Goal: Task Accomplishment & Management: Manage account settings

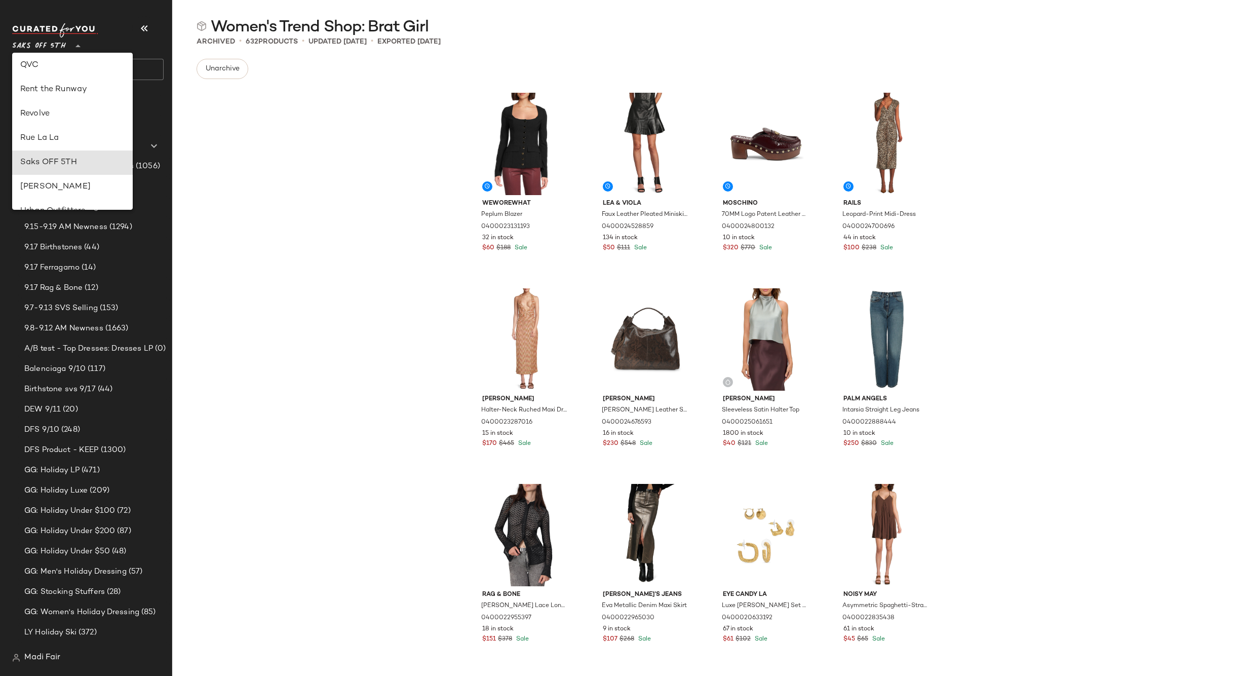
scroll to position [434, 0]
click at [68, 97] on div "Rent the Runway" at bounding box center [72, 97] width 104 height 12
type input "**"
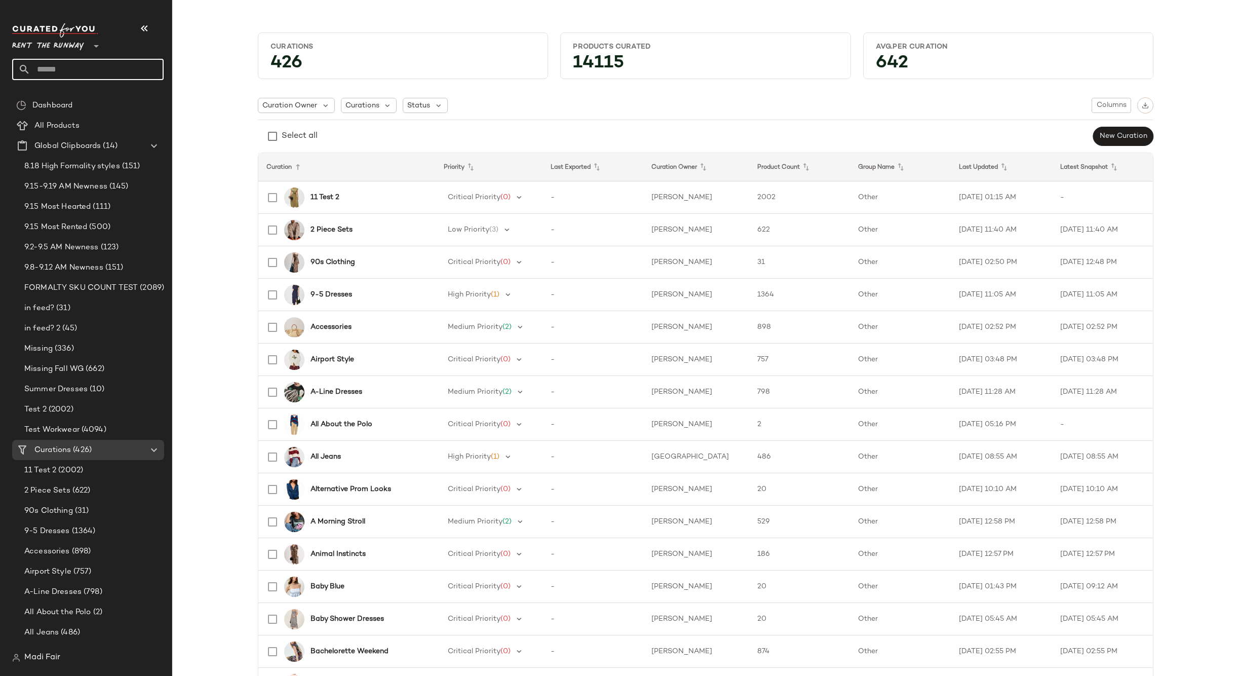
click at [58, 64] on input "text" at bounding box center [96, 69] width 133 height 21
type input "*****"
click at [69, 100] on b "Third" at bounding box center [69, 98] width 18 height 11
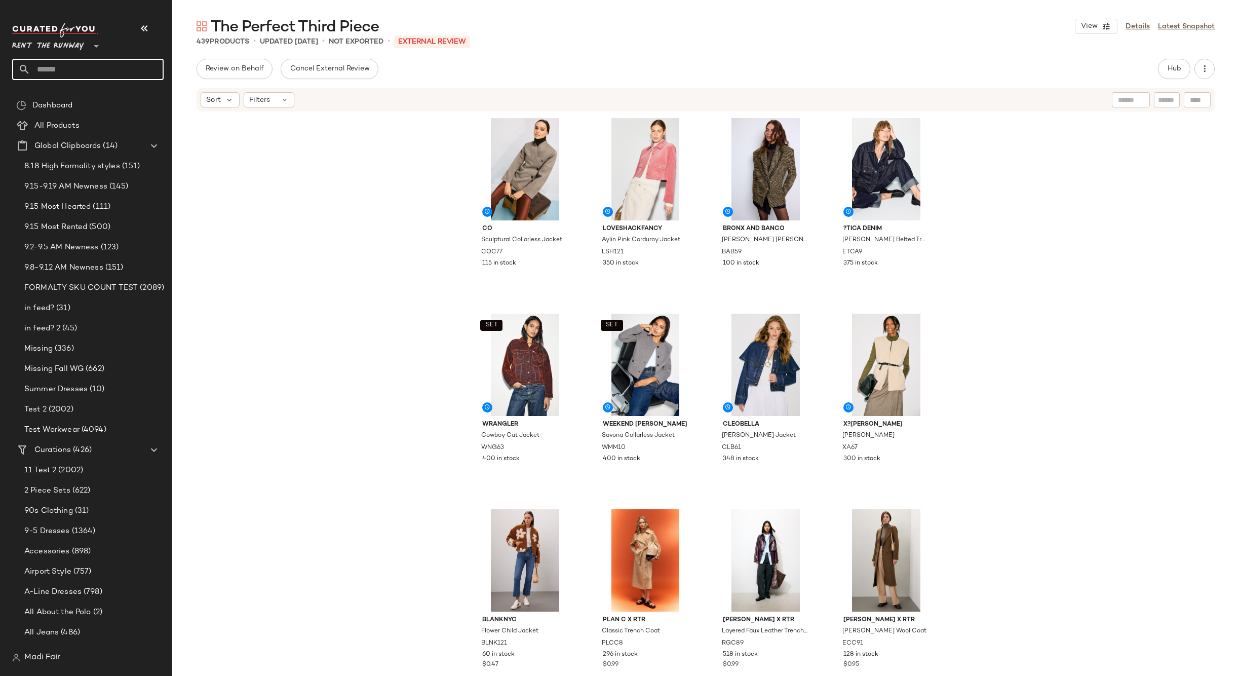
click at [46, 74] on input "text" at bounding box center [96, 69] width 133 height 21
type input "********"
click at [42, 97] on b "Fall Fes" at bounding box center [32, 98] width 24 height 11
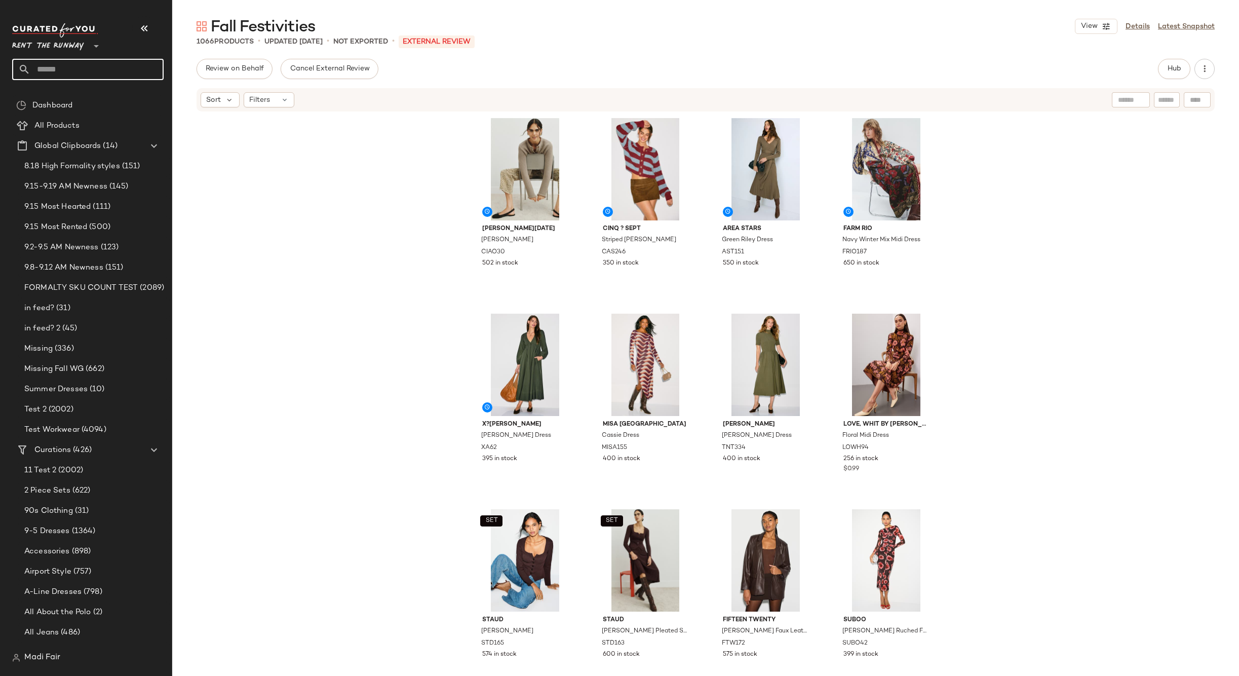
click at [54, 71] on input "text" at bounding box center [96, 69] width 133 height 21
type input "*****"
click at [70, 100] on span "er Graphics" at bounding box center [62, 98] width 40 height 11
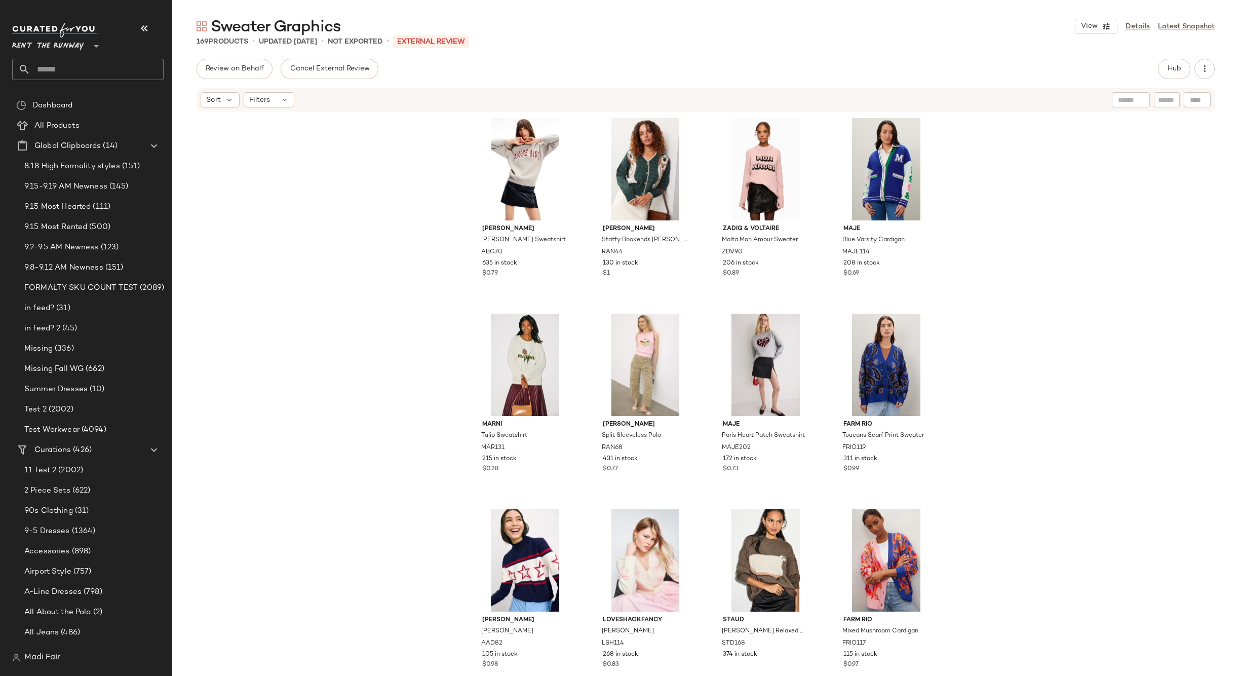
click at [84, 43] on span "Rent the Runway" at bounding box center [48, 43] width 72 height 18
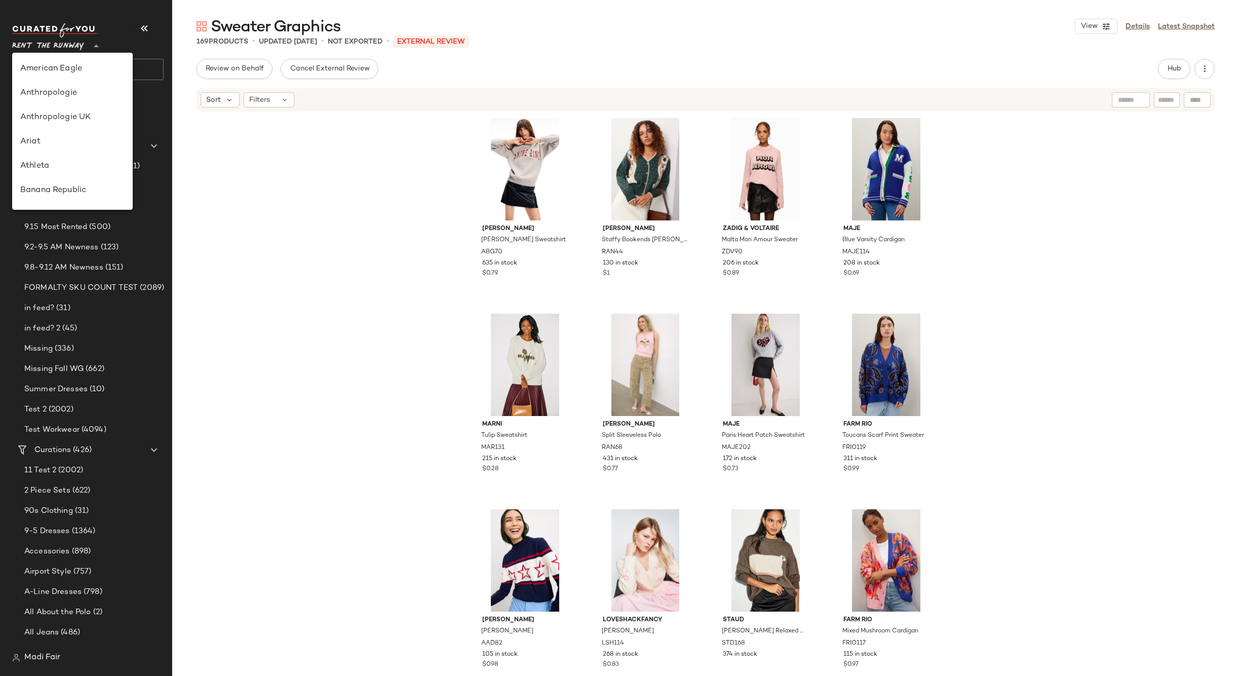
scroll to position [462, 0]
click at [100, 138] on div "Saks OFF 5TH" at bounding box center [72, 142] width 104 height 12
type input "**"
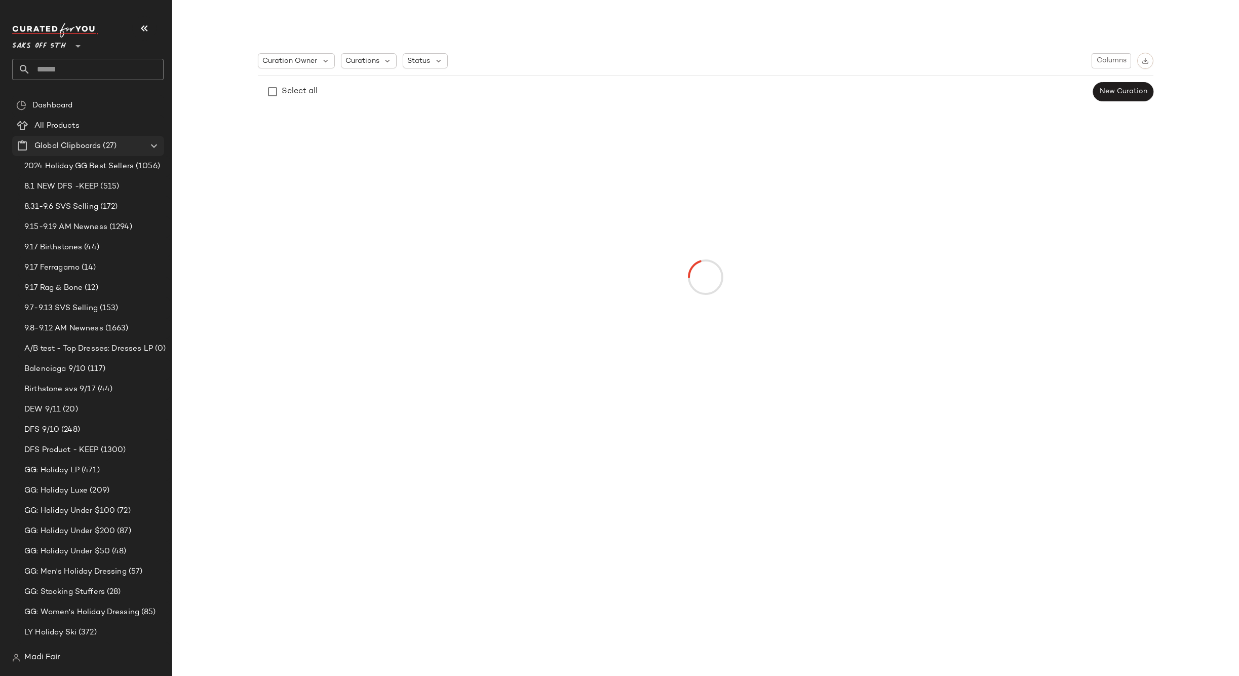
click at [104, 145] on span "(27)" at bounding box center [109, 146] width 16 height 12
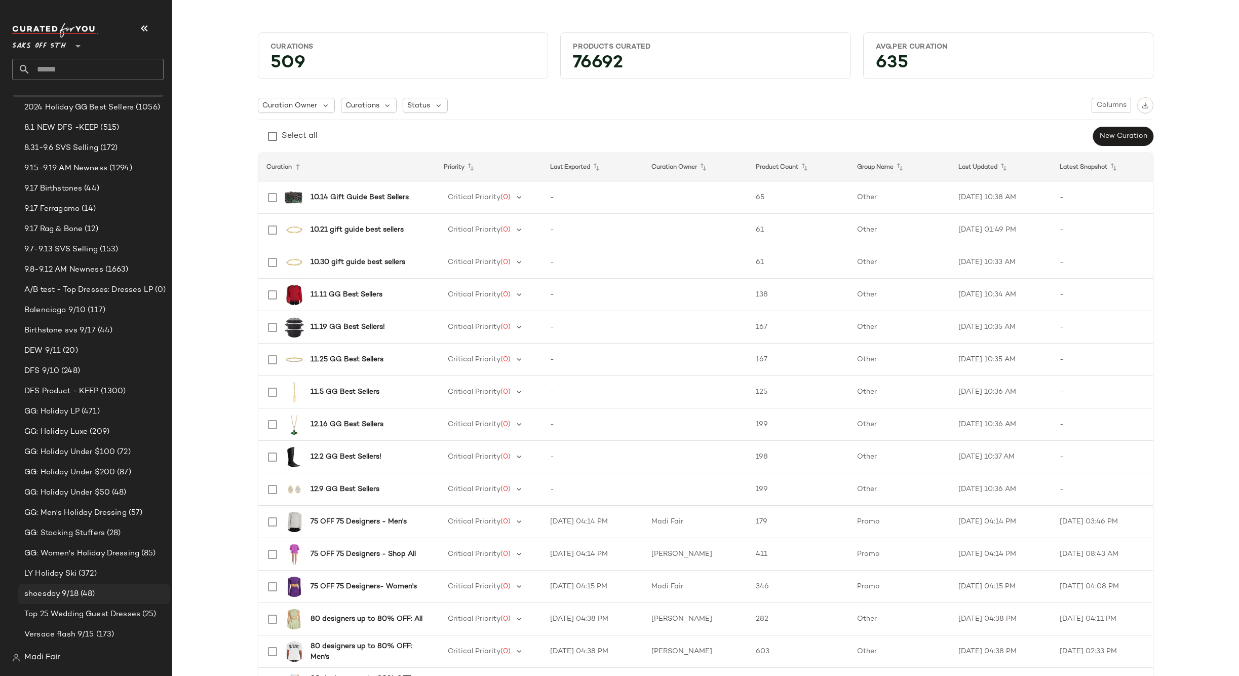
scroll to position [152, 0]
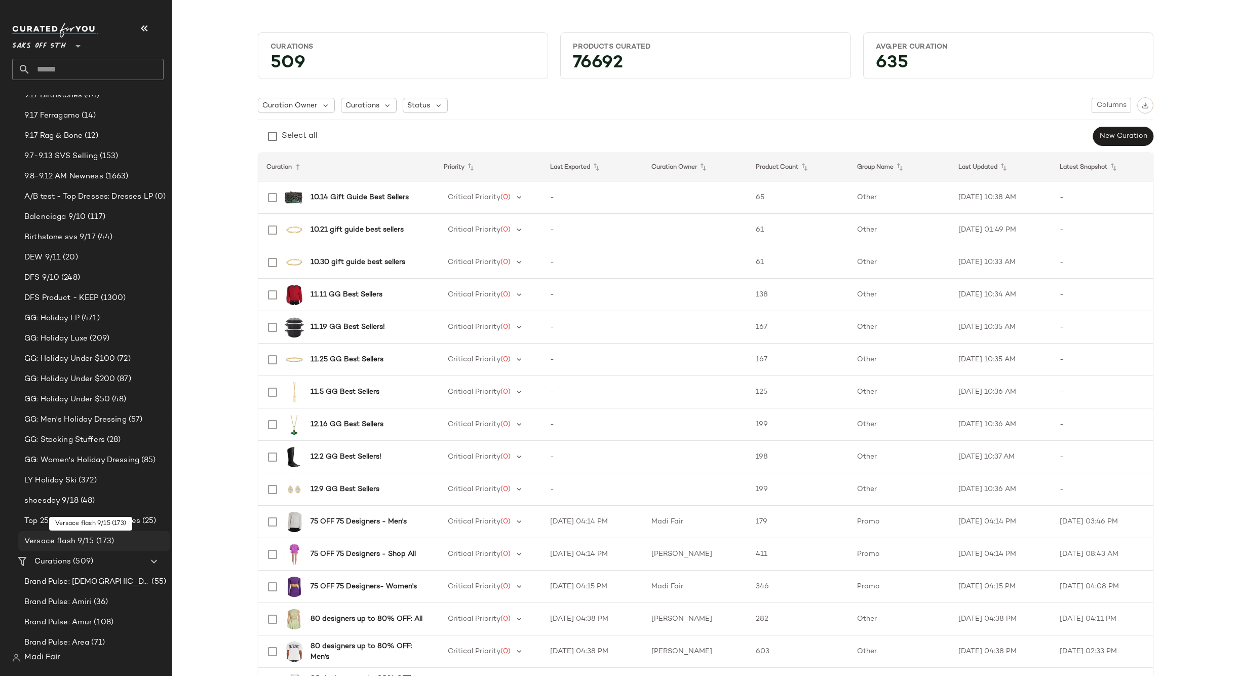
click at [97, 540] on span "(173)" at bounding box center [104, 541] width 20 height 12
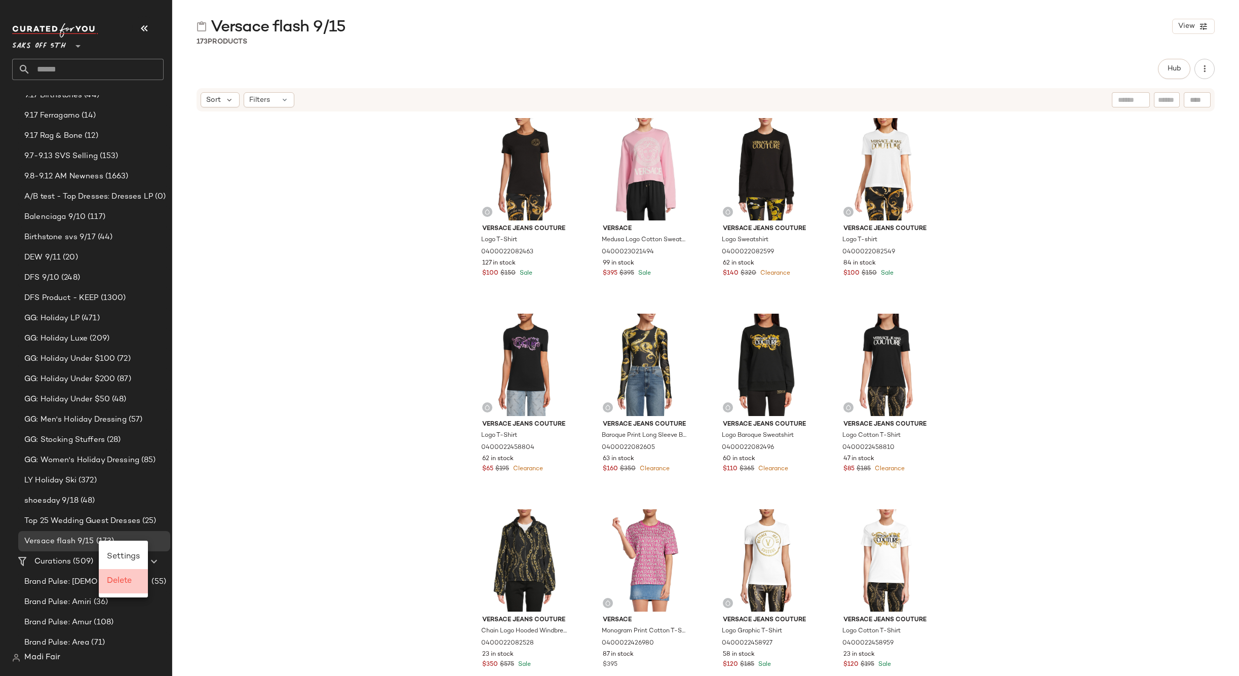
click at [126, 583] on span "Delete" at bounding box center [119, 580] width 25 height 9
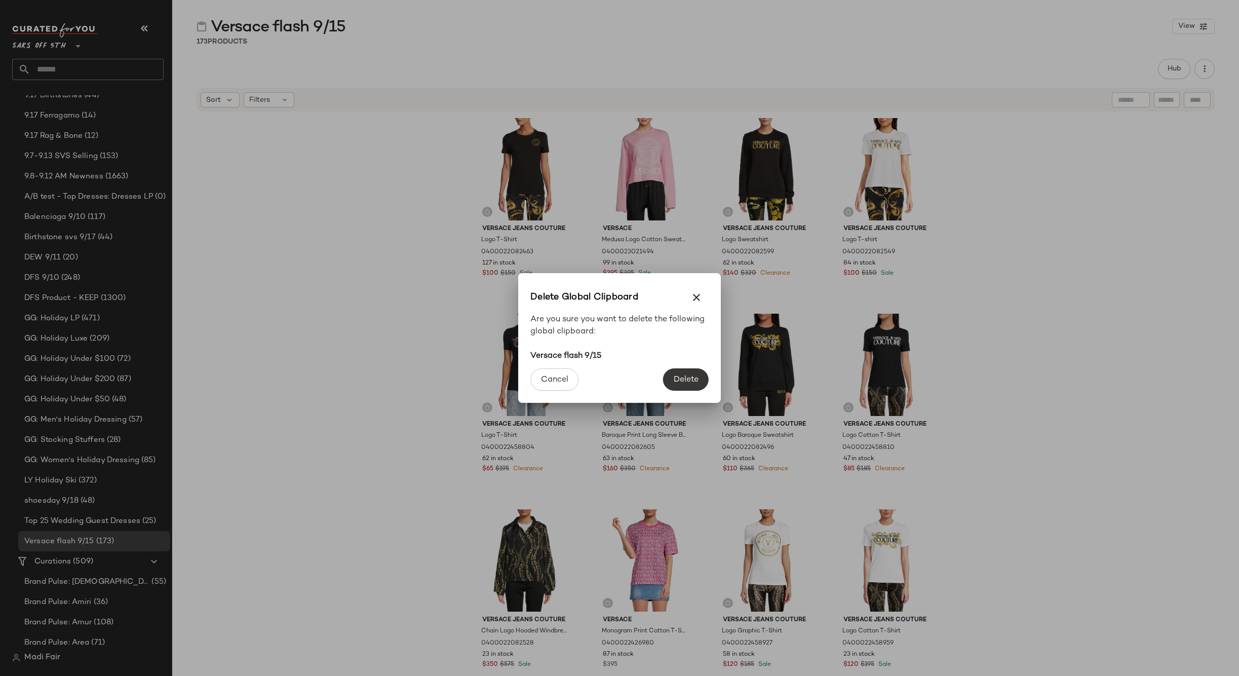
click at [703, 377] on button "Delete" at bounding box center [686, 379] width 46 height 22
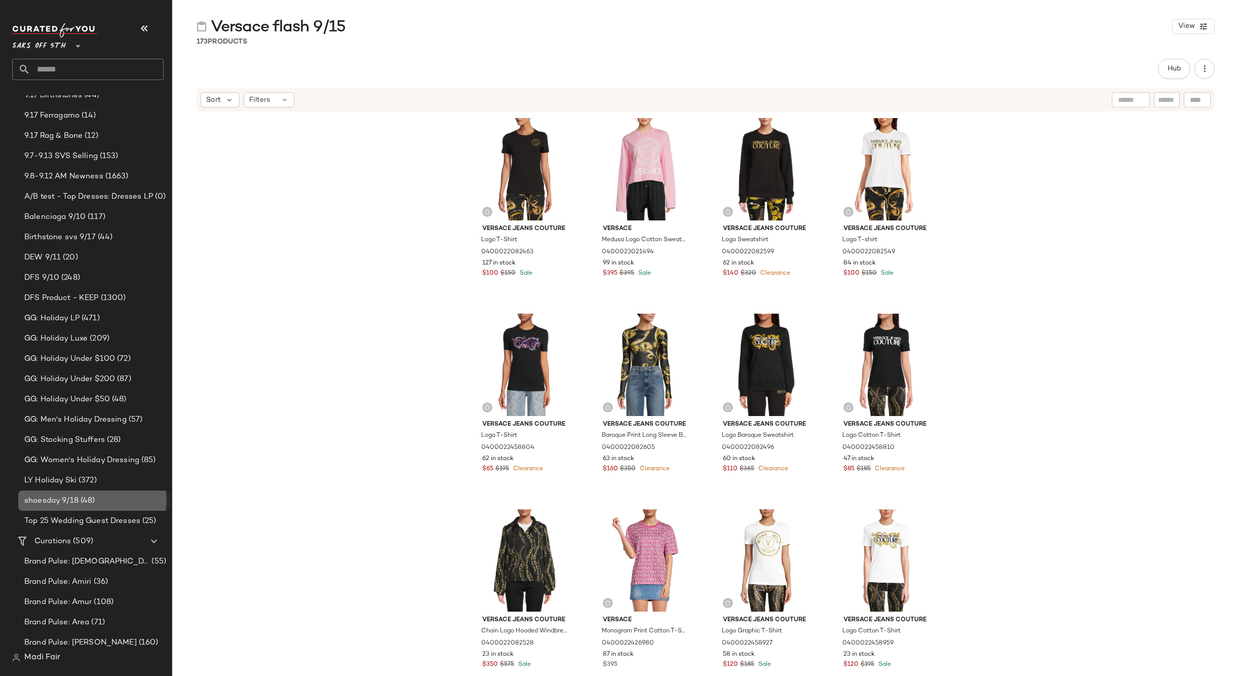
click at [99, 498] on div "shoesday 9/18 (48)" at bounding box center [93, 501] width 145 height 12
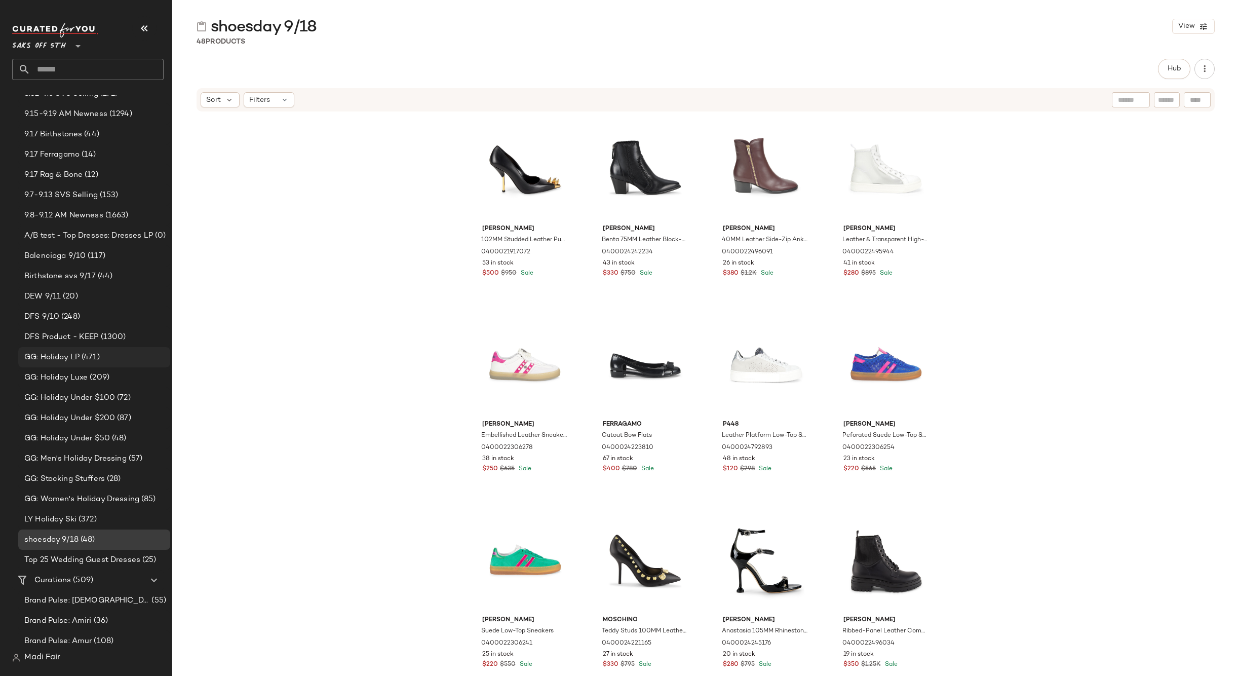
scroll to position [51, 0]
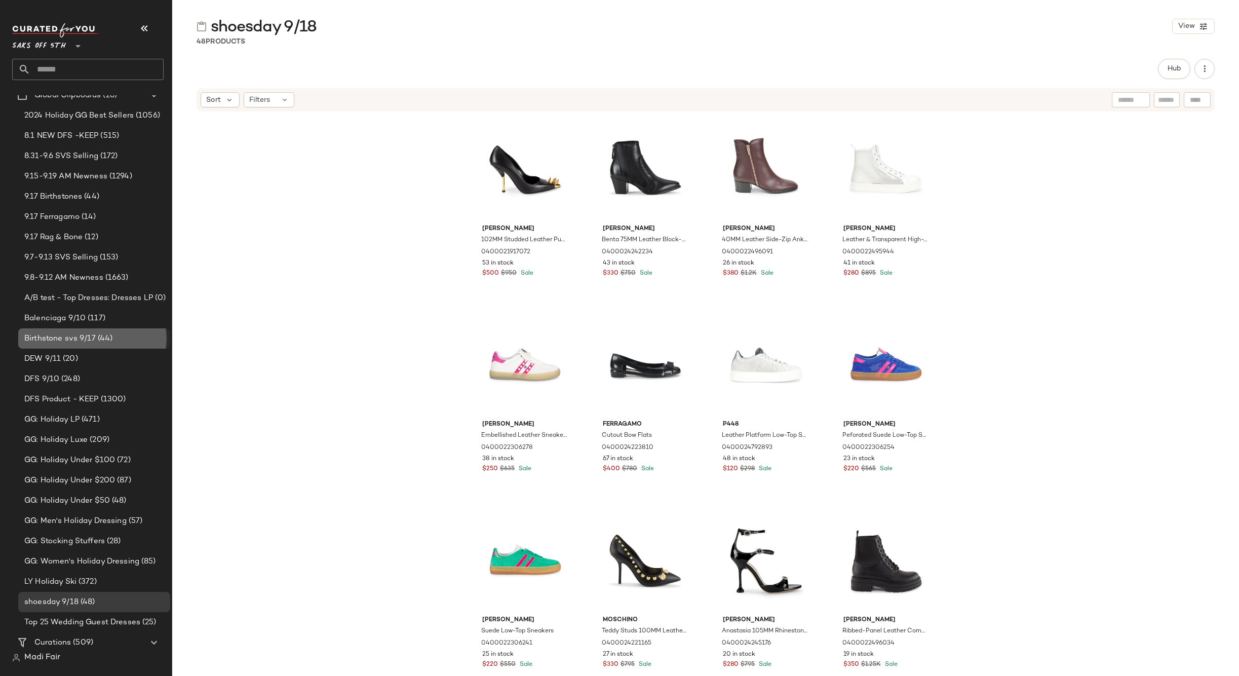
click at [109, 336] on span "(44)" at bounding box center [104, 339] width 17 height 12
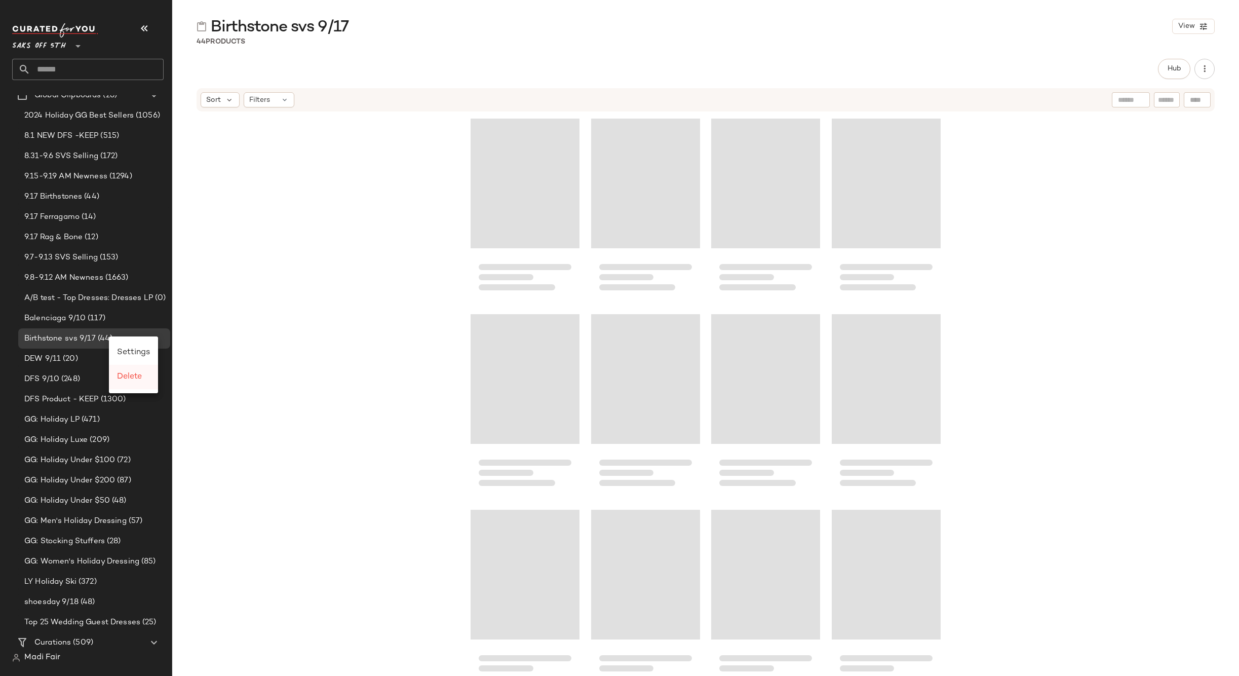
click at [129, 378] on span "Delete" at bounding box center [129, 376] width 25 height 9
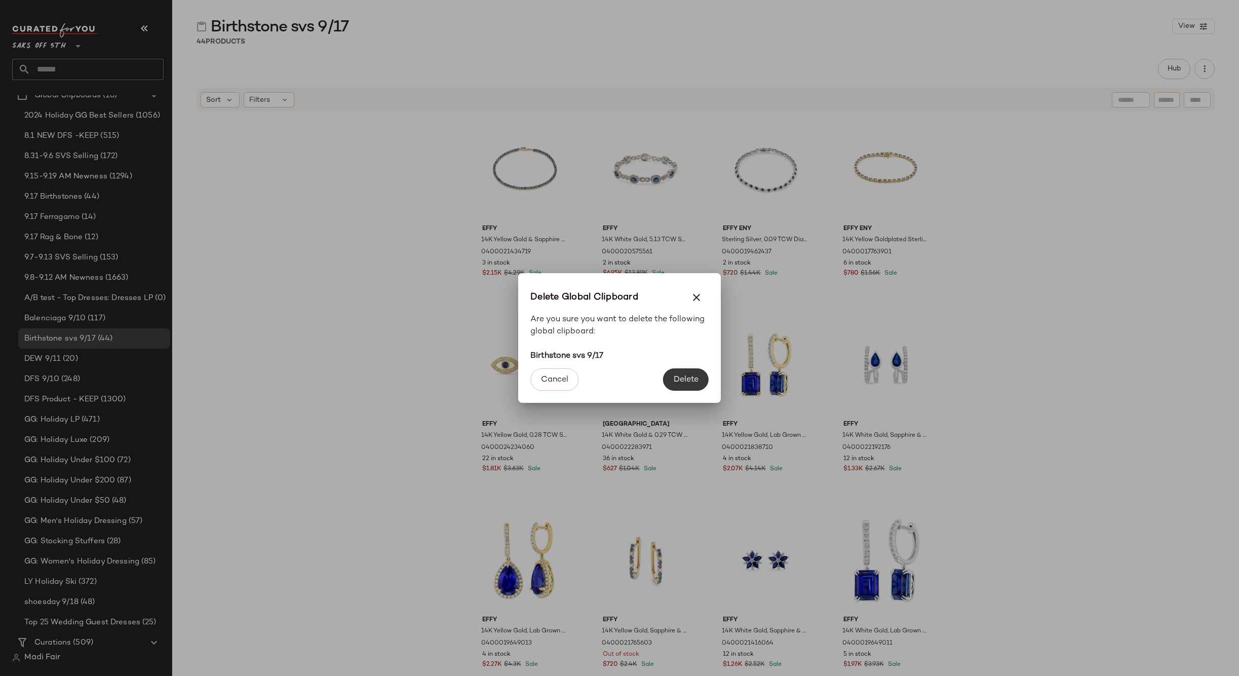
click at [677, 375] on span "Delete" at bounding box center [685, 380] width 25 height 10
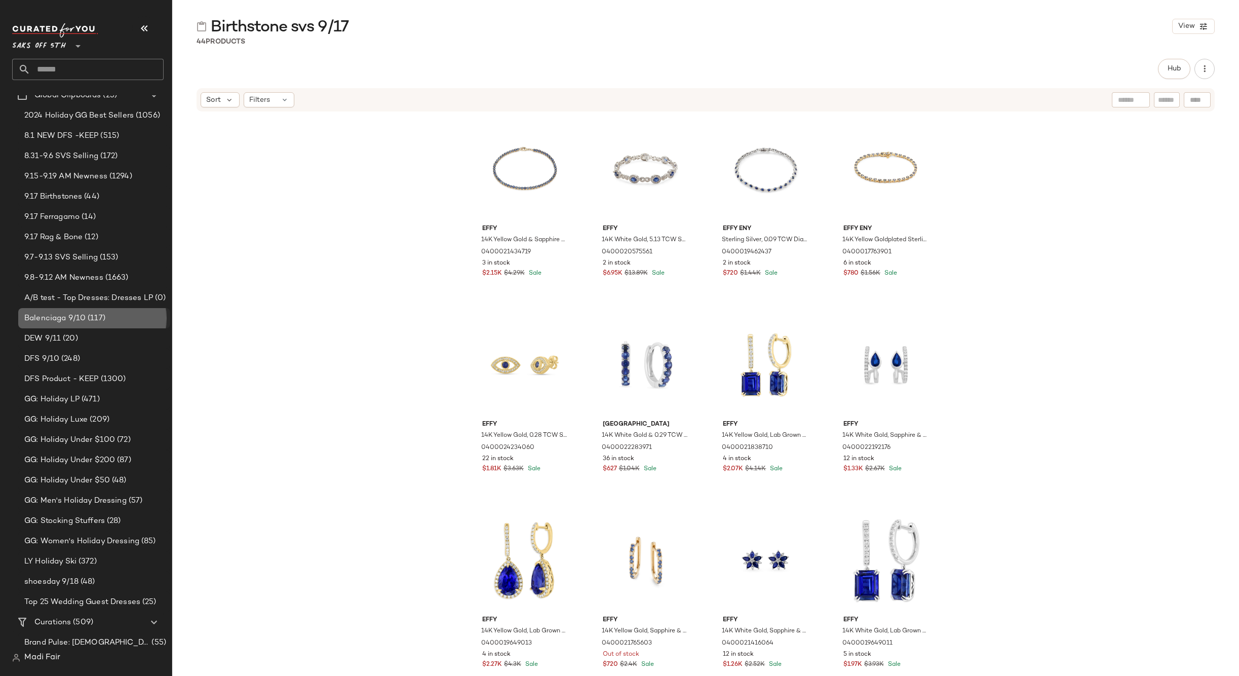
click at [117, 314] on div "Balenciaga 9/10 (117)" at bounding box center [93, 318] width 145 height 12
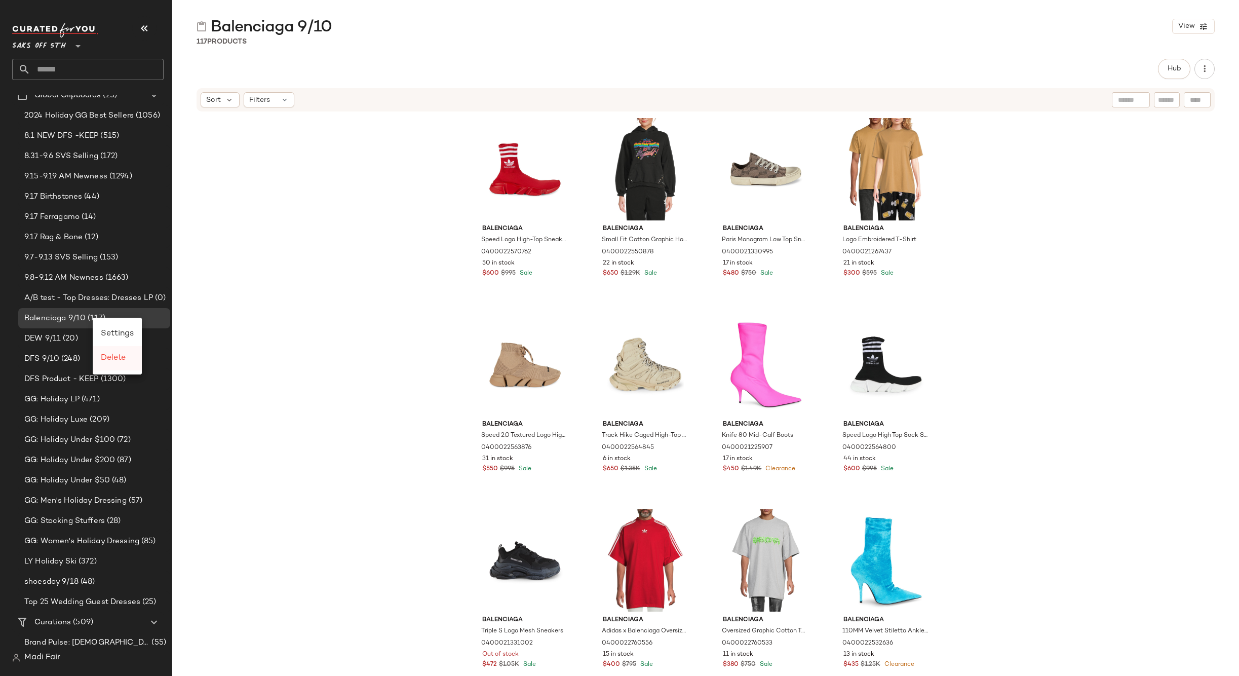
click at [115, 358] on span "Delete" at bounding box center [113, 357] width 25 height 9
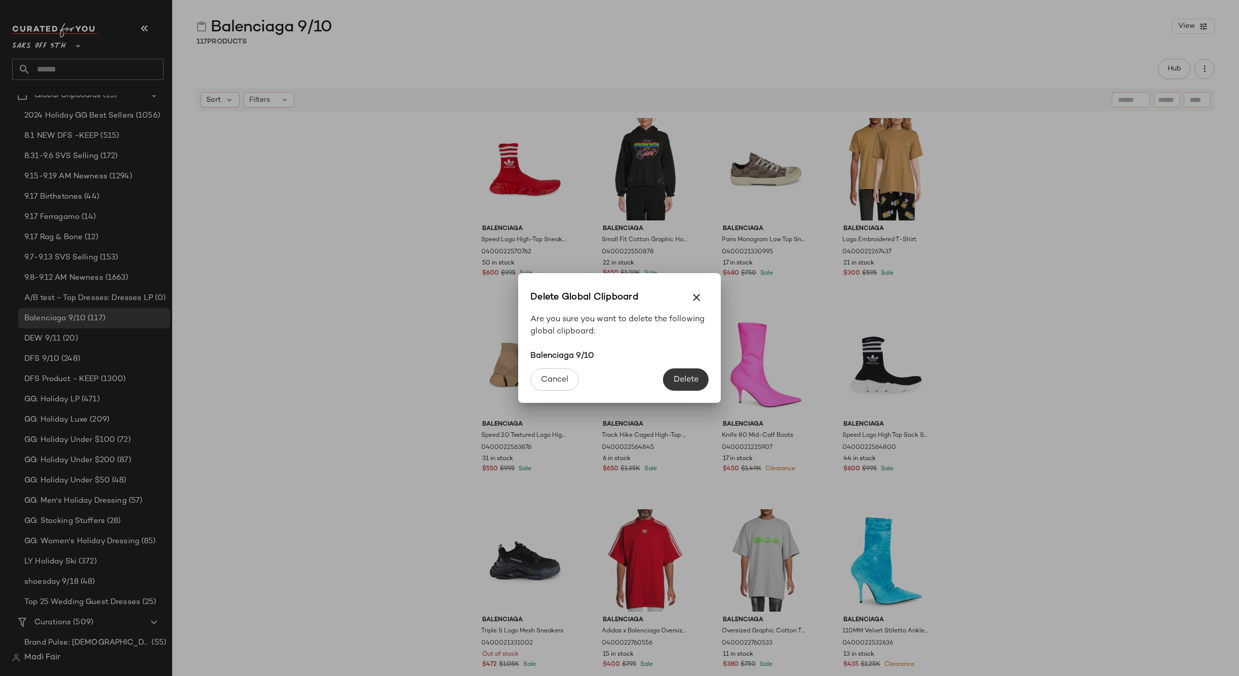
click at [694, 376] on span "Delete" at bounding box center [685, 380] width 25 height 10
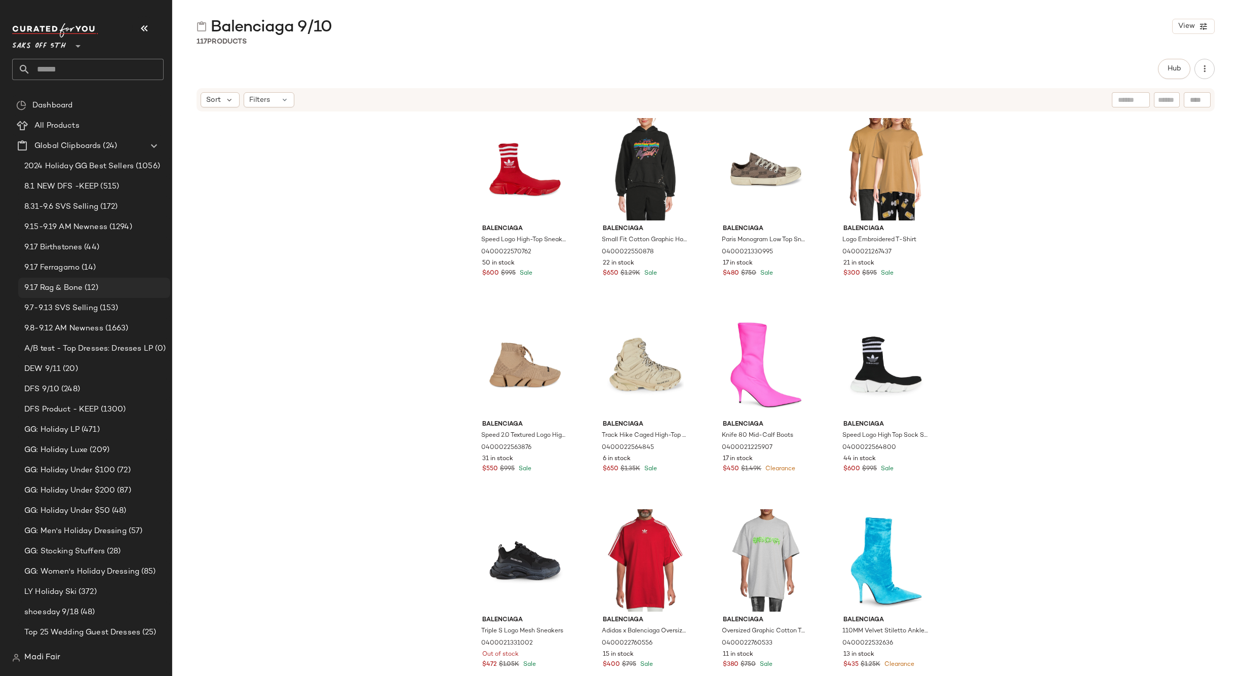
click at [91, 290] on span "(12)" at bounding box center [91, 288] width 16 height 12
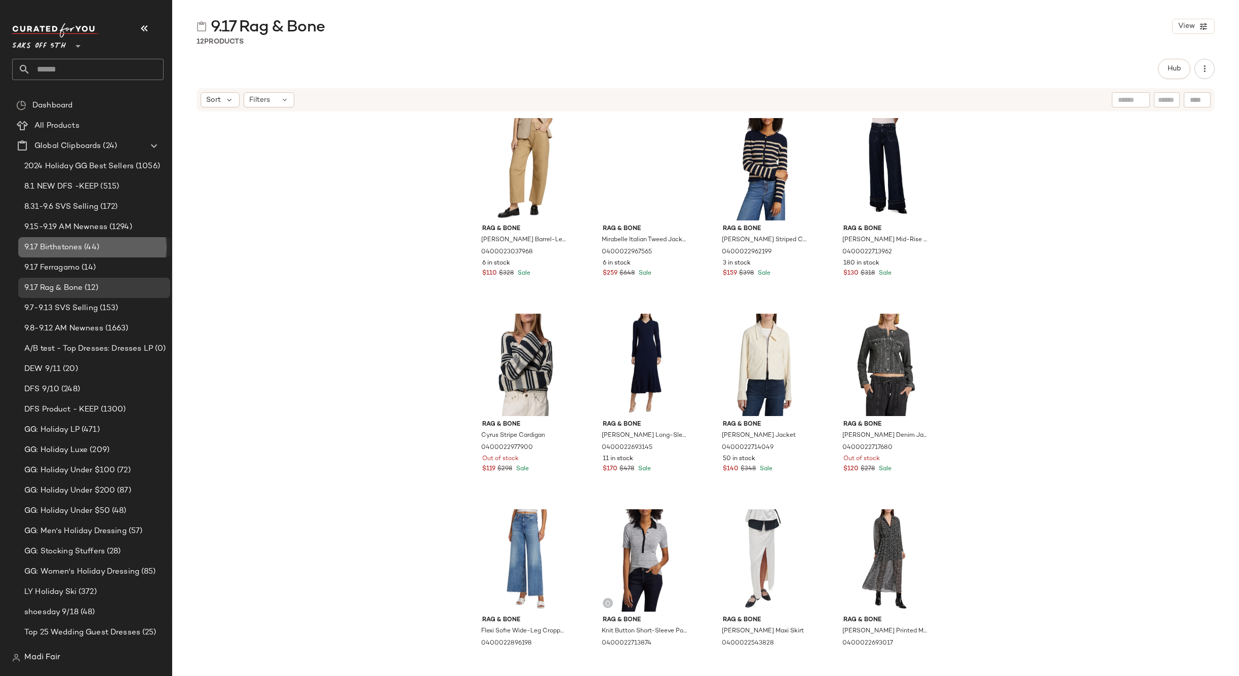
click at [108, 248] on div "9.17 Birthstones (44)" at bounding box center [93, 248] width 145 height 12
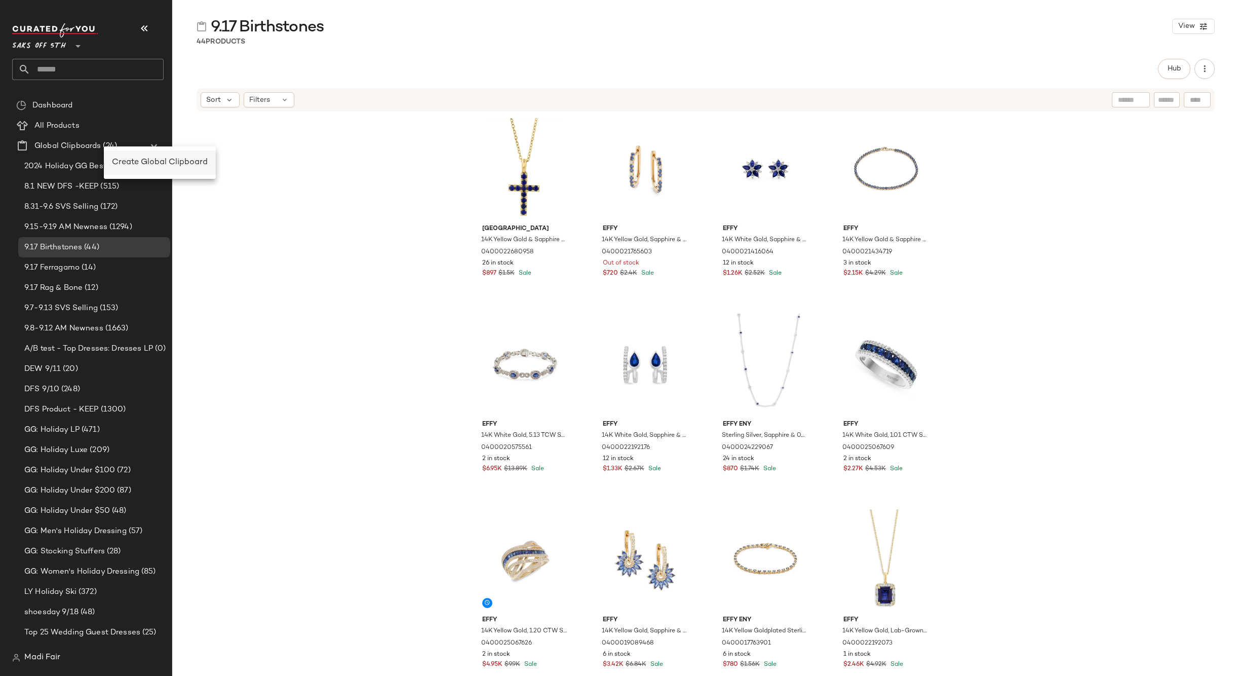
click at [137, 168] on div "Create Global Clipboard" at bounding box center [160, 162] width 96 height 12
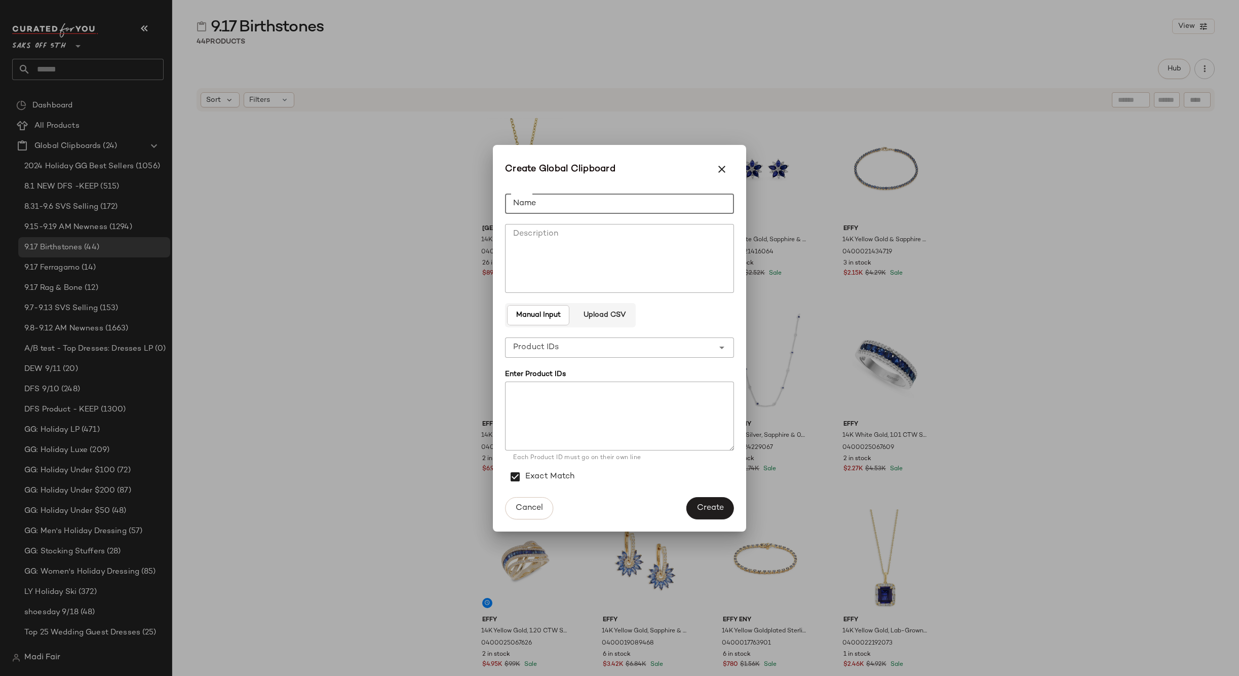
click at [562, 206] on input "Name" at bounding box center [619, 203] width 229 height 20
type input "**********"
click at [718, 507] on span "Create" at bounding box center [709, 508] width 27 height 10
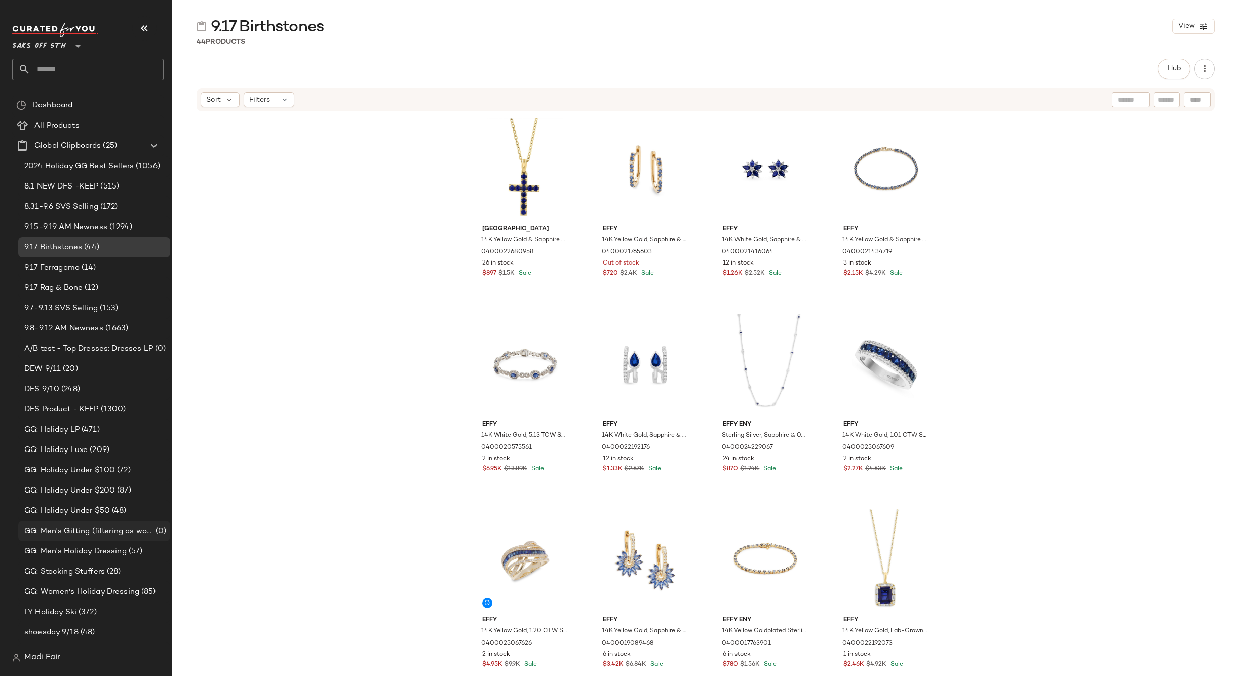
click at [132, 533] on span "GG: Men's Gifting (filtering as women's)" at bounding box center [88, 531] width 129 height 12
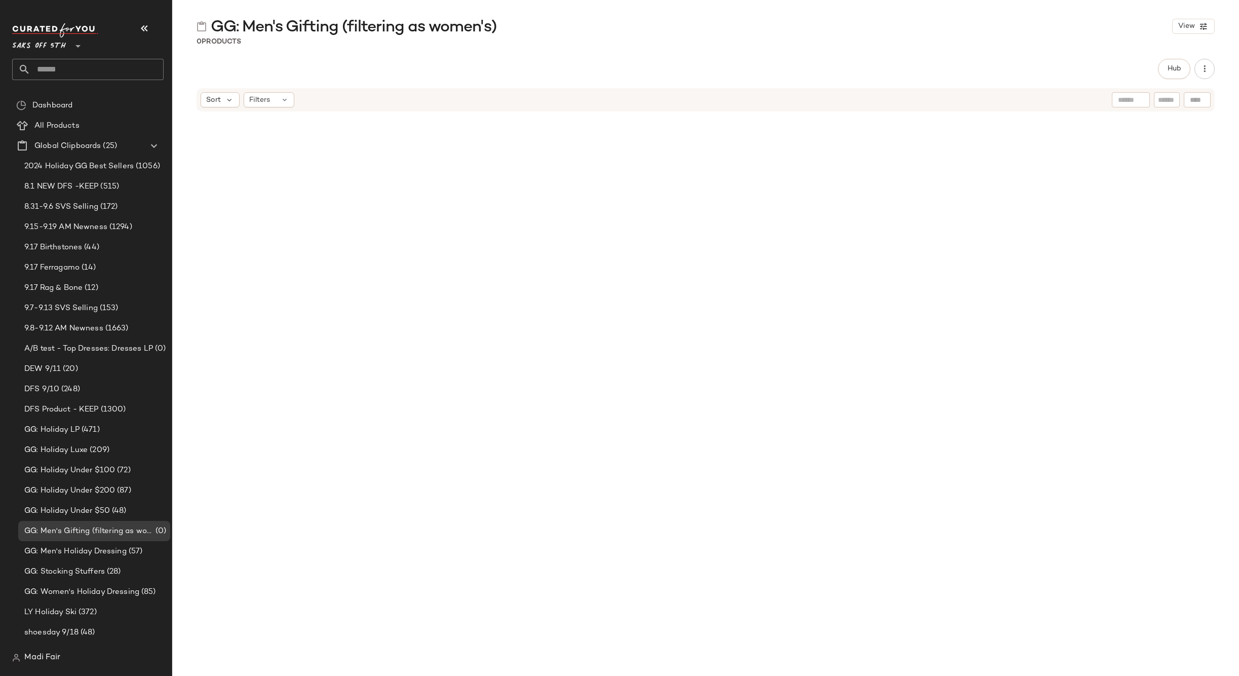
click at [72, 64] on input "text" at bounding box center [96, 69] width 133 height 21
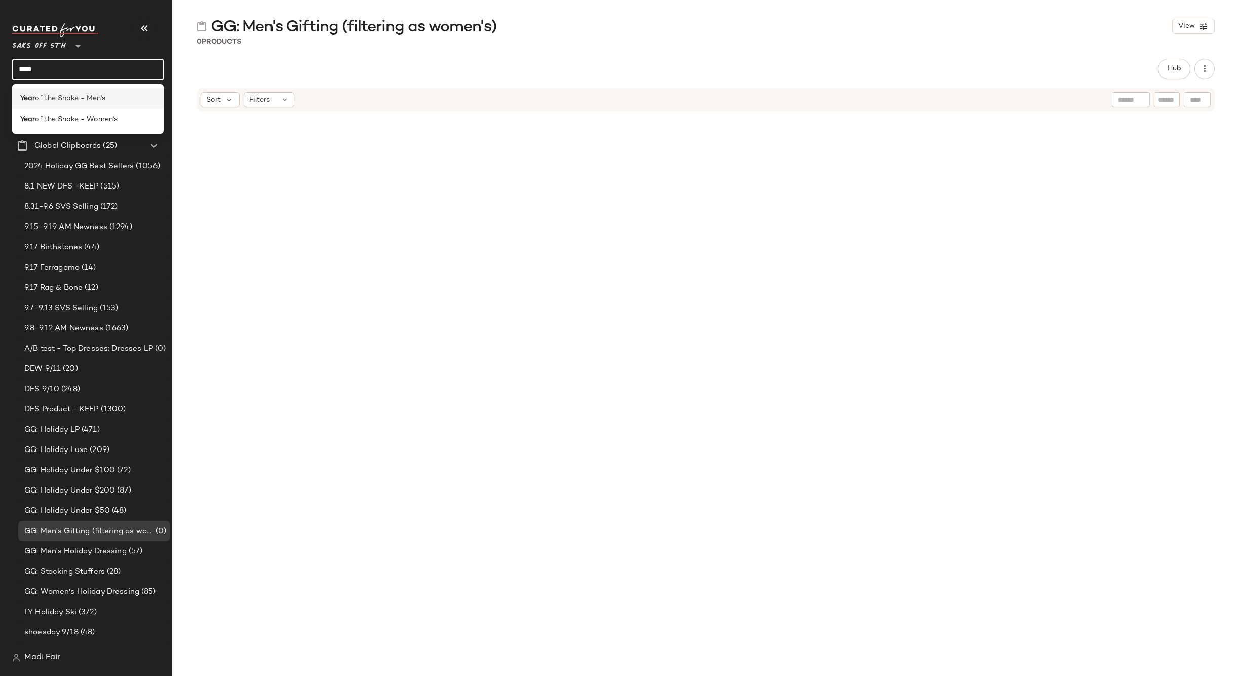
type input "****"
click at [78, 97] on span "of the Snake - Men's" at bounding box center [70, 98] width 70 height 11
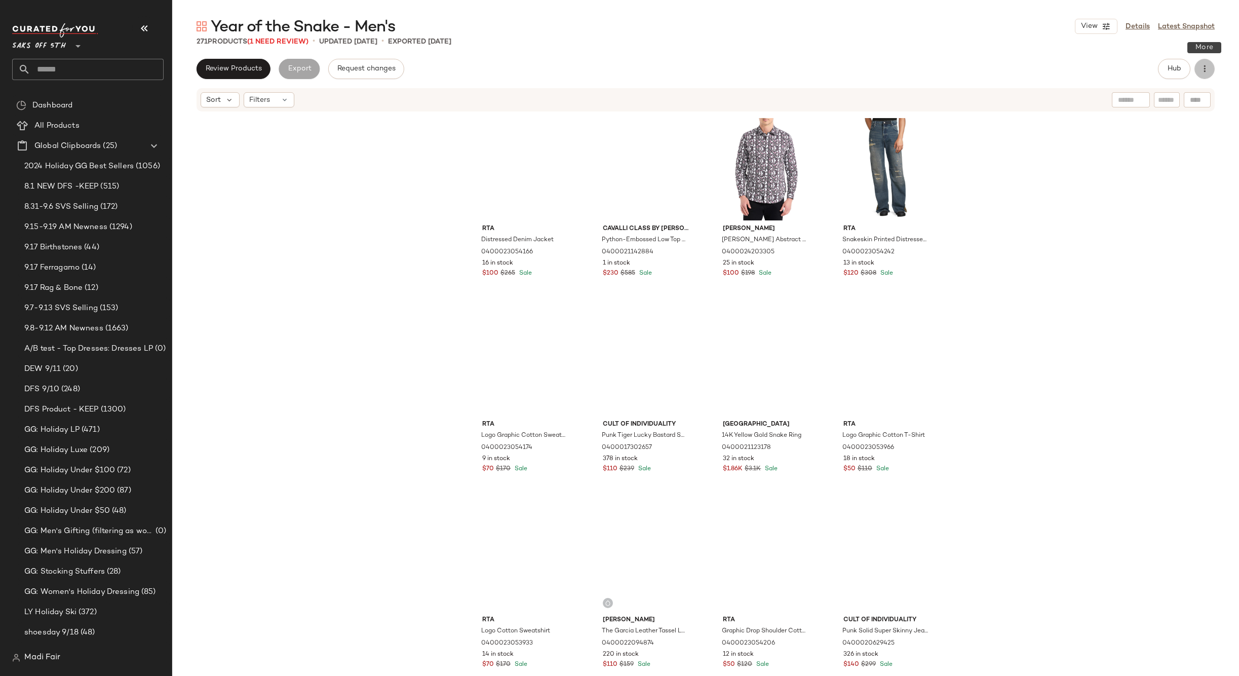
click at [1202, 67] on icon "button" at bounding box center [1204, 69] width 10 height 10
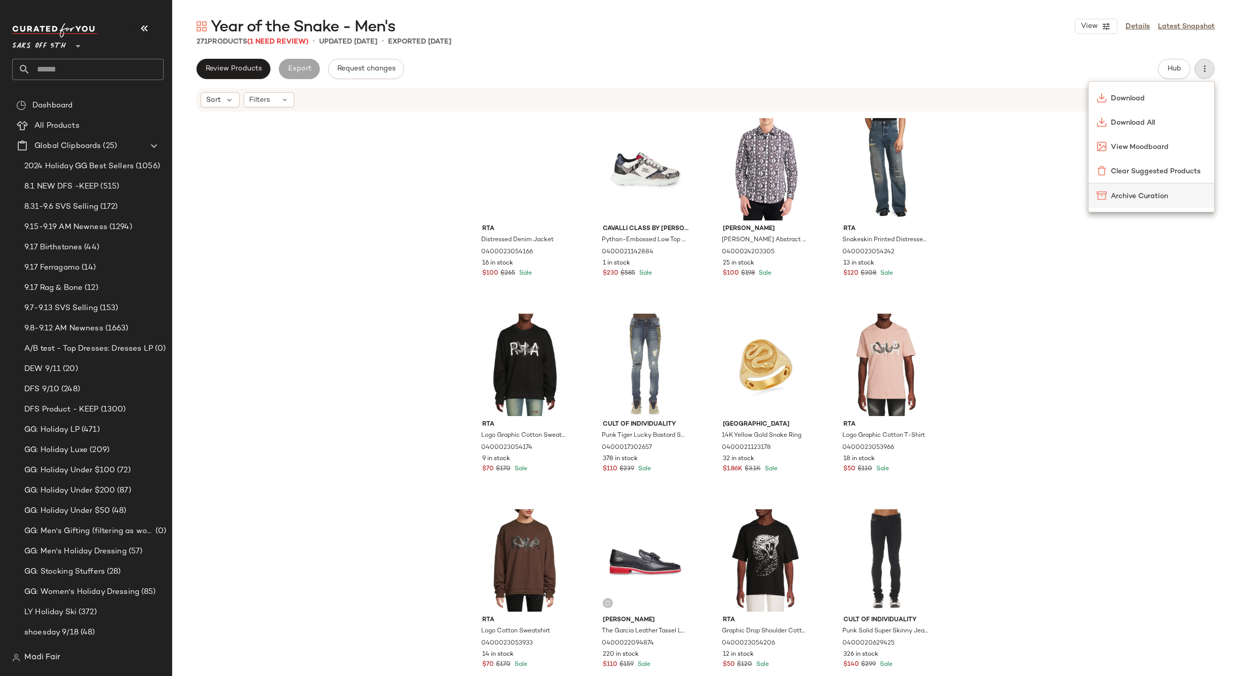
click at [1132, 192] on span "Archive Curation" at bounding box center [1158, 196] width 95 height 11
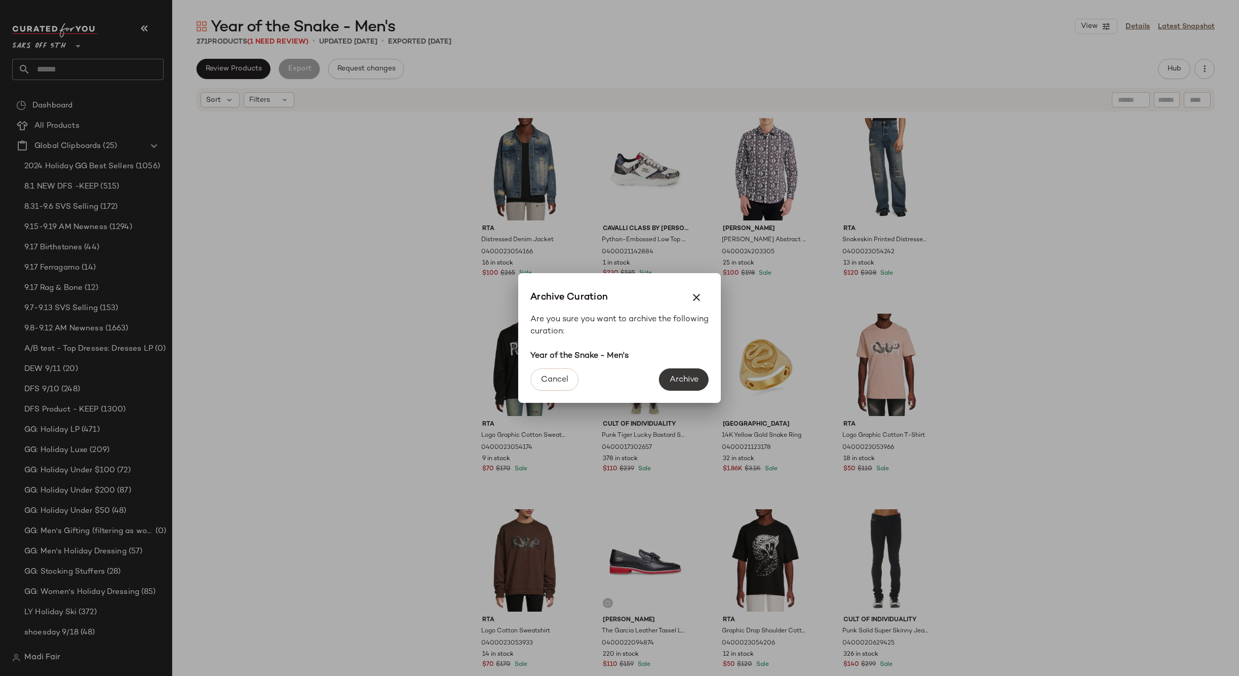
click at [671, 375] on span "Archive" at bounding box center [683, 380] width 29 height 10
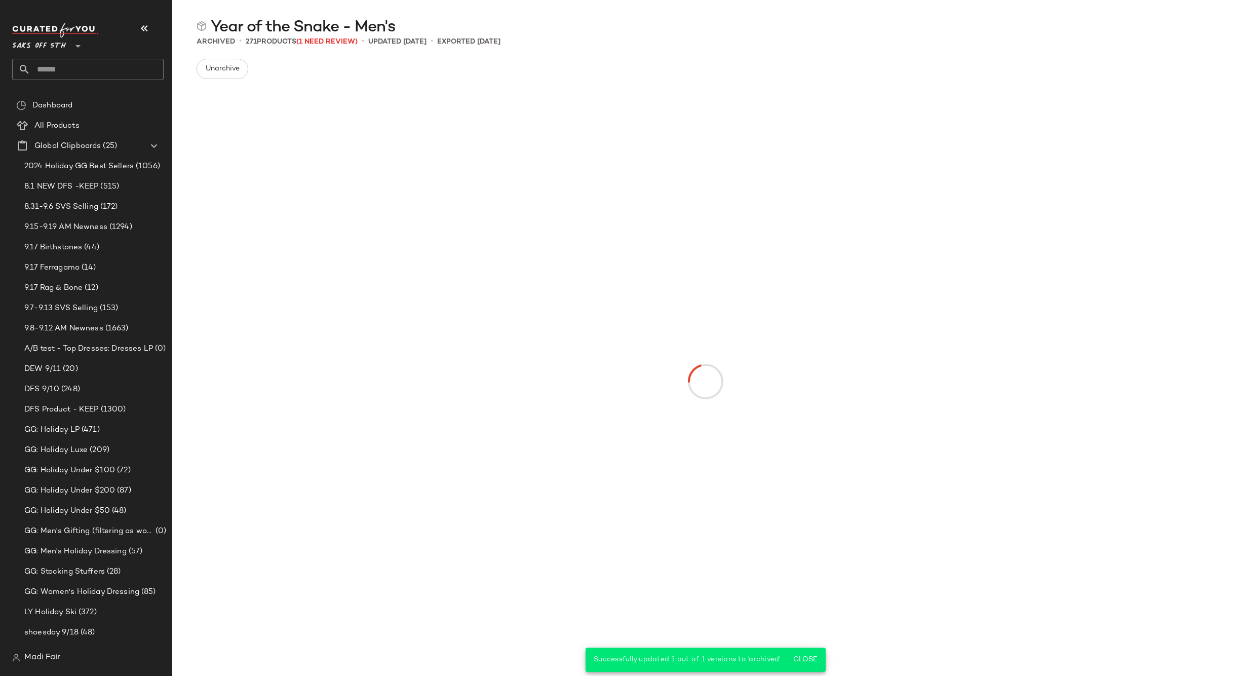
click at [117, 68] on input "text" at bounding box center [96, 69] width 133 height 21
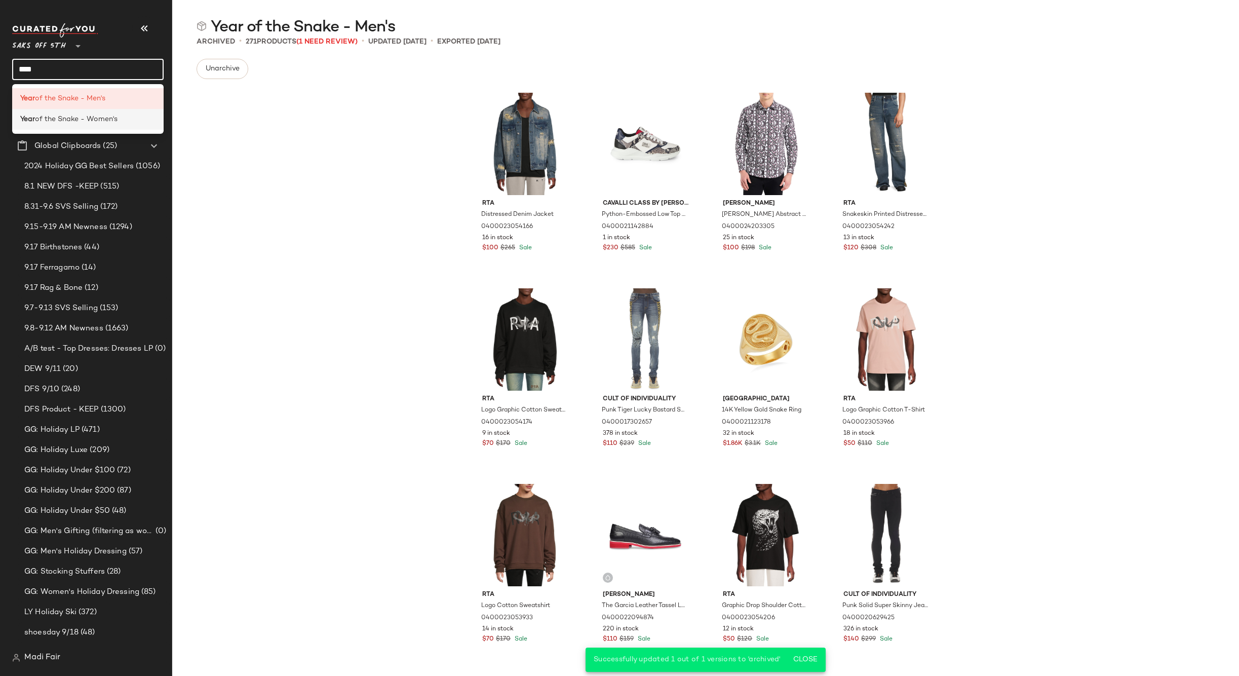
type input "****"
click at [102, 125] on div "Year of the Snake - Women's" at bounding box center [87, 119] width 151 height 21
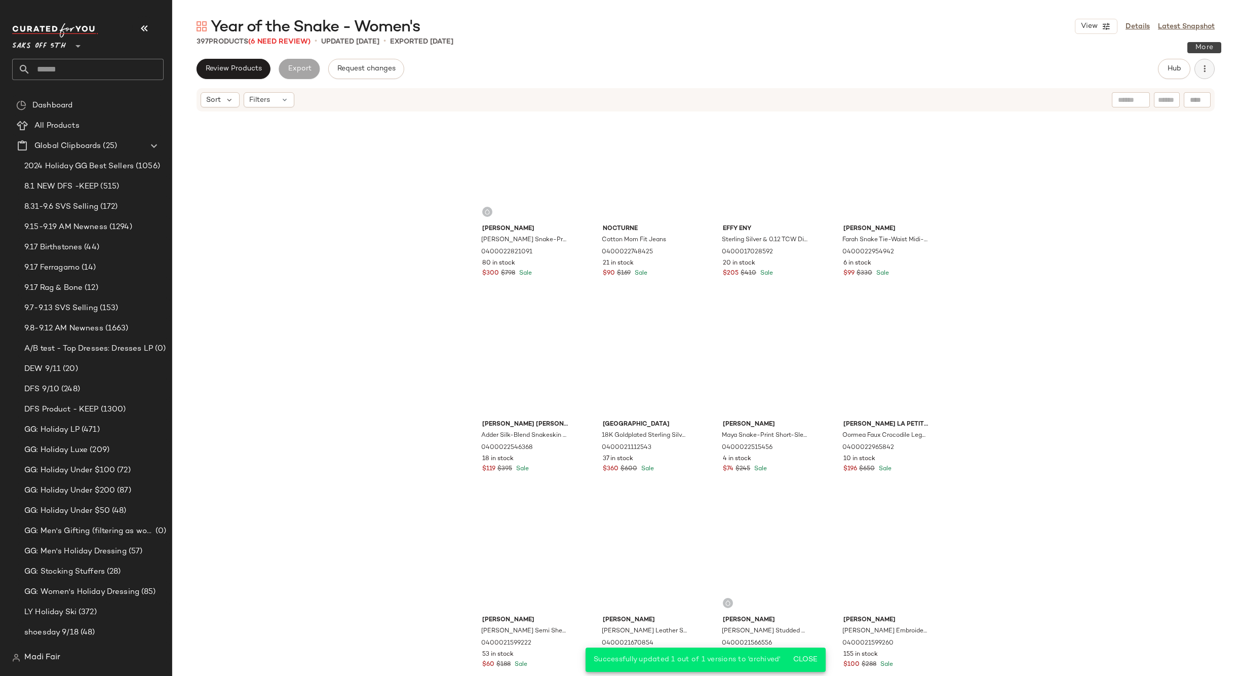
click at [1208, 69] on icon "button" at bounding box center [1204, 69] width 10 height 10
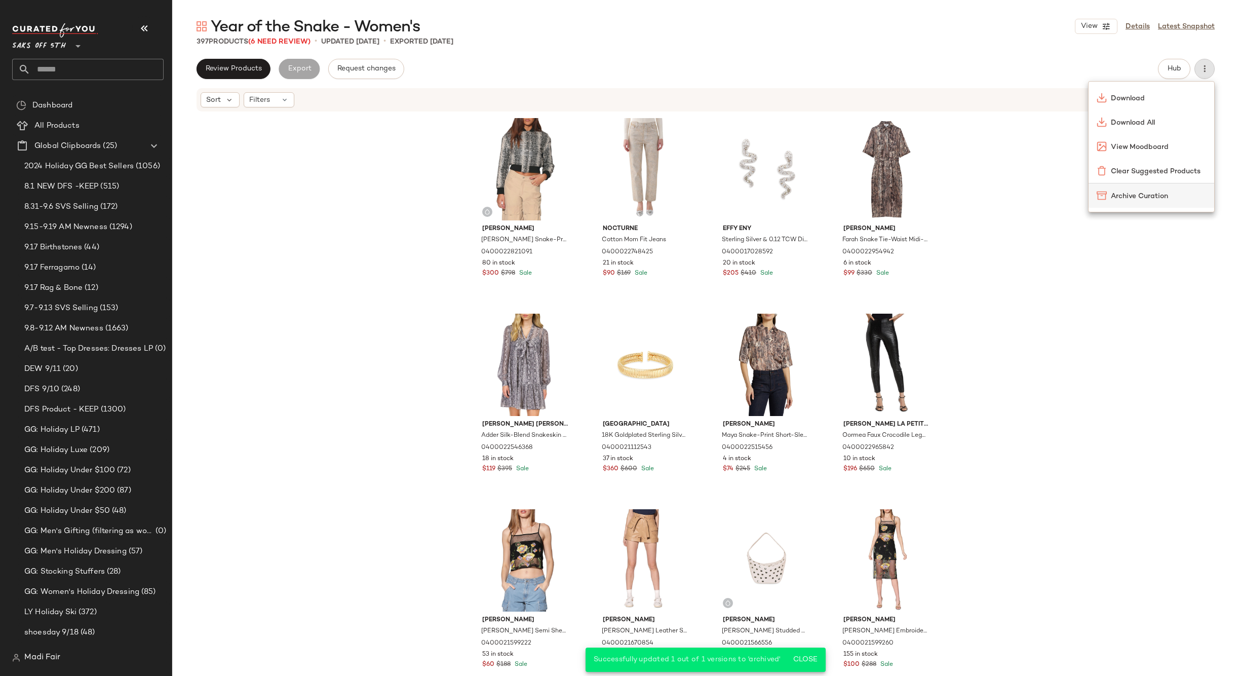
click at [1142, 199] on span "Archive Curation" at bounding box center [1158, 196] width 95 height 11
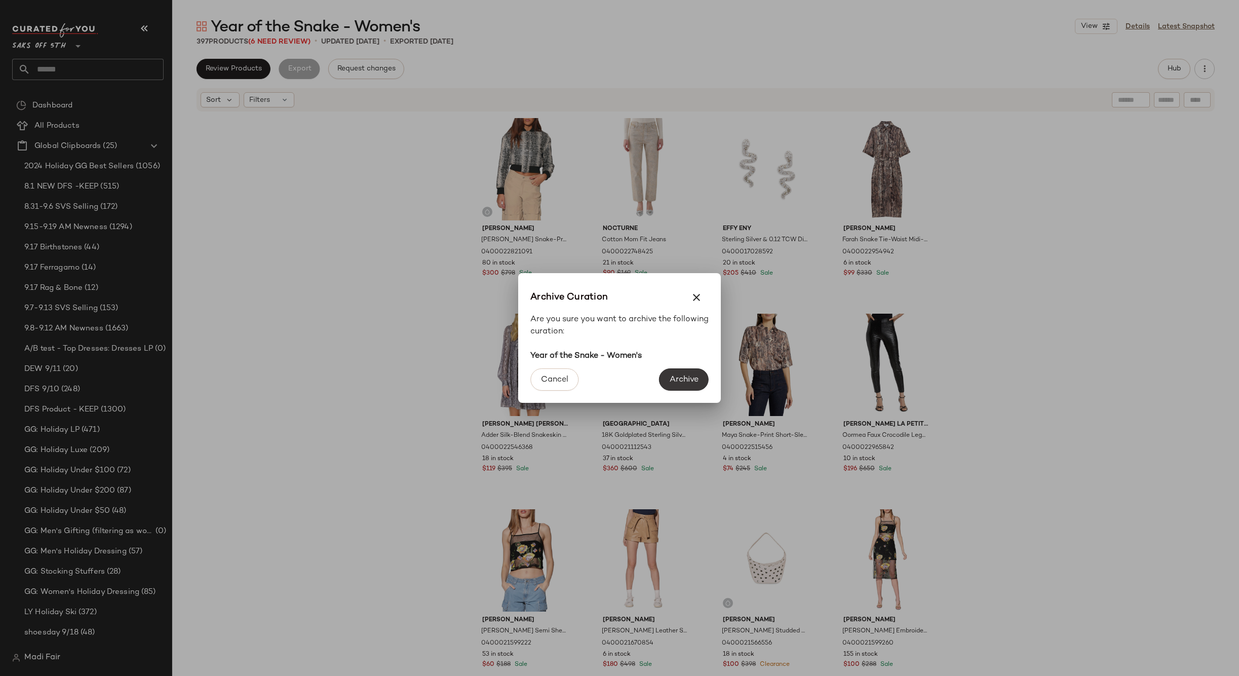
click at [692, 375] on span "Archive" at bounding box center [683, 380] width 29 height 10
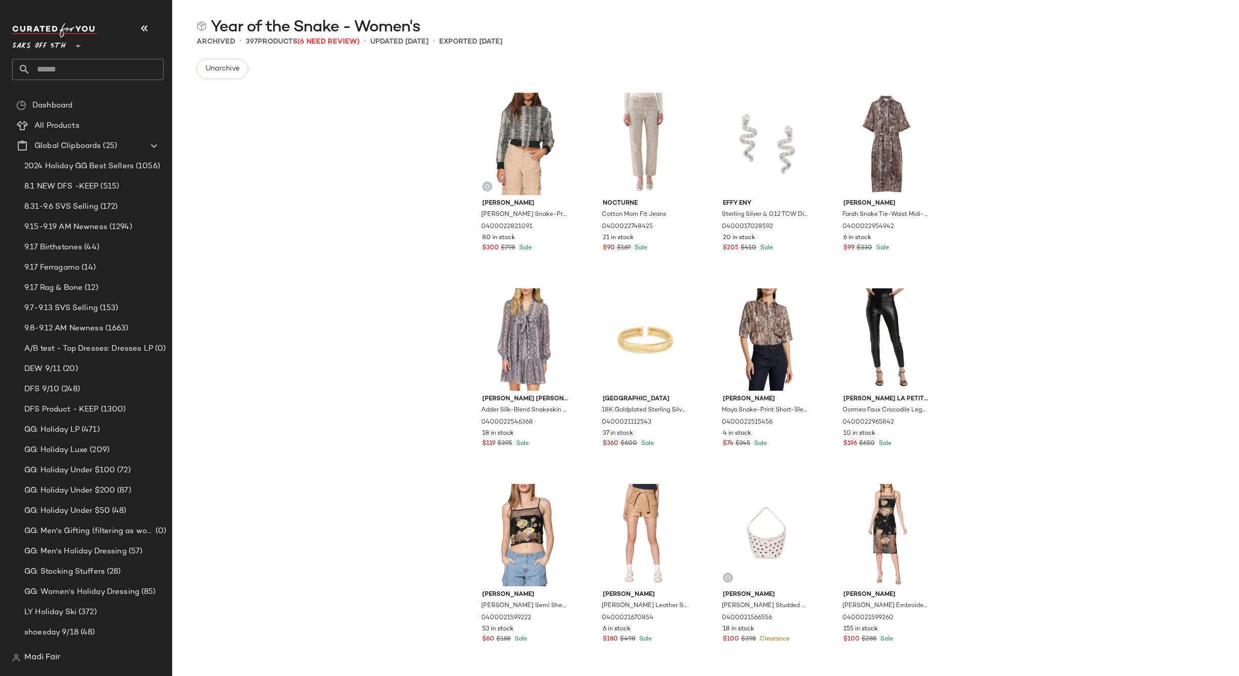
click at [48, 48] on span "Saks OFF 5TH" at bounding box center [39, 43] width 54 height 18
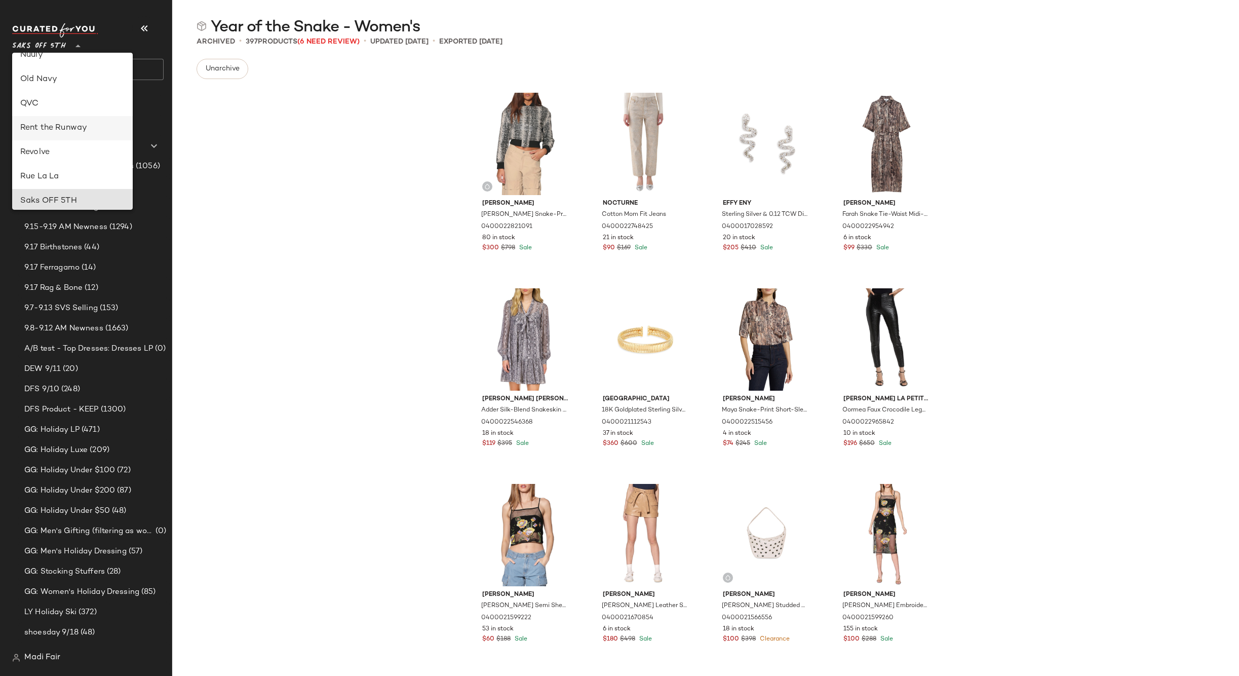
scroll to position [383, 0]
click at [80, 146] on div "Rent the Runway" at bounding box center [72, 148] width 104 height 12
type input "**"
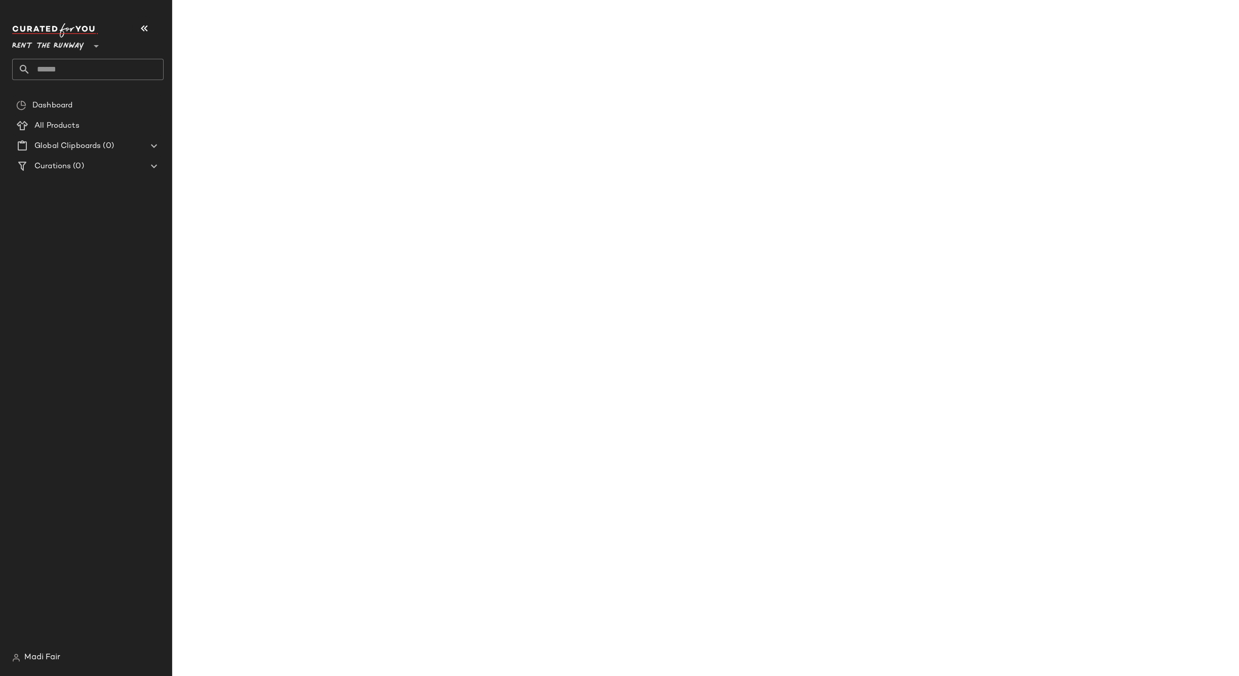
click at [80, 76] on input "text" at bounding box center [96, 69] width 133 height 21
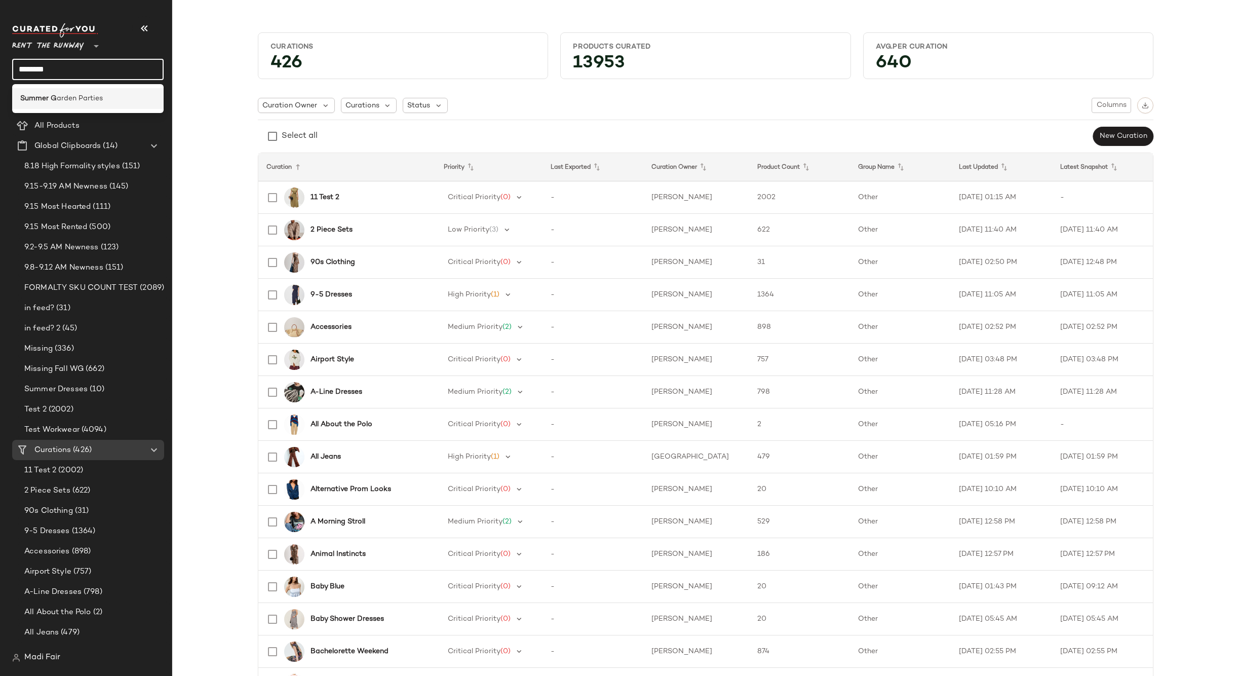
type input "********"
click at [85, 95] on span "arden Parties" at bounding box center [80, 98] width 46 height 11
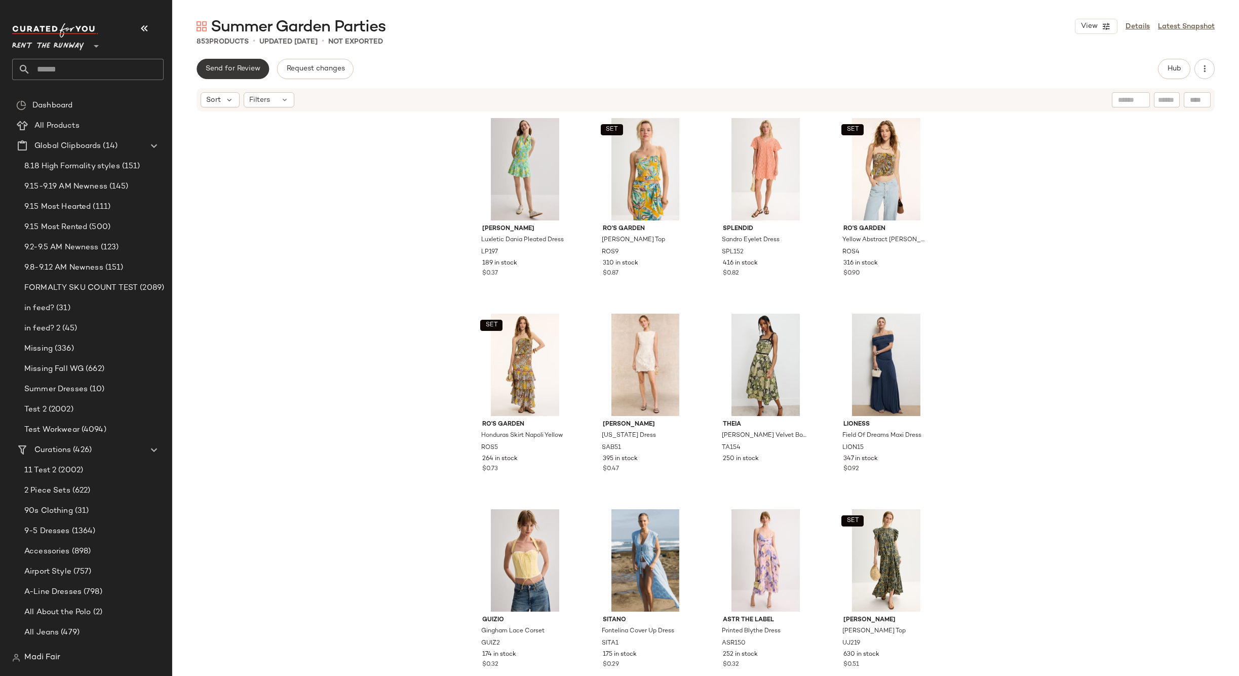
click at [237, 72] on span "Send for Review" at bounding box center [232, 69] width 55 height 8
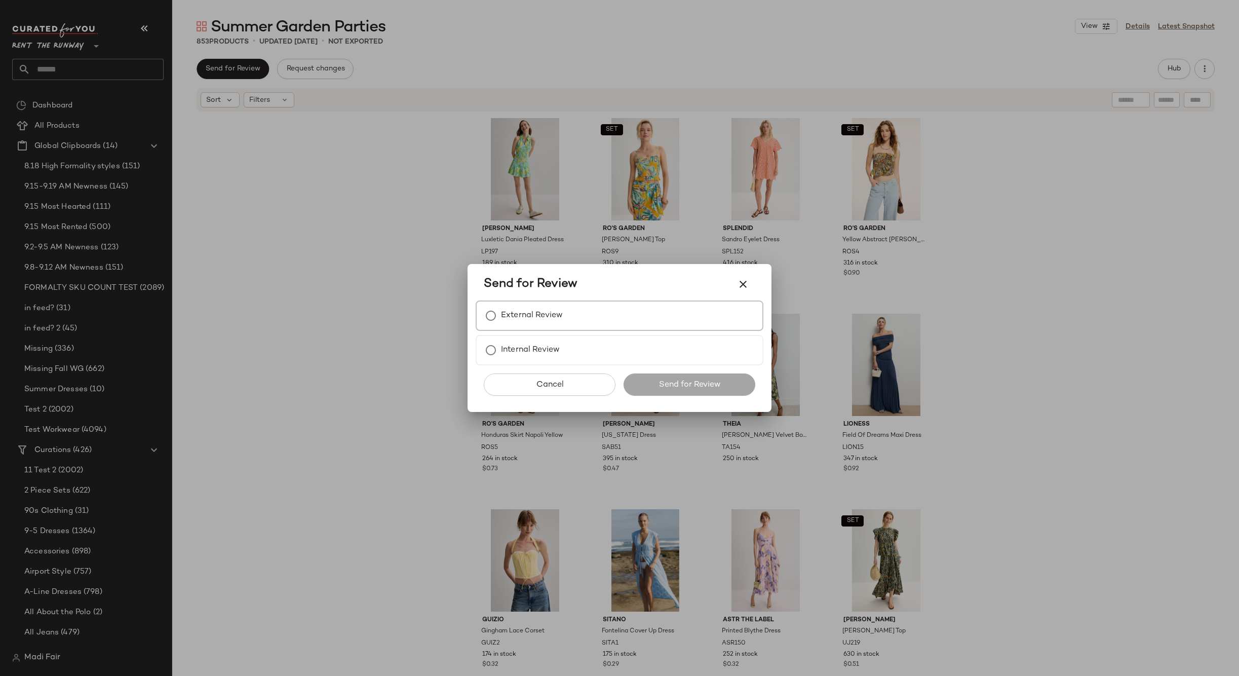
click at [531, 321] on label "External Review" at bounding box center [532, 315] width 62 height 20
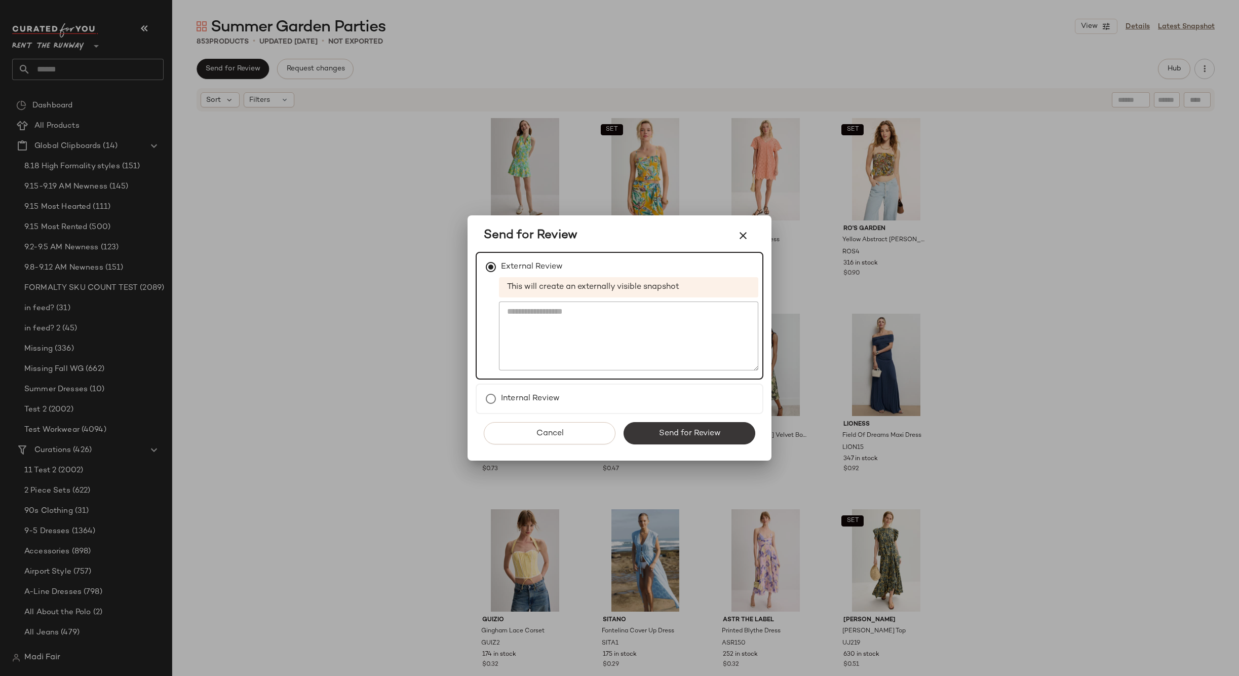
click at [662, 425] on button "Send for Review" at bounding box center [689, 433] width 132 height 22
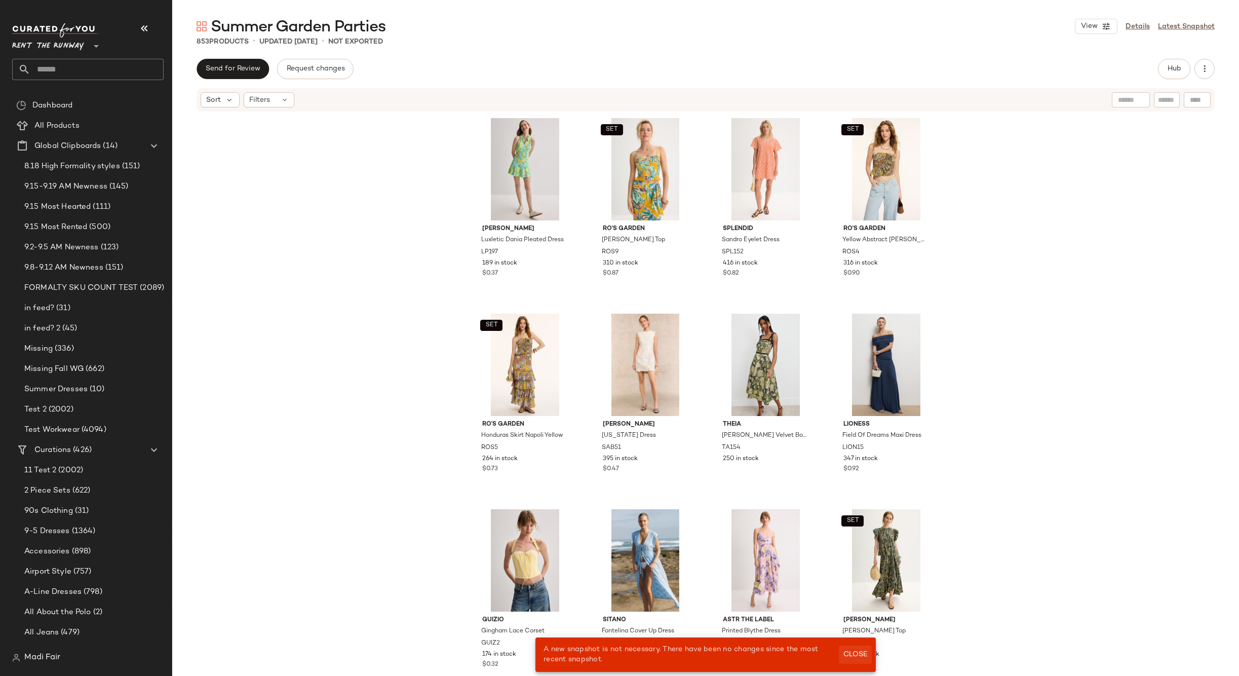
click at [857, 655] on span "Close" at bounding box center [855, 654] width 25 height 8
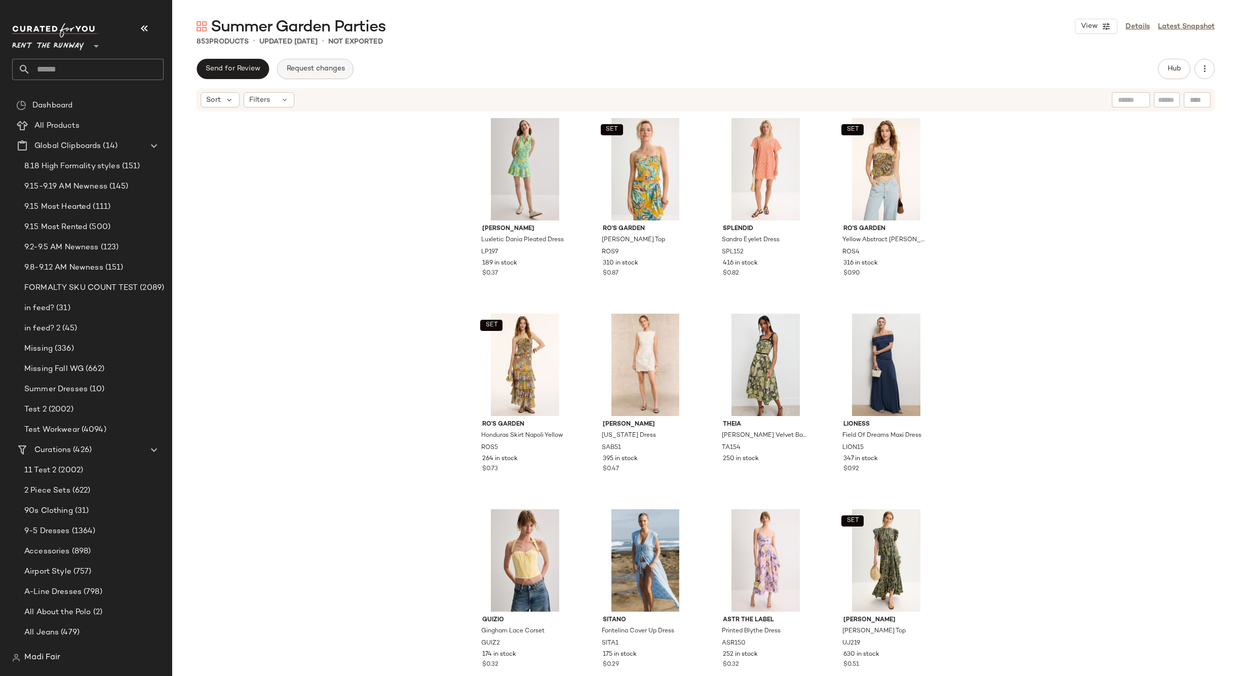
click at [299, 73] on button "Request changes" at bounding box center [315, 69] width 76 height 20
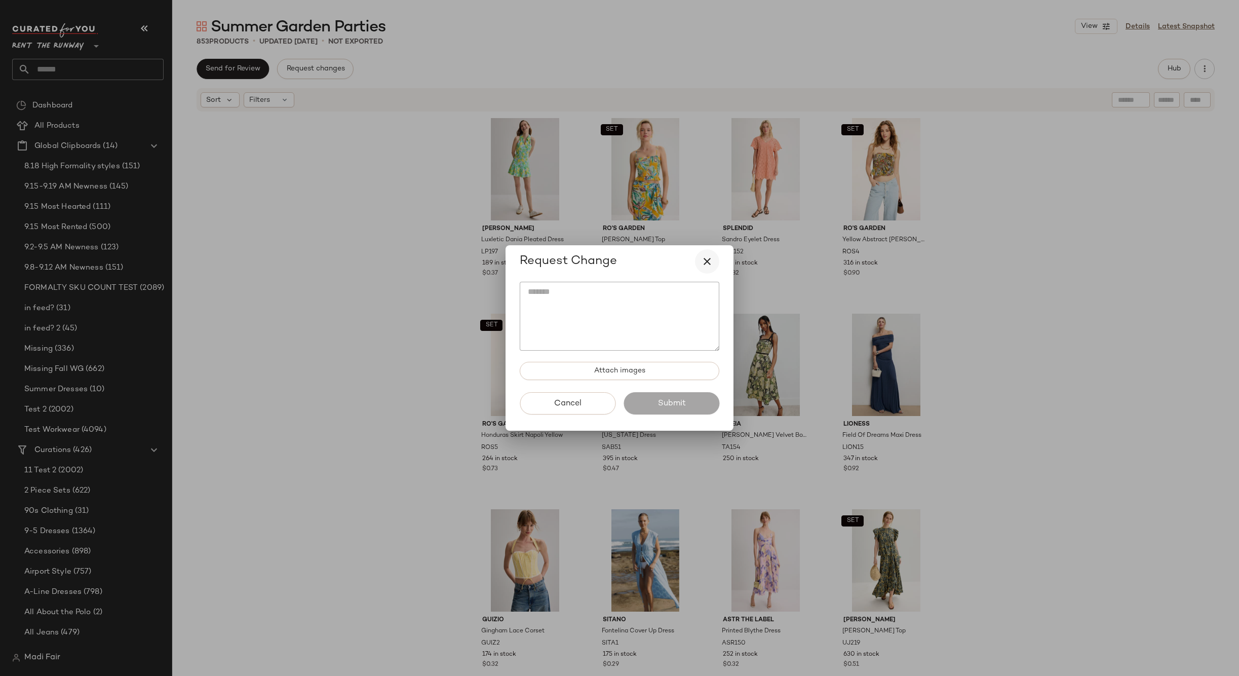
click at [705, 260] on icon "button" at bounding box center [707, 261] width 12 height 12
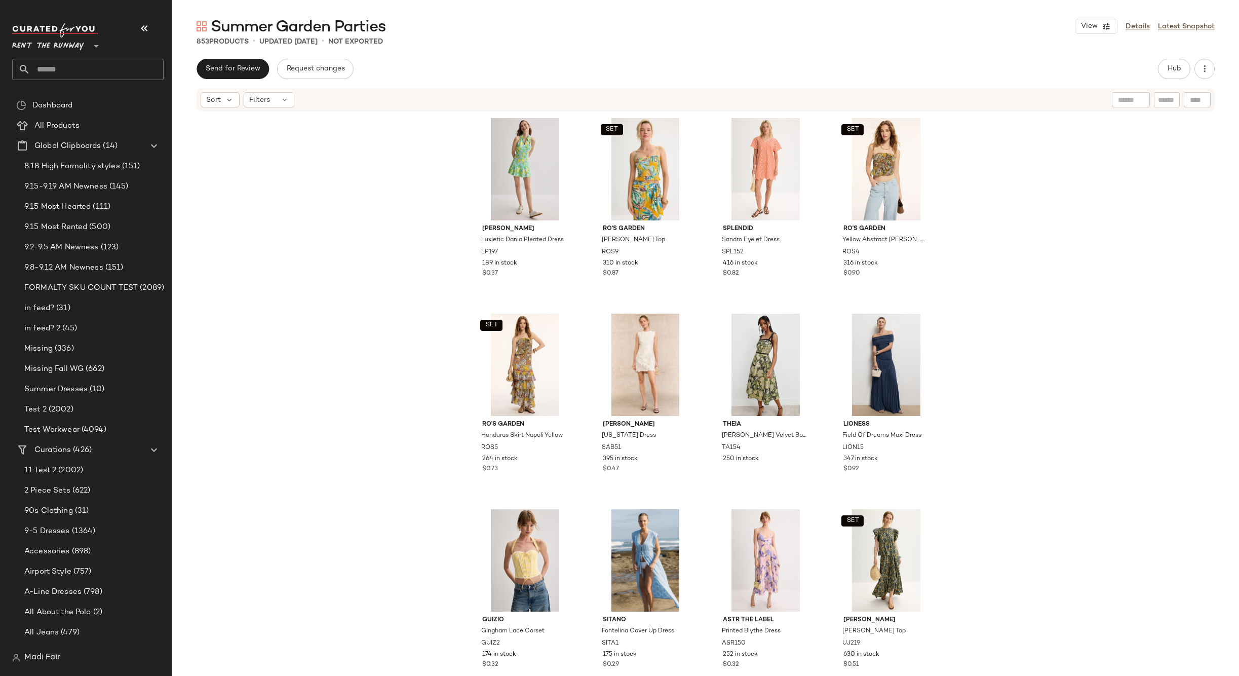
click at [1203, 20] on div "View Details Latest Snapshot" at bounding box center [1145, 26] width 140 height 15
click at [1203, 24] on link "Latest Snapshot" at bounding box center [1186, 26] width 57 height 11
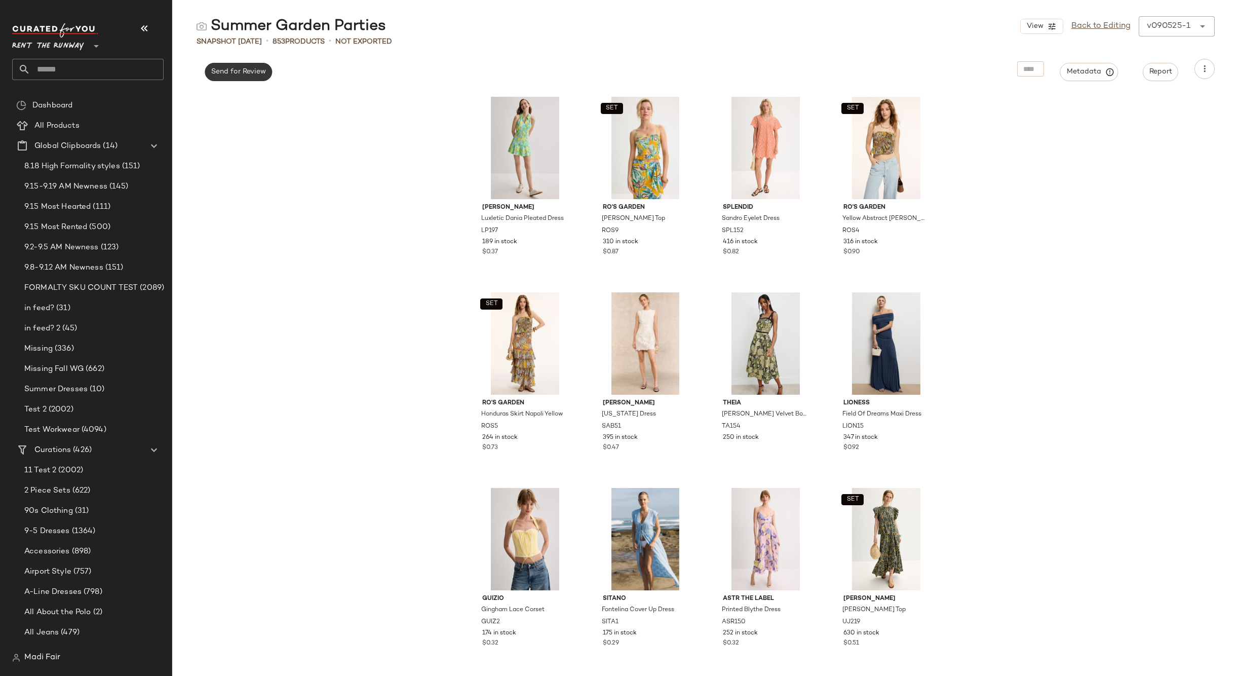
click at [264, 81] on button "Send for Review" at bounding box center [238, 72] width 67 height 18
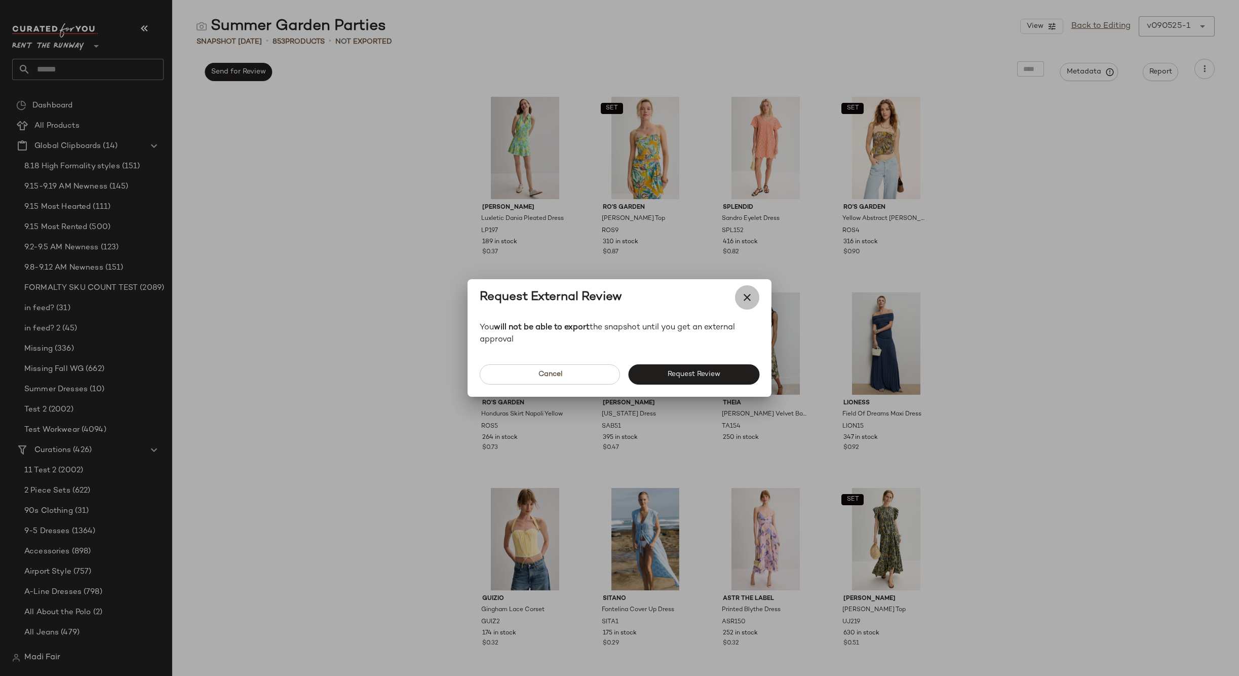
click at [747, 298] on icon "button" at bounding box center [747, 297] width 12 height 12
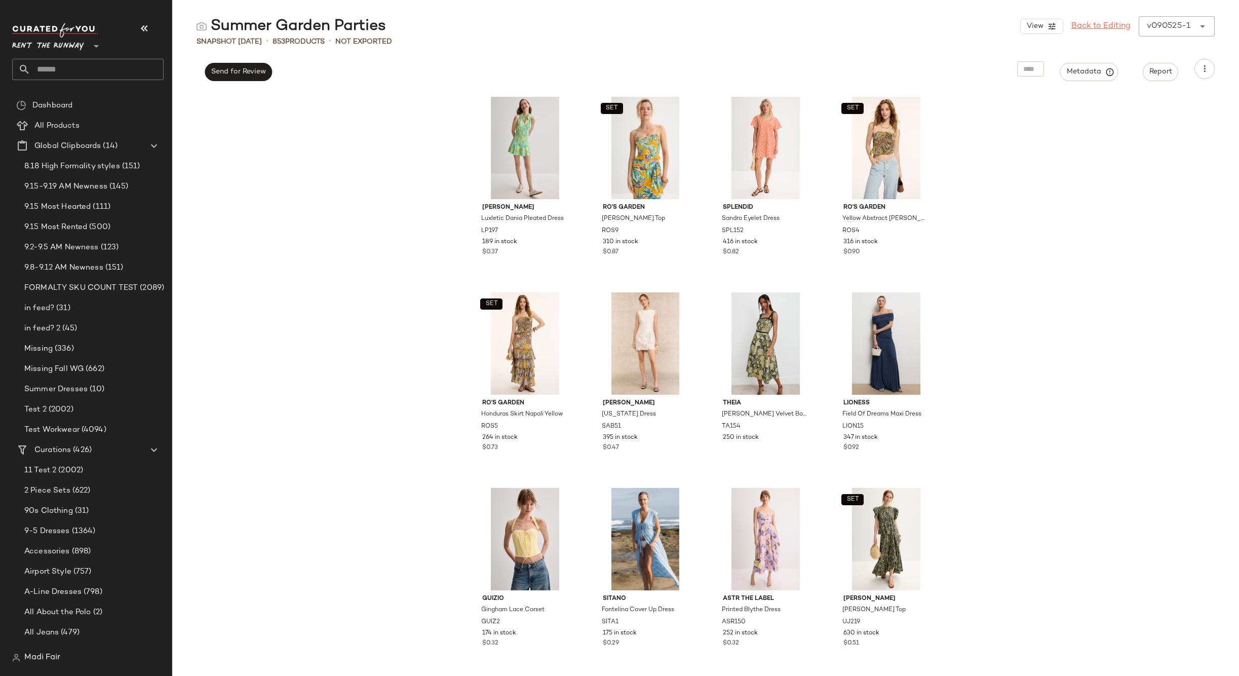
click at [1109, 29] on link "Back to Editing" at bounding box center [1100, 26] width 59 height 12
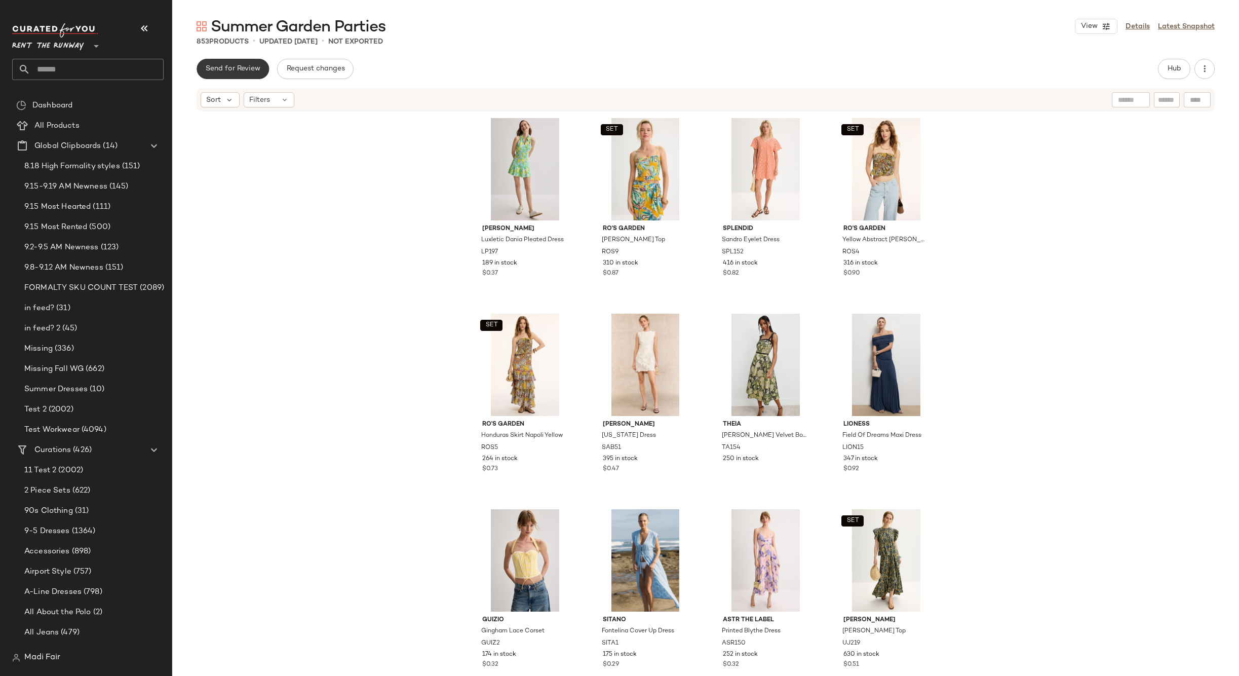
click at [257, 68] on span "Send for Review" at bounding box center [232, 69] width 55 height 8
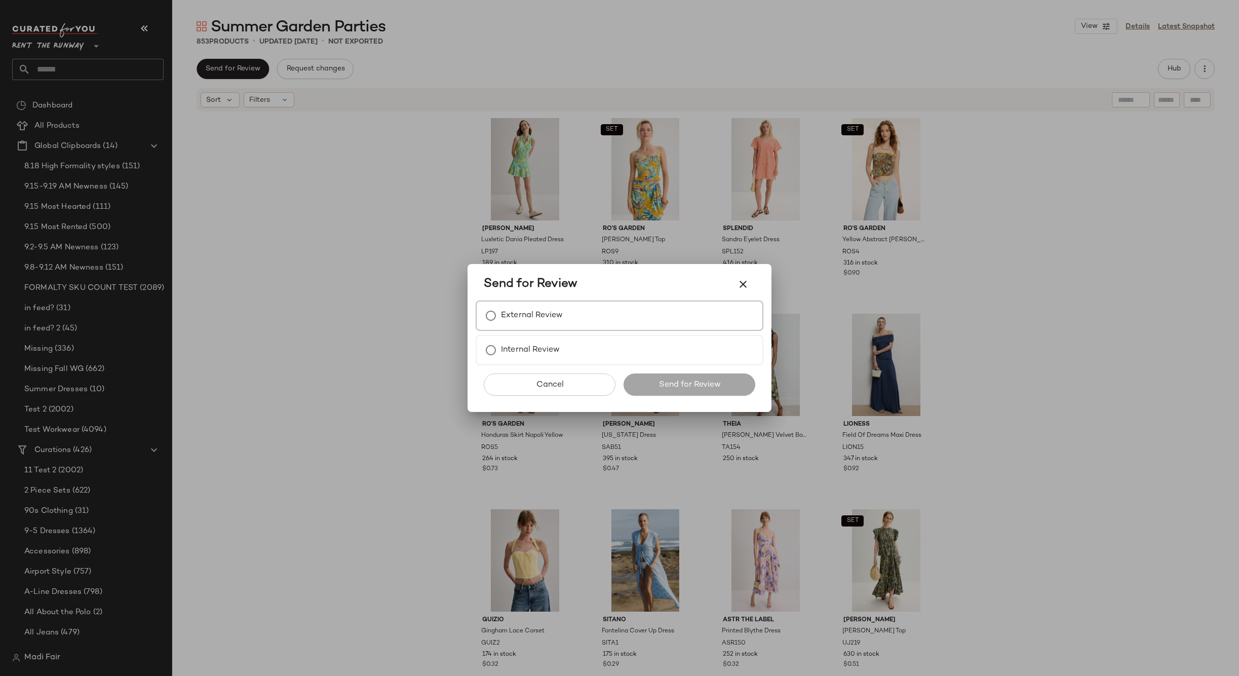
click at [553, 320] on label "External Review" at bounding box center [532, 315] width 62 height 20
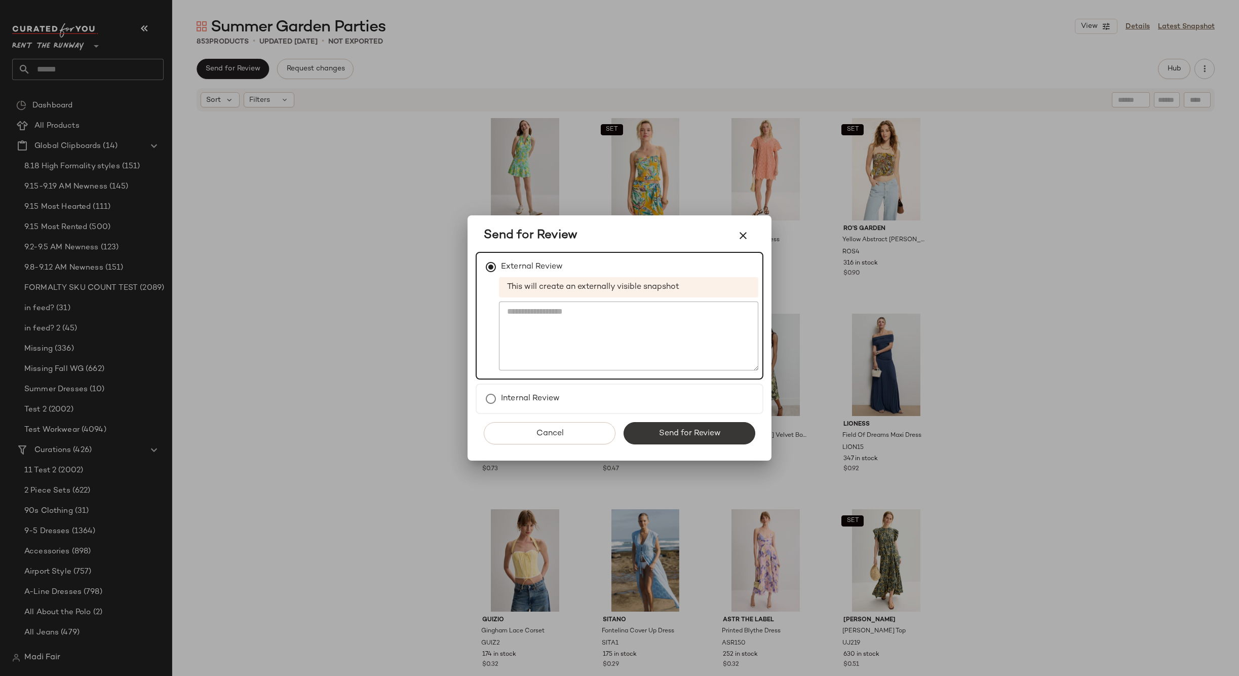
click at [678, 435] on span "Send for Review" at bounding box center [689, 433] width 62 height 10
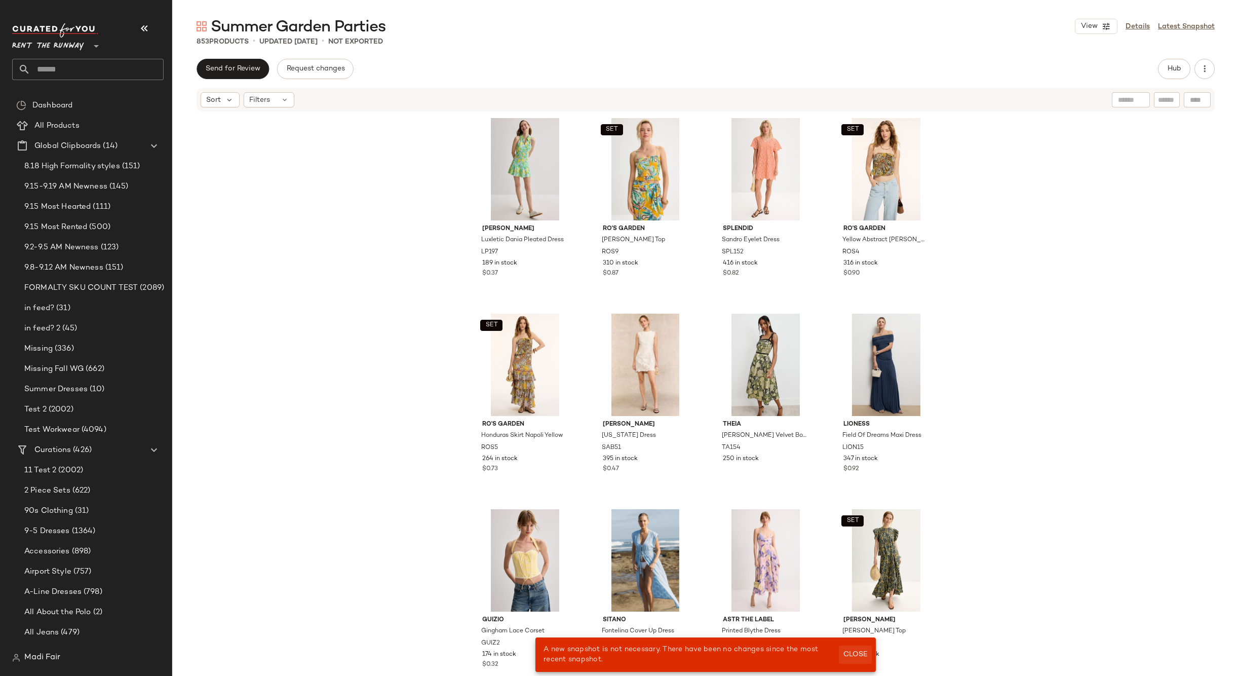
click at [863, 652] on span "Close" at bounding box center [855, 654] width 25 height 8
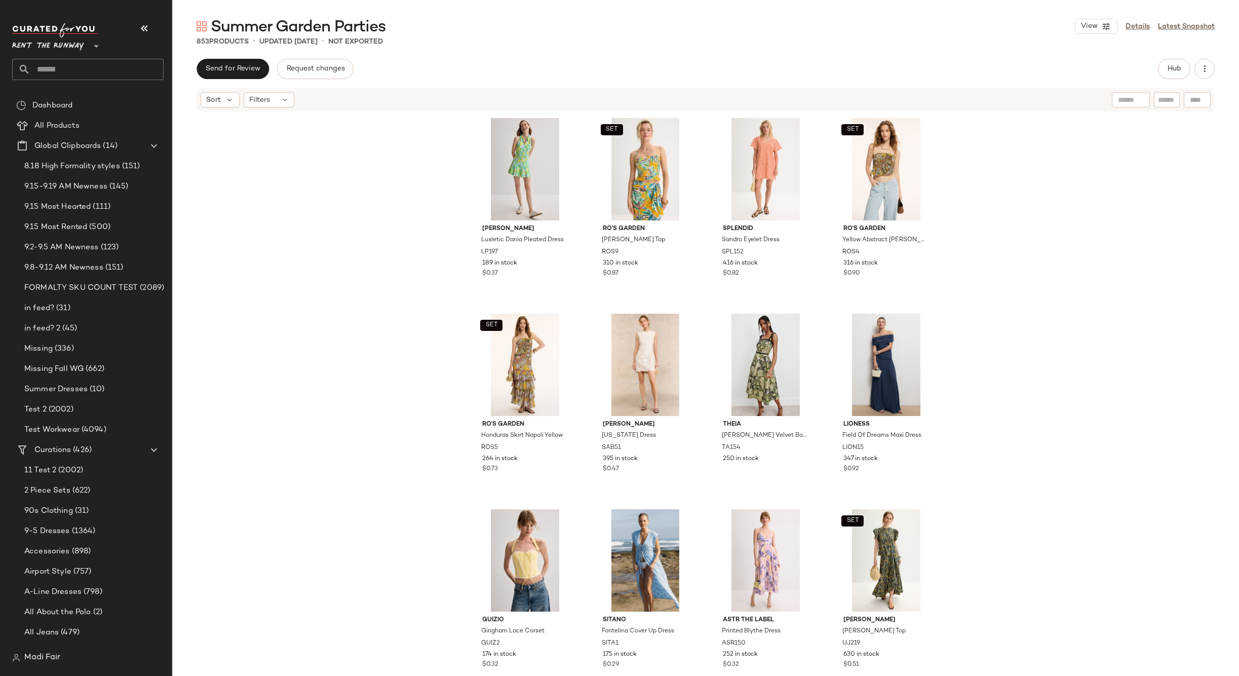
click at [74, 68] on input "text" at bounding box center [96, 69] width 133 height 21
click at [73, 34] on span "Rent the Runway" at bounding box center [48, 43] width 72 height 18
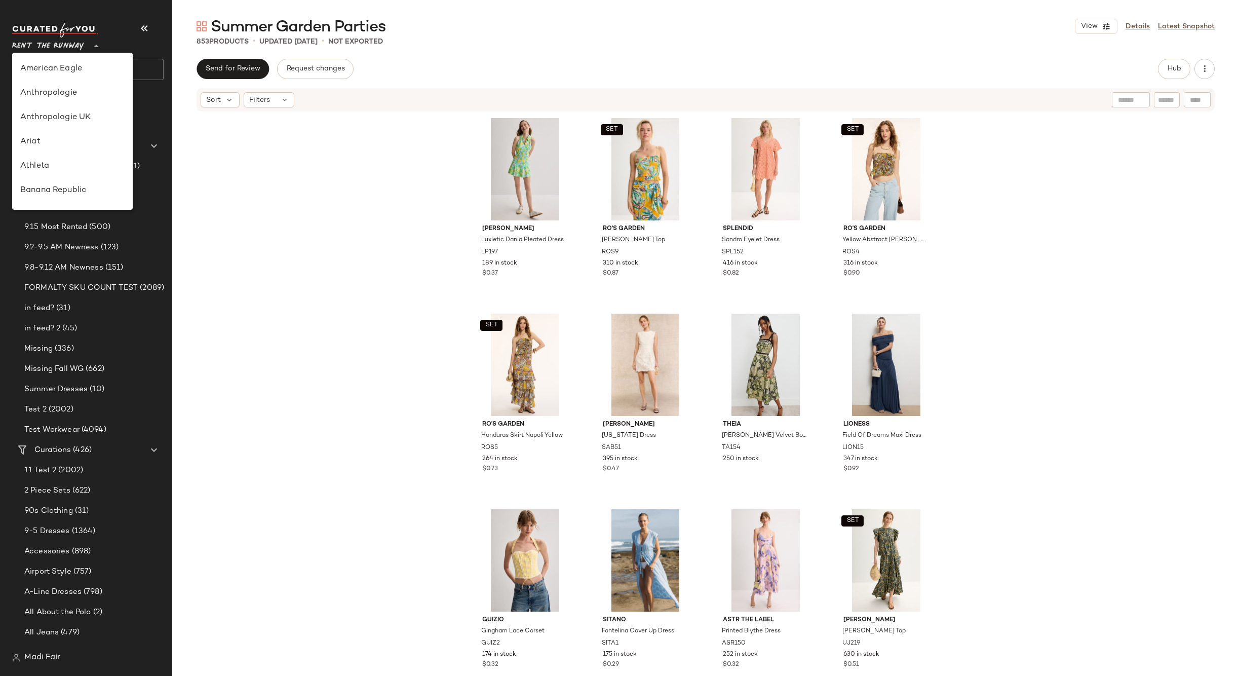
scroll to position [462, 0]
click at [74, 135] on div "Saks OFF 5TH" at bounding box center [72, 142] width 121 height 24
type input "**"
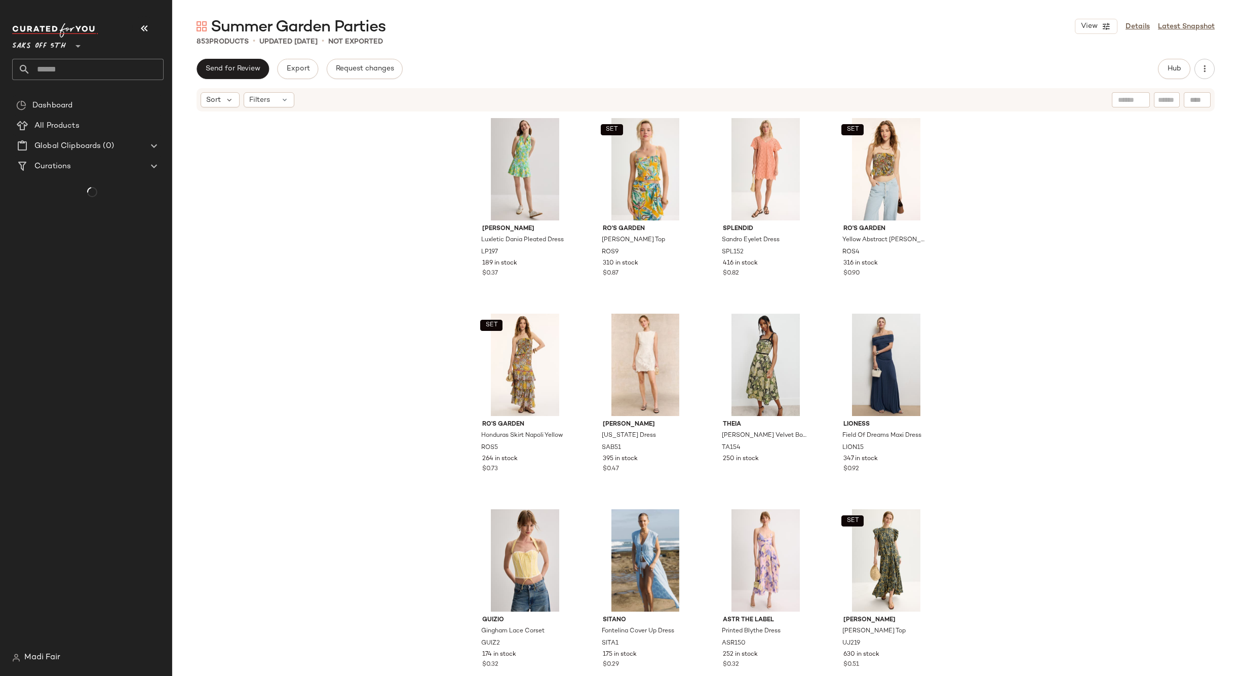
click at [65, 77] on input "text" at bounding box center [96, 69] width 133 height 21
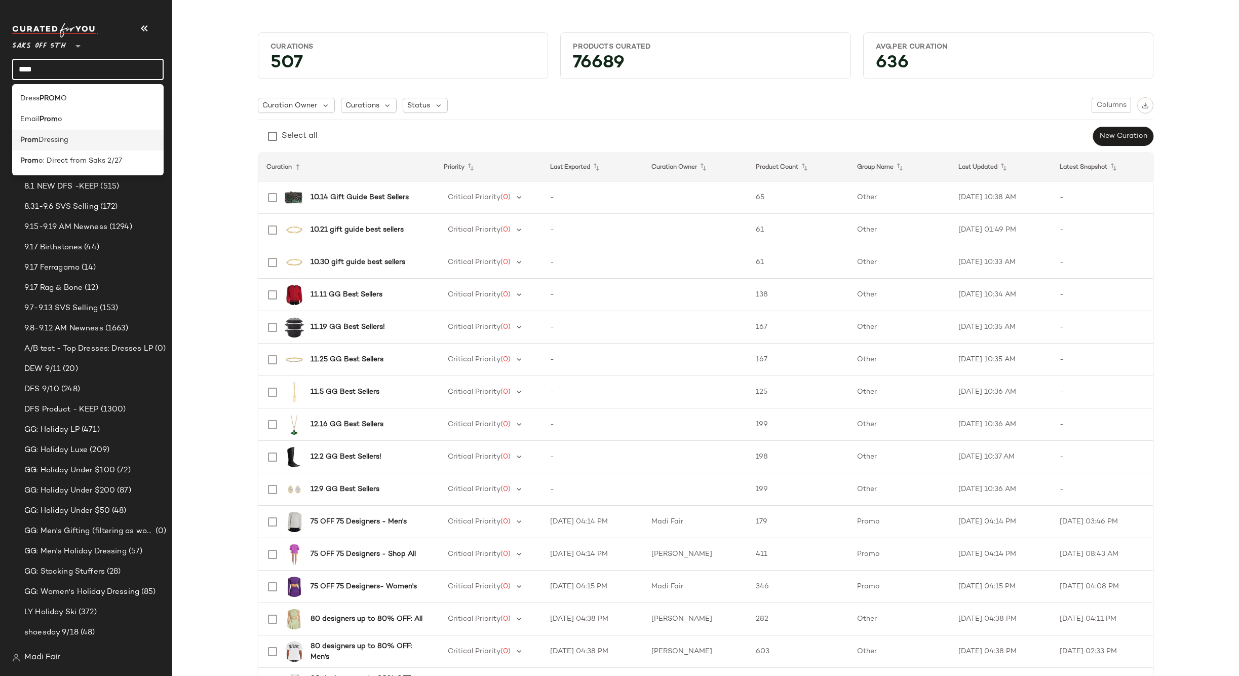
type input "****"
click at [68, 141] on span "Dressing" at bounding box center [53, 140] width 30 height 11
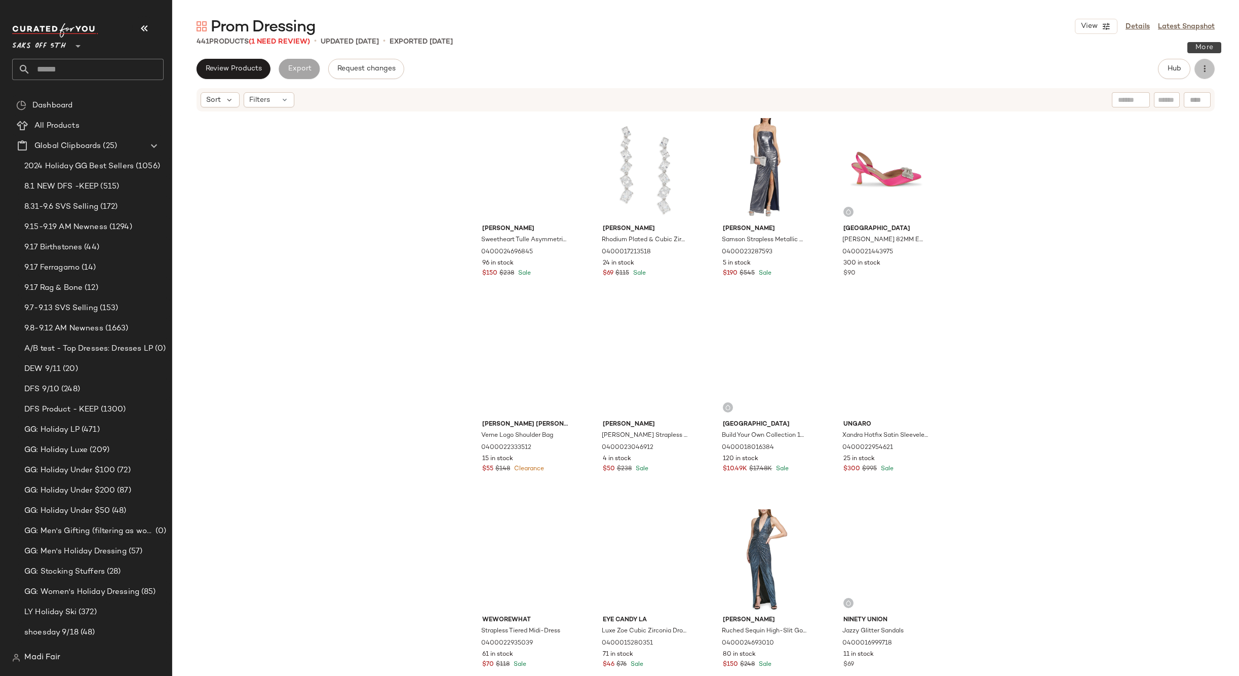
click at [1205, 71] on icon "button" at bounding box center [1204, 69] width 10 height 10
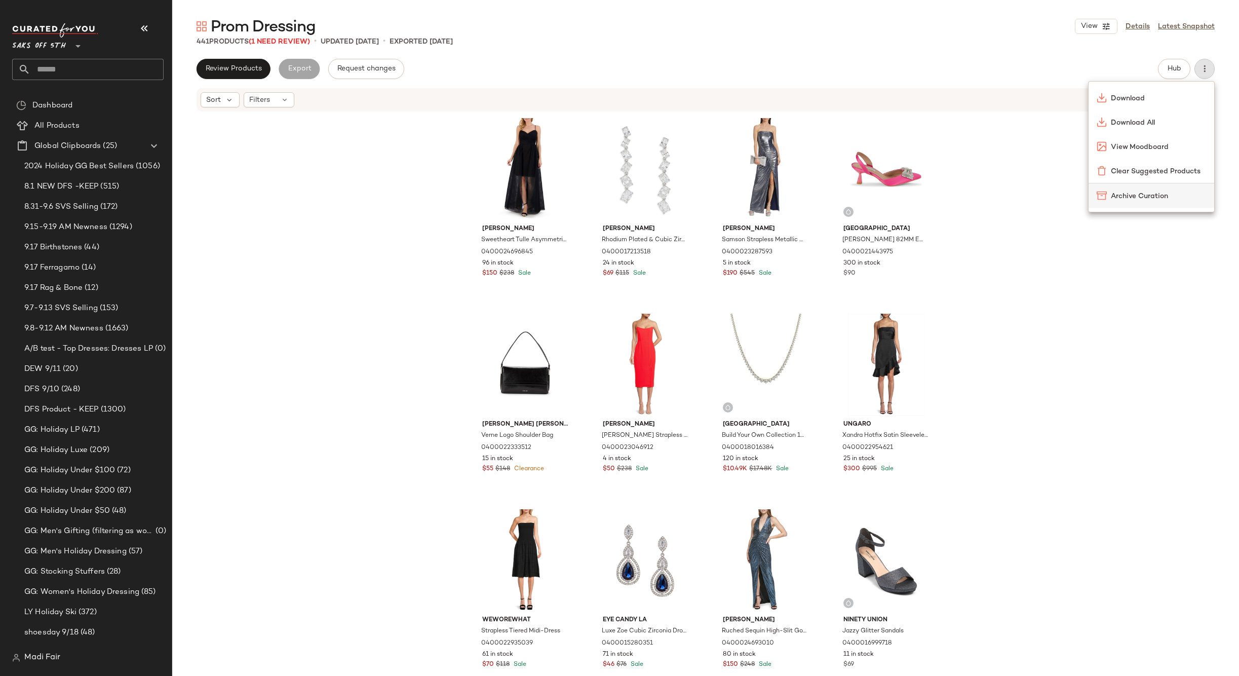
click at [1129, 193] on span "Archive Curation" at bounding box center [1158, 196] width 95 height 11
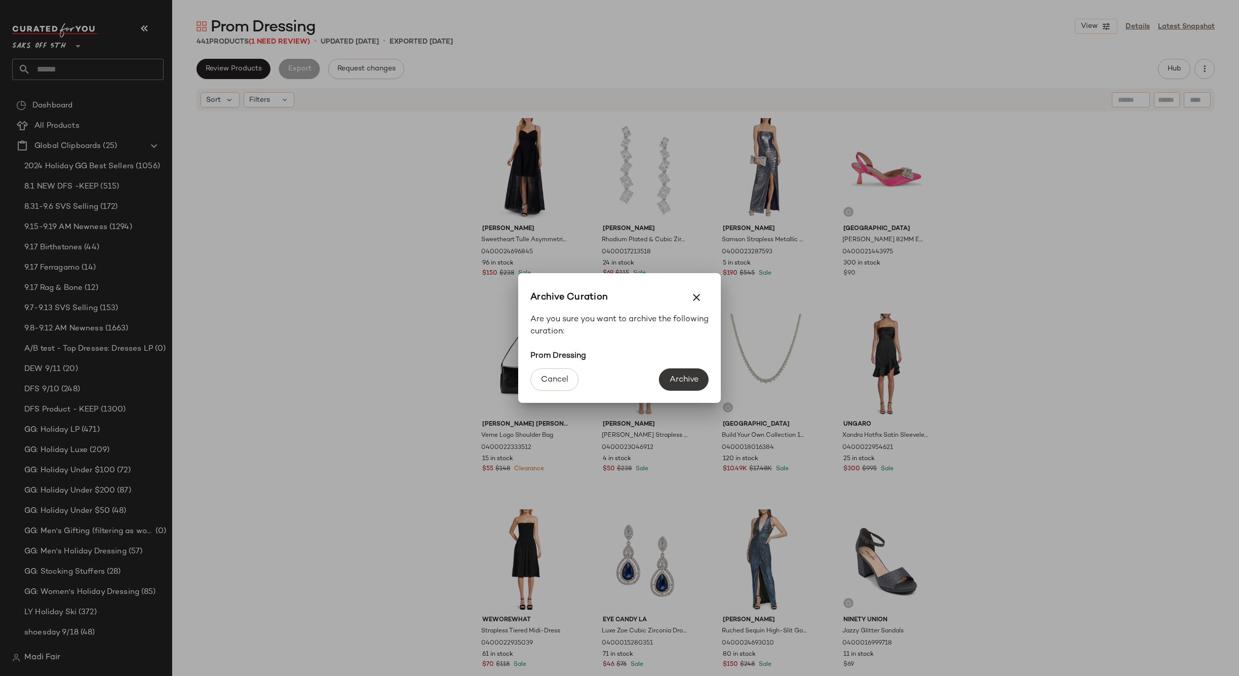
click at [682, 375] on span "Archive" at bounding box center [683, 380] width 29 height 10
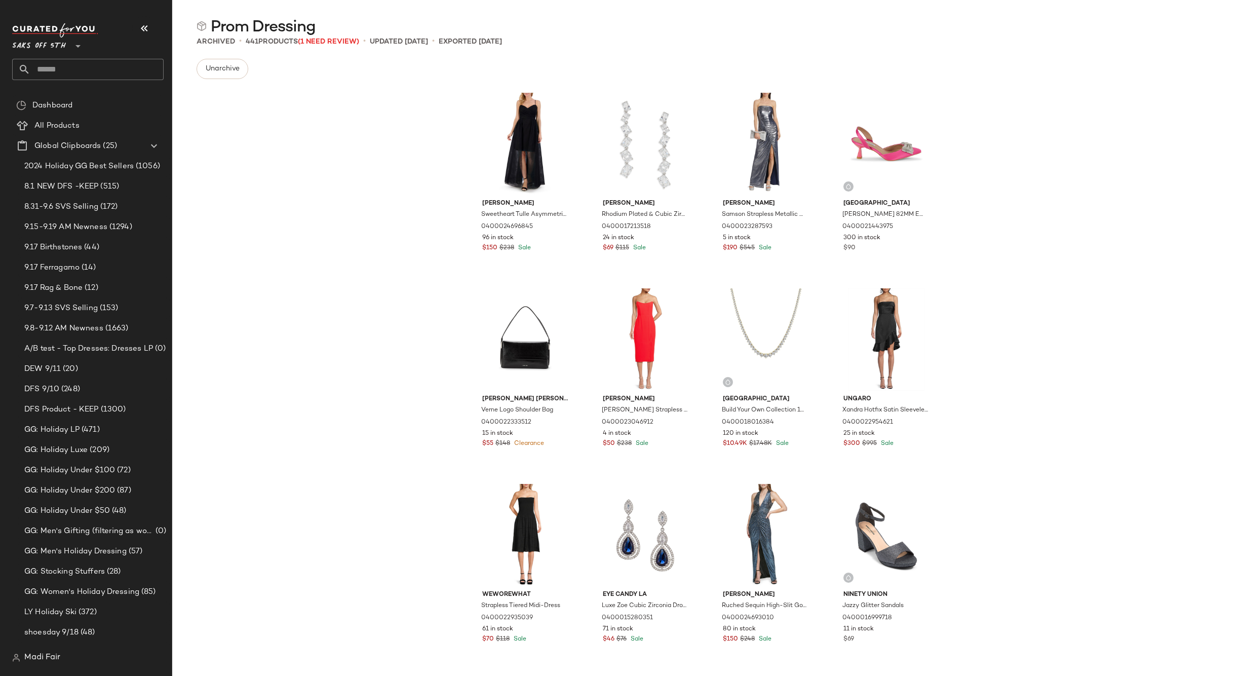
click at [62, 66] on input "text" at bounding box center [96, 69] width 133 height 21
type input "*****"
click at [62, 101] on span "val Shop" at bounding box center [50, 98] width 29 height 11
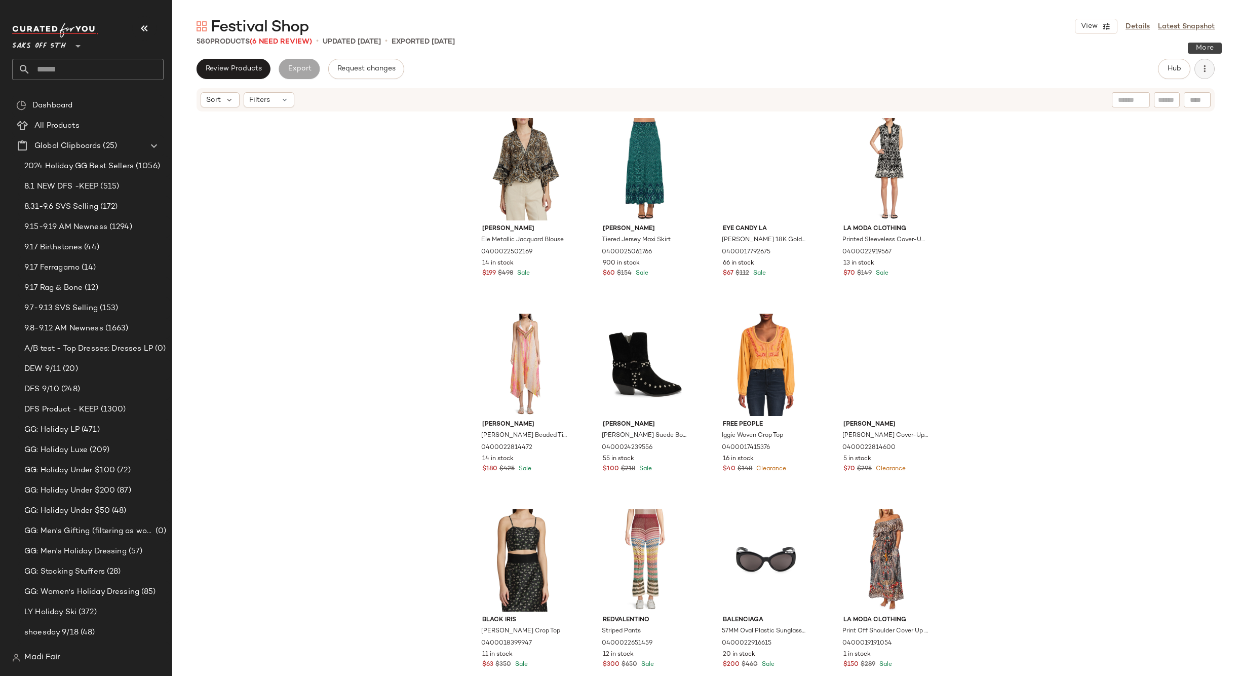
click at [1207, 66] on icon "button" at bounding box center [1204, 69] width 10 height 10
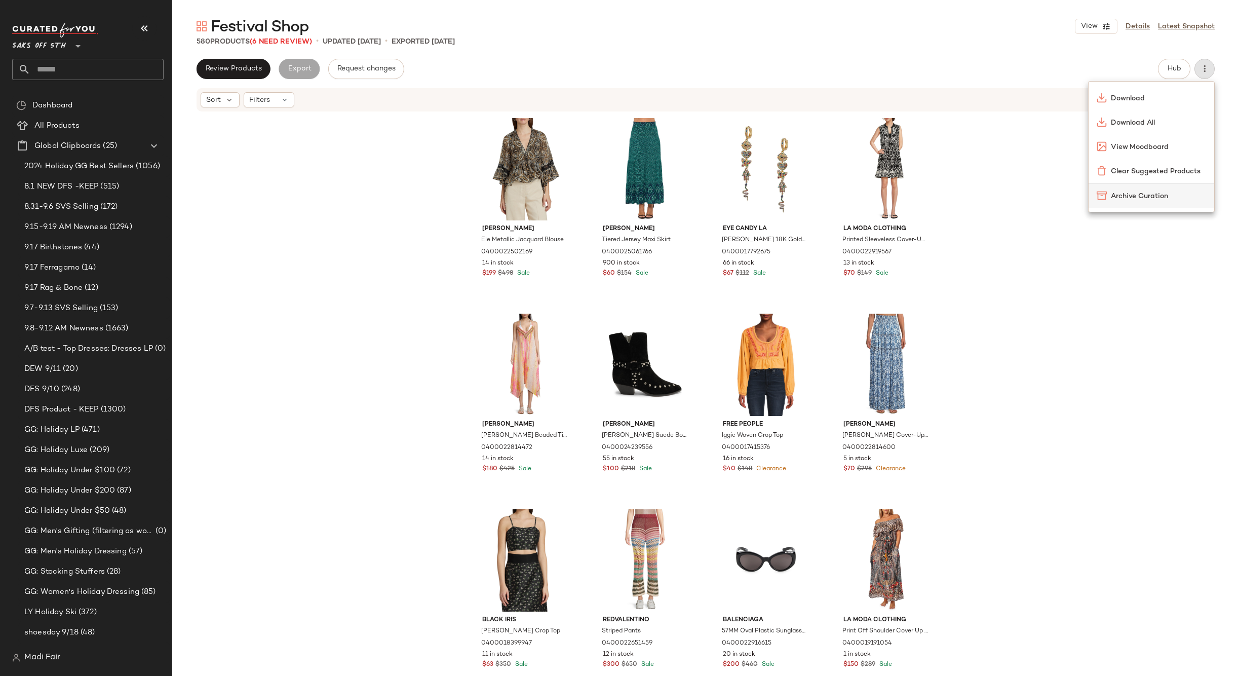
click at [1138, 194] on span "Archive Curation" at bounding box center [1158, 196] width 95 height 11
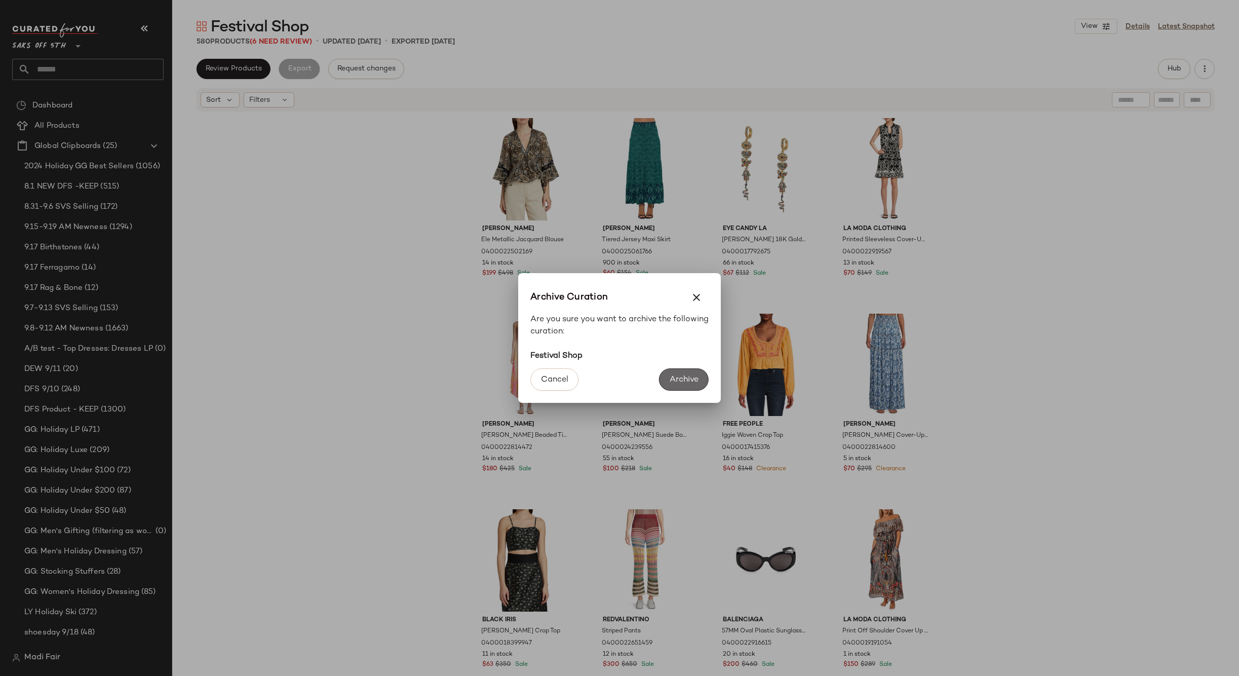
click at [672, 379] on span "Archive" at bounding box center [683, 380] width 29 height 10
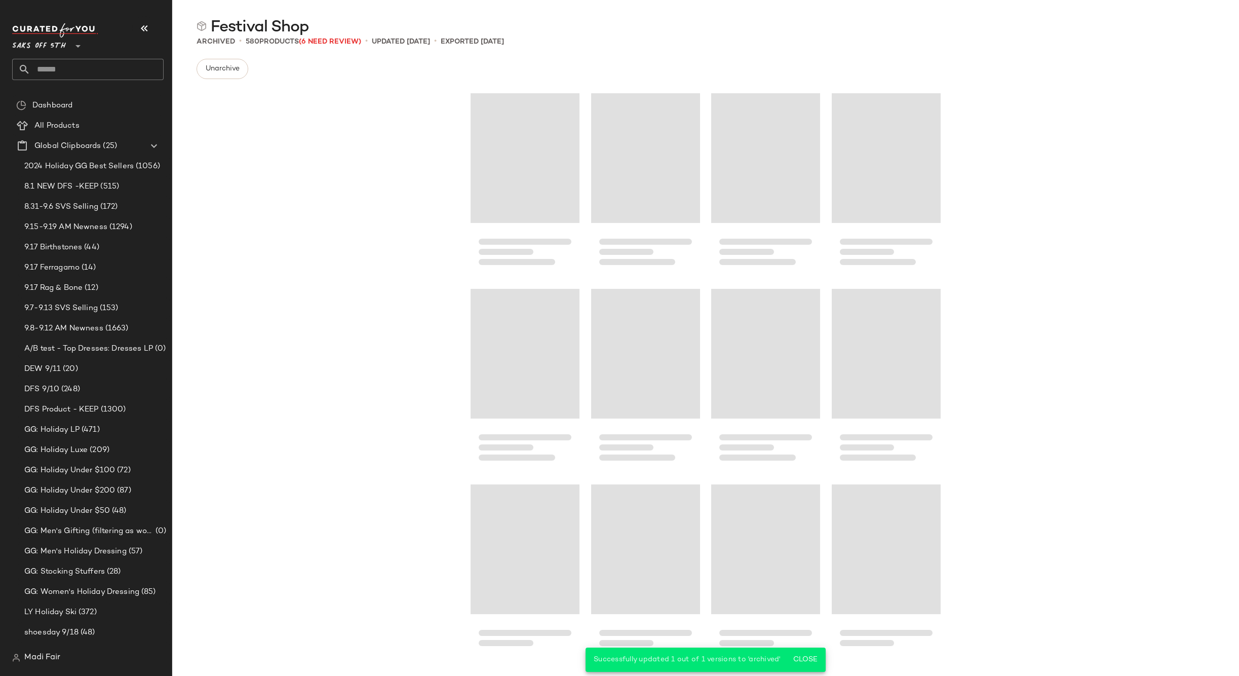
click at [116, 70] on input "text" at bounding box center [96, 69] width 133 height 21
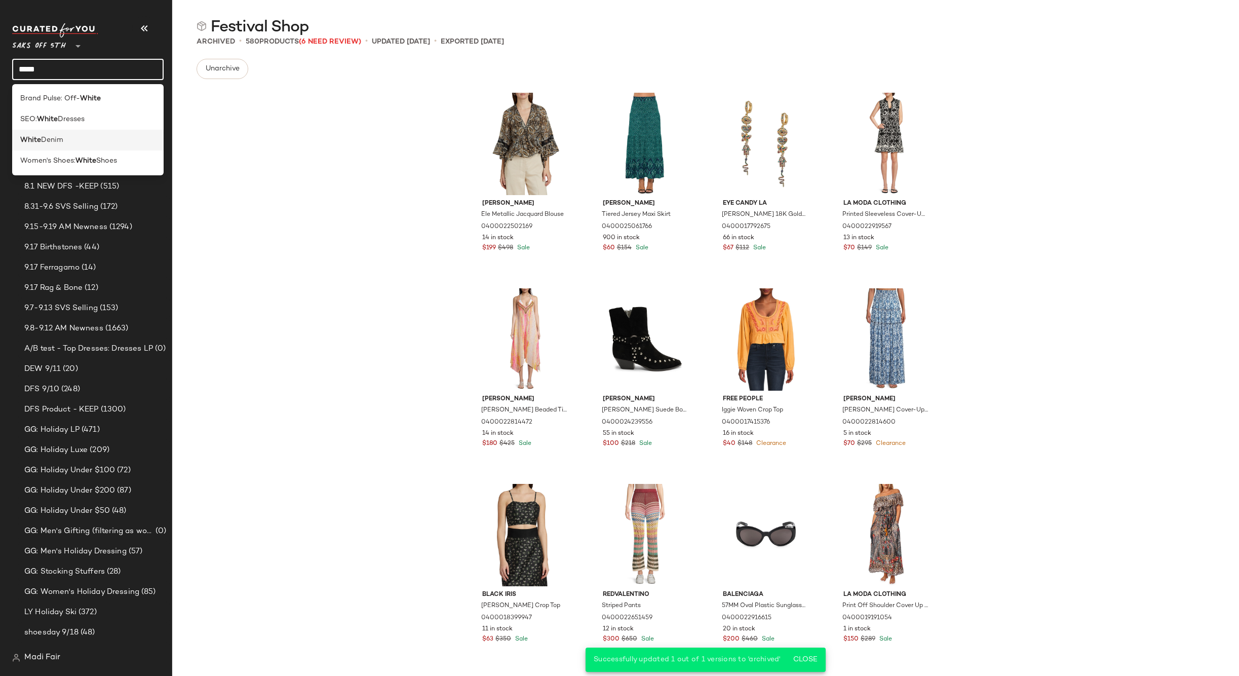
type input "*****"
click at [108, 139] on div "White Denim" at bounding box center [87, 140] width 135 height 11
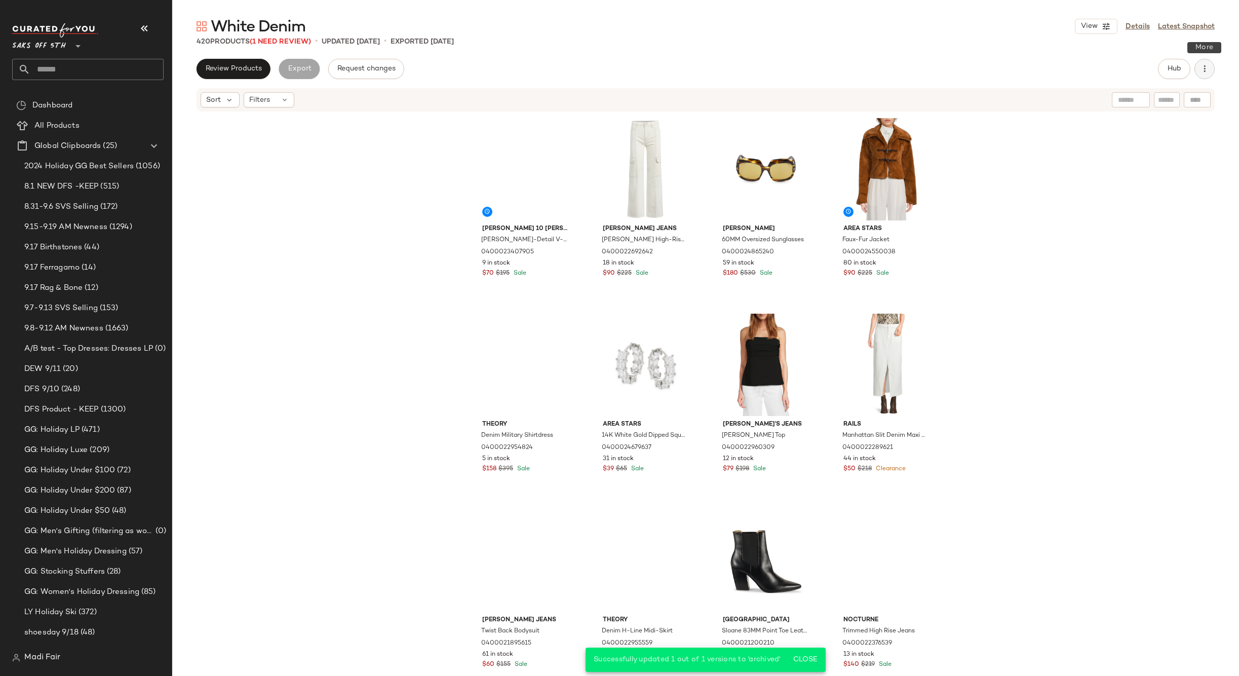
click at [1207, 70] on icon "button" at bounding box center [1204, 69] width 10 height 10
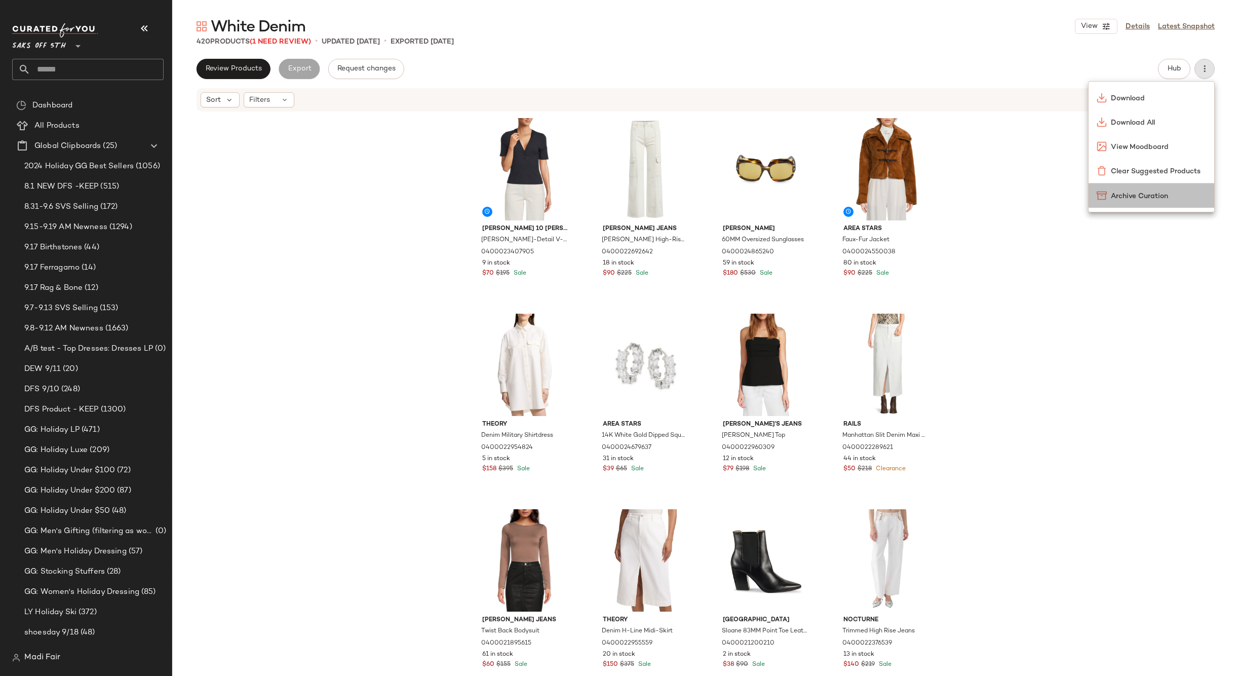
click at [1109, 198] on div "Archive Curation" at bounding box center [1150, 195] width 109 height 11
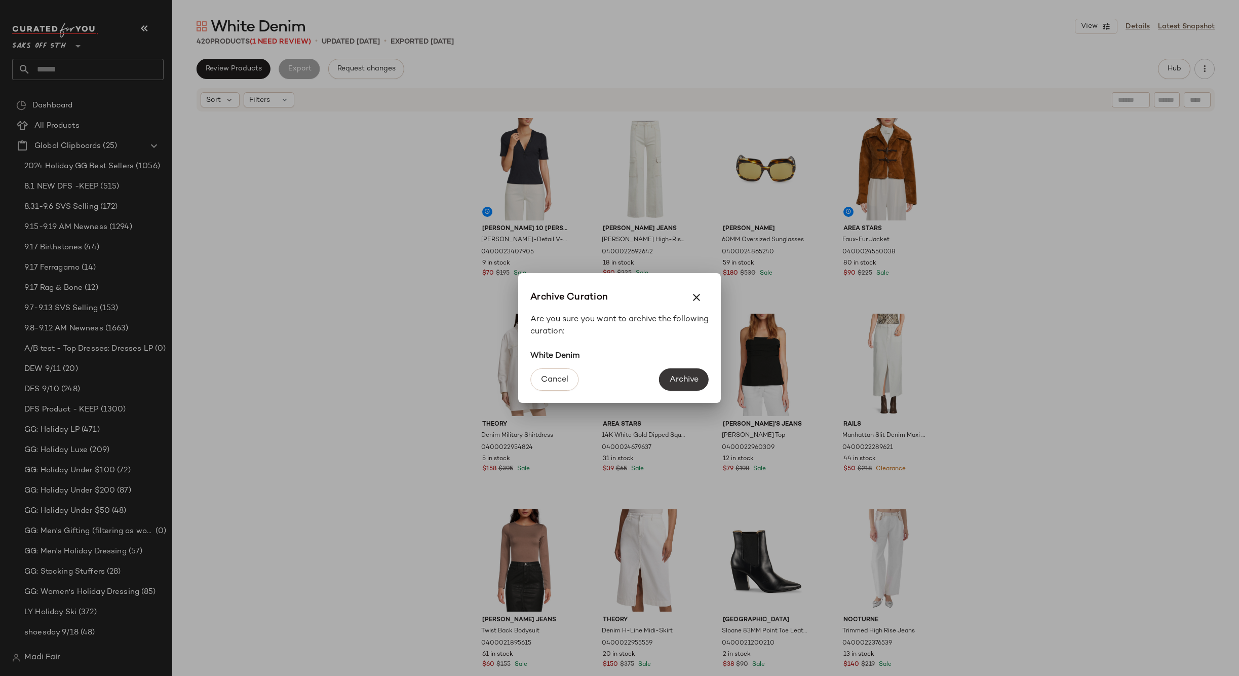
click at [685, 375] on span "Archive" at bounding box center [683, 380] width 29 height 10
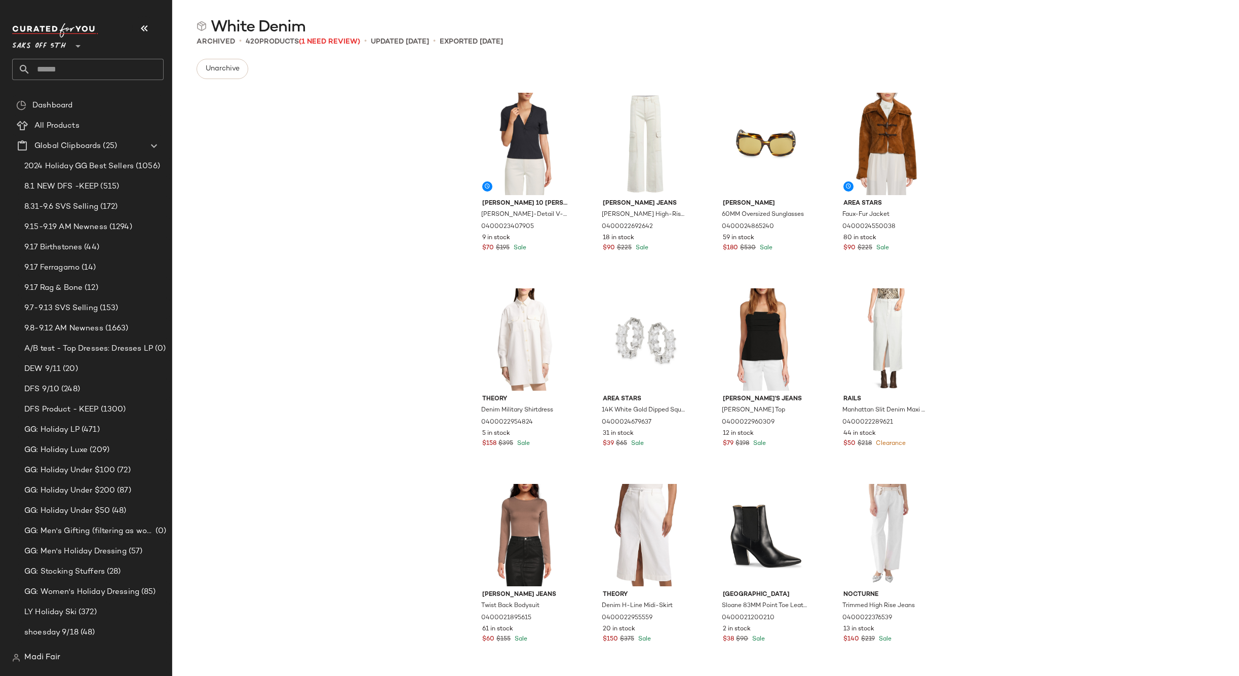
click at [74, 73] on input "text" at bounding box center [96, 69] width 133 height 21
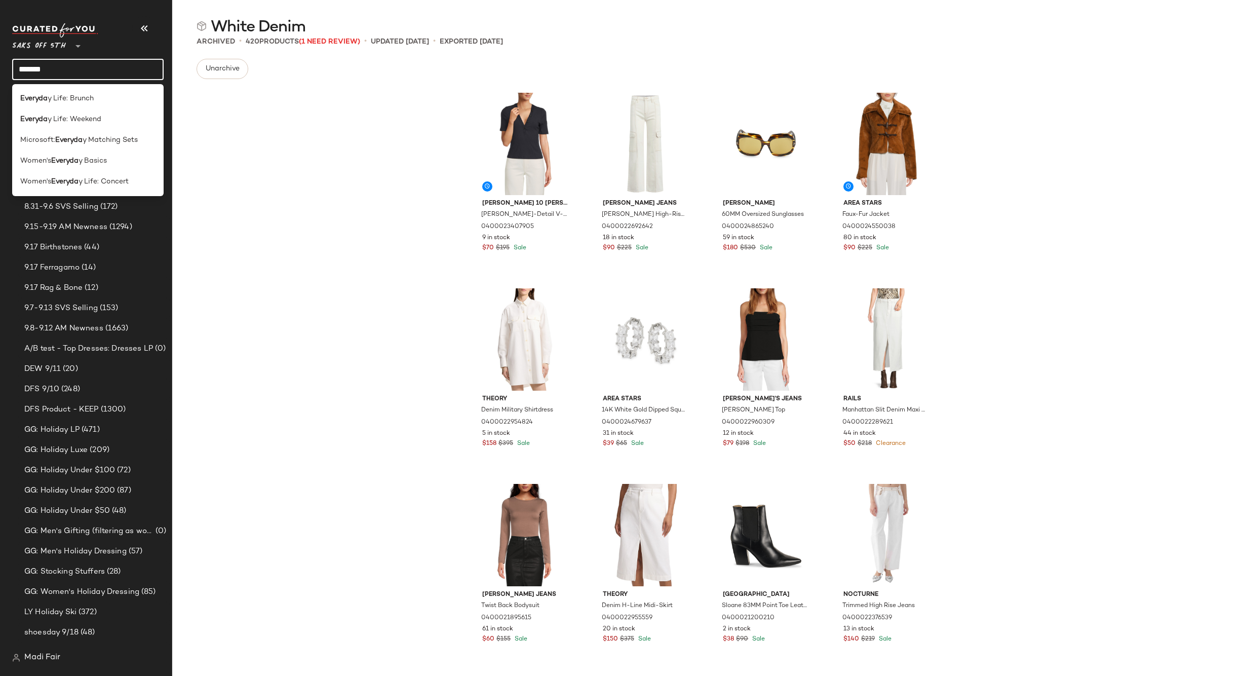
drag, startPoint x: 44, startPoint y: 69, endPoint x: -15, endPoint y: 74, distance: 59.0
click at [0, 74] on html "Saks OFF 5TH ** ******* Dashboard All Products Global Clipboards (25) 2024 Holi…" at bounding box center [619, 338] width 1239 height 676
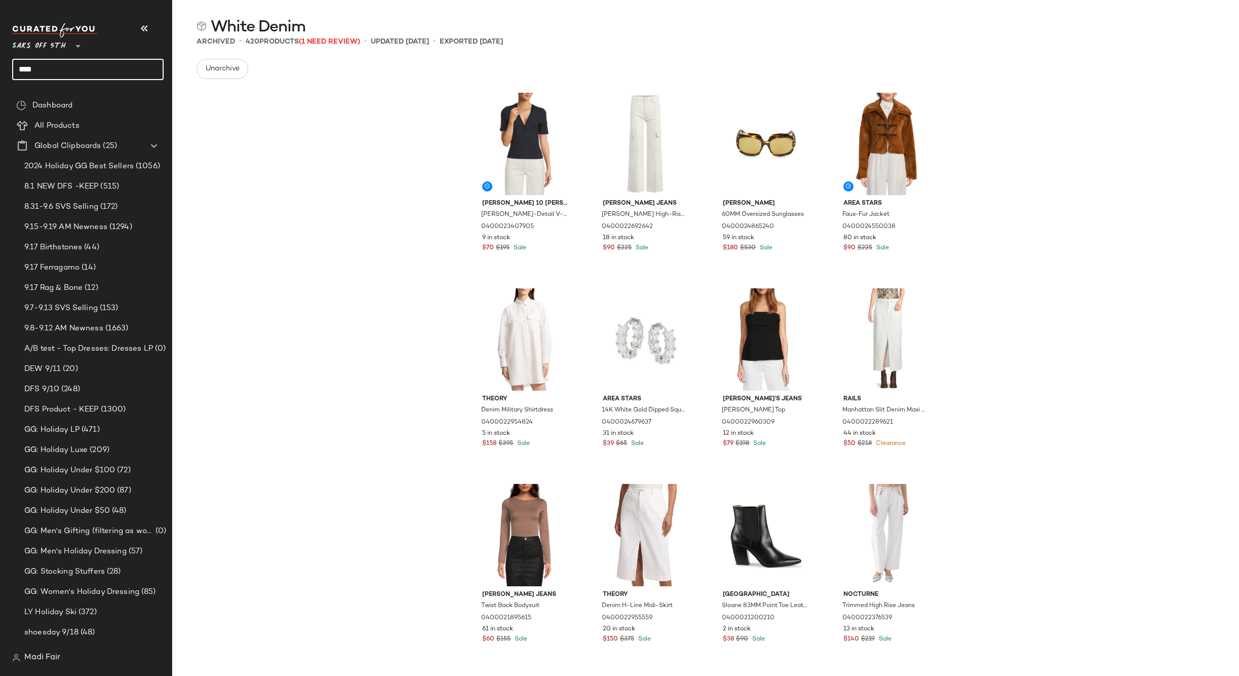
drag, startPoint x: 44, startPoint y: 74, endPoint x: -12, endPoint y: 70, distance: 55.8
click at [0, 70] on html "Saks OFF 5TH ** **** Dashboard All Products Global Clipboards (25) 2024 Holiday…" at bounding box center [619, 338] width 1239 height 676
type input "*"
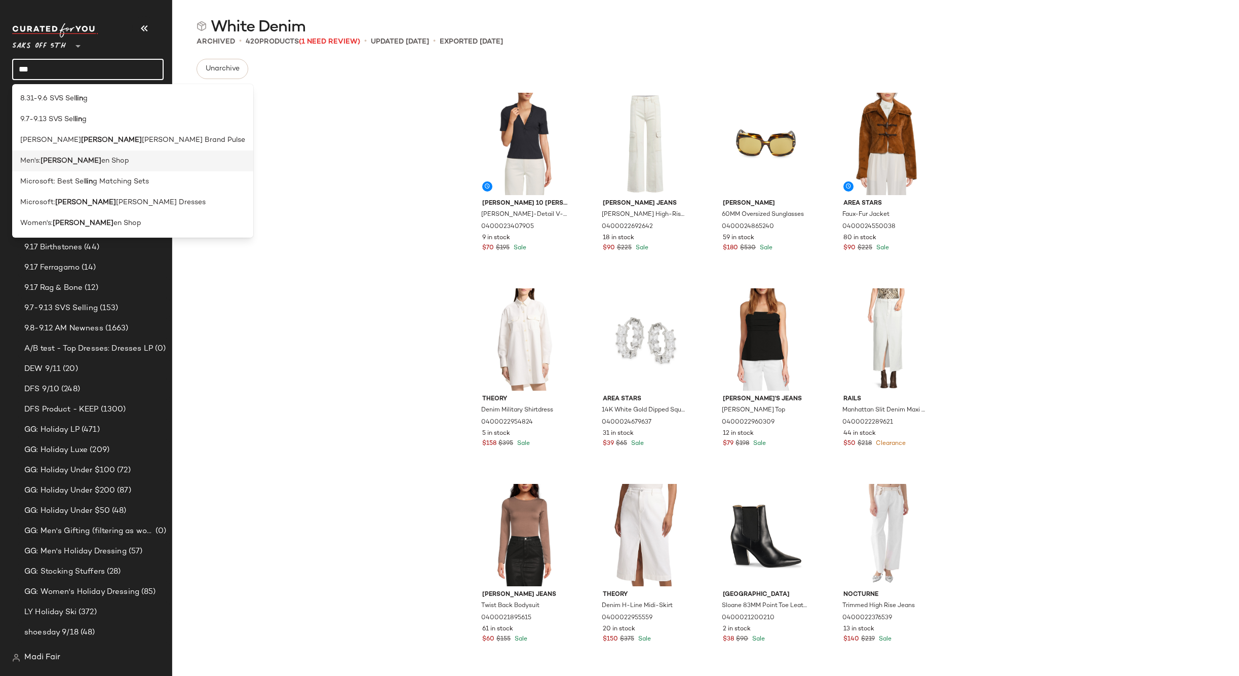
type input "***"
click at [101, 158] on span "en Shop" at bounding box center [115, 160] width 28 height 11
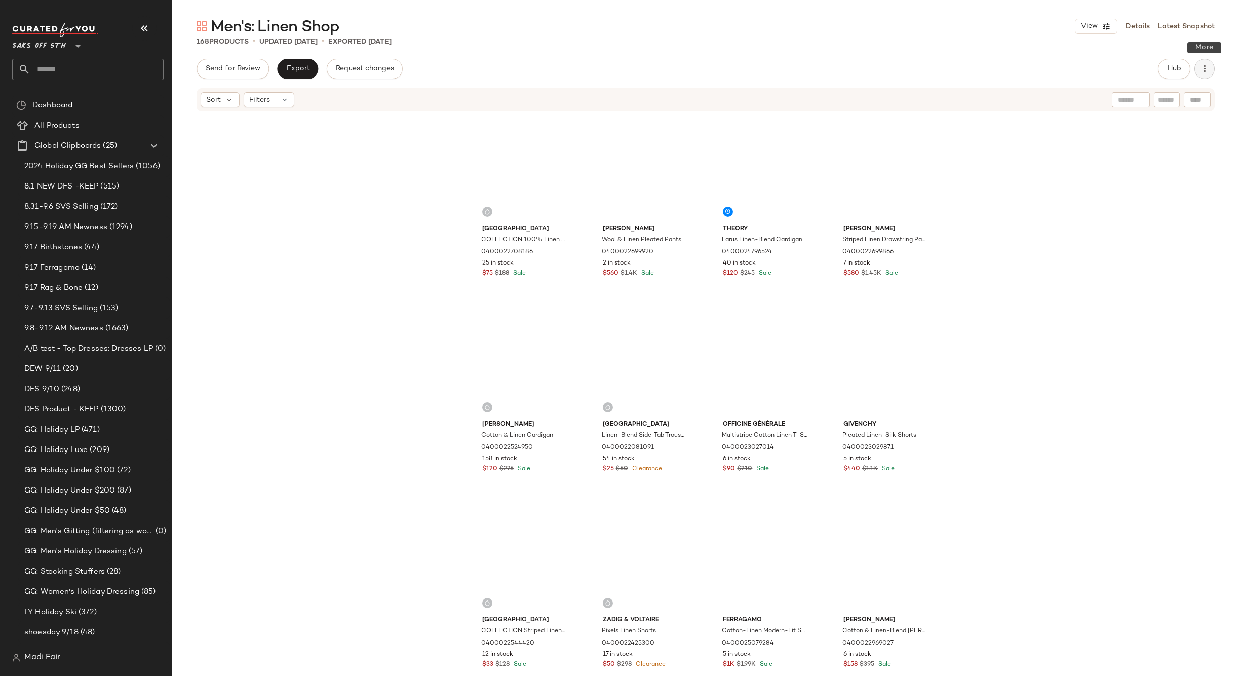
click at [1207, 71] on icon "button" at bounding box center [1204, 69] width 10 height 10
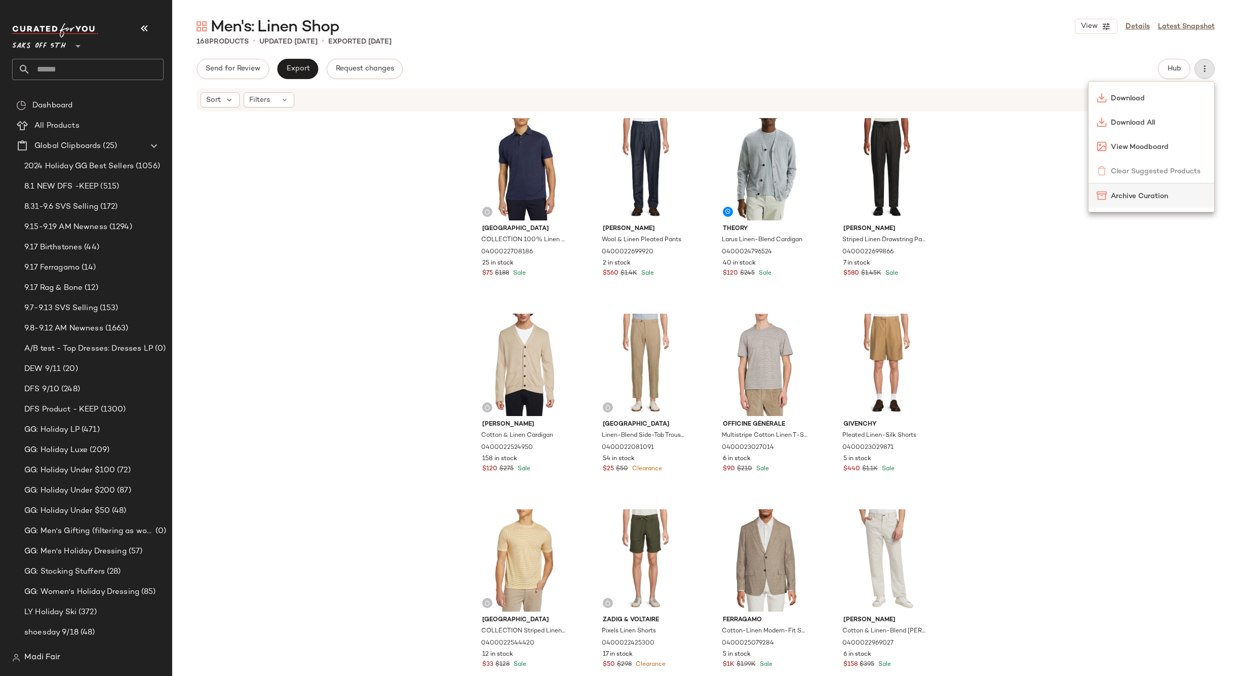
click at [1134, 193] on span "Archive Curation" at bounding box center [1158, 196] width 95 height 11
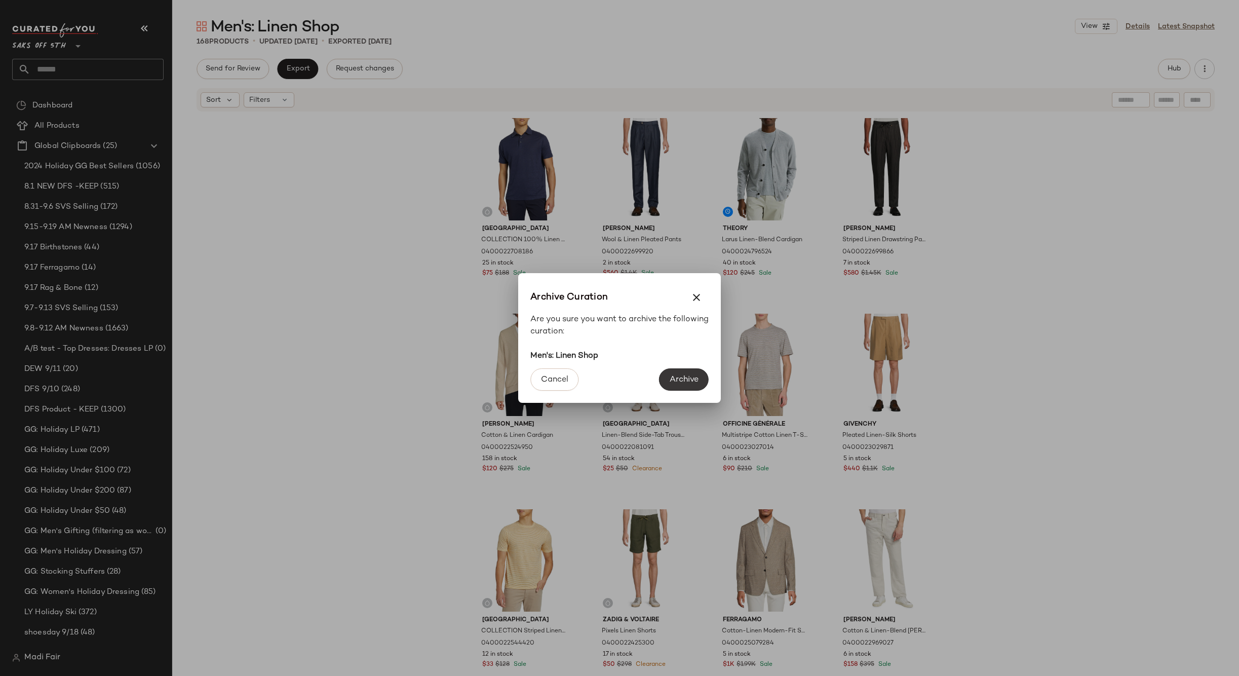
click at [686, 379] on span "Archive" at bounding box center [683, 380] width 29 height 10
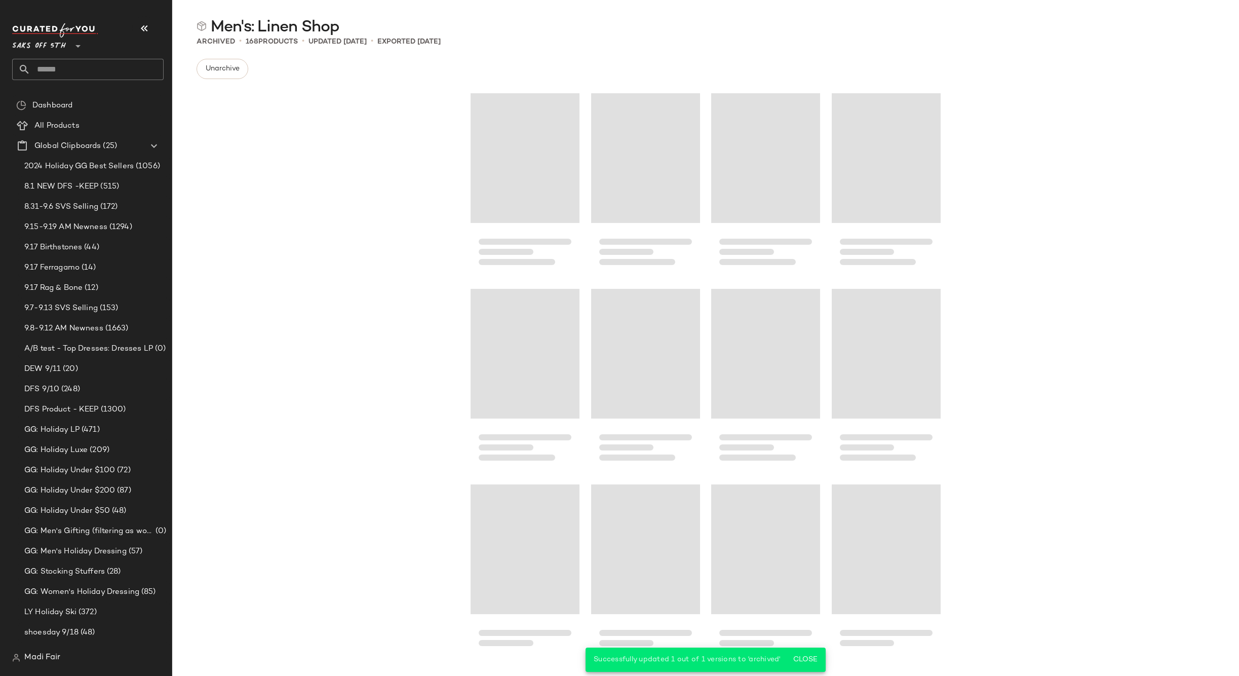
click at [125, 67] on input "text" at bounding box center [96, 69] width 133 height 21
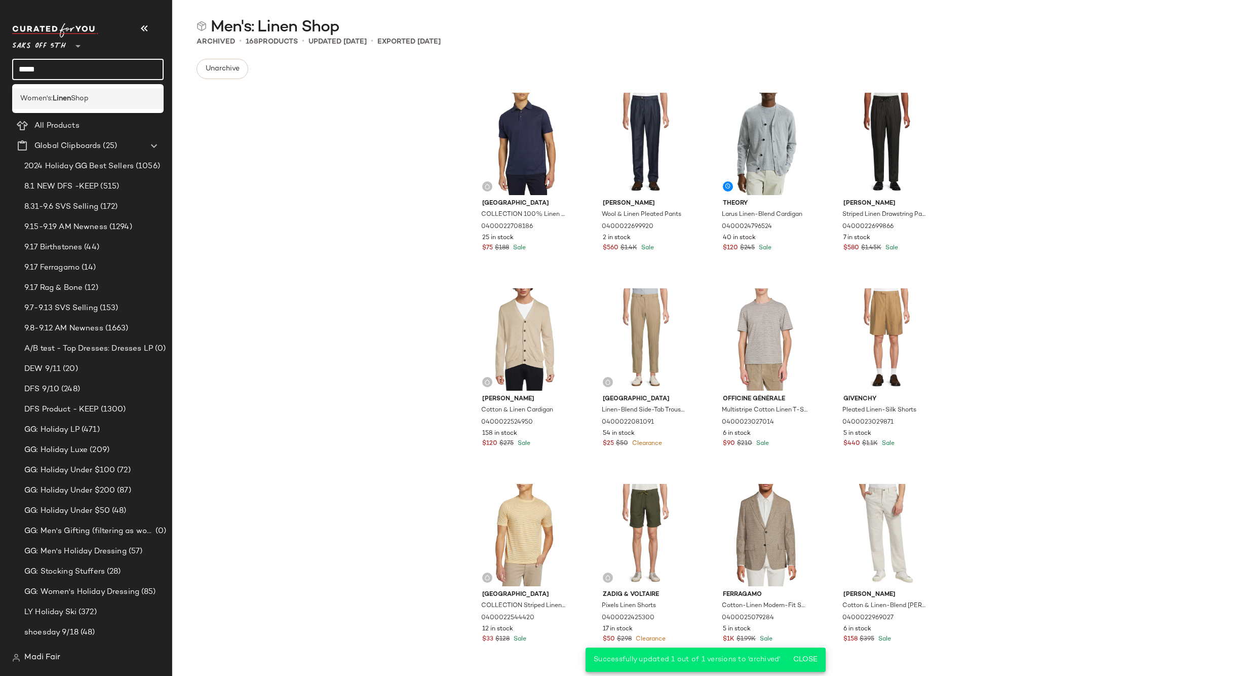
type input "*****"
click at [97, 100] on div "Women's: Linen Shop" at bounding box center [87, 98] width 135 height 11
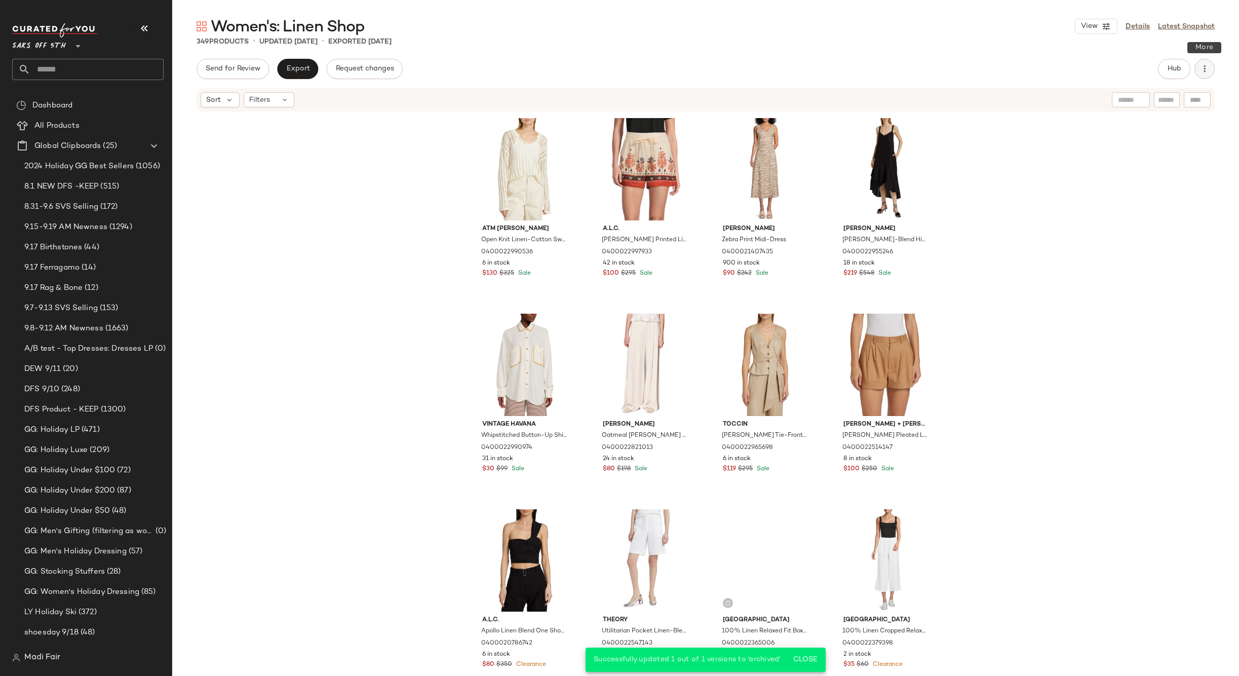
click at [1201, 73] on icon "button" at bounding box center [1204, 69] width 10 height 10
click at [1129, 199] on span "Archive Curation" at bounding box center [1158, 196] width 95 height 11
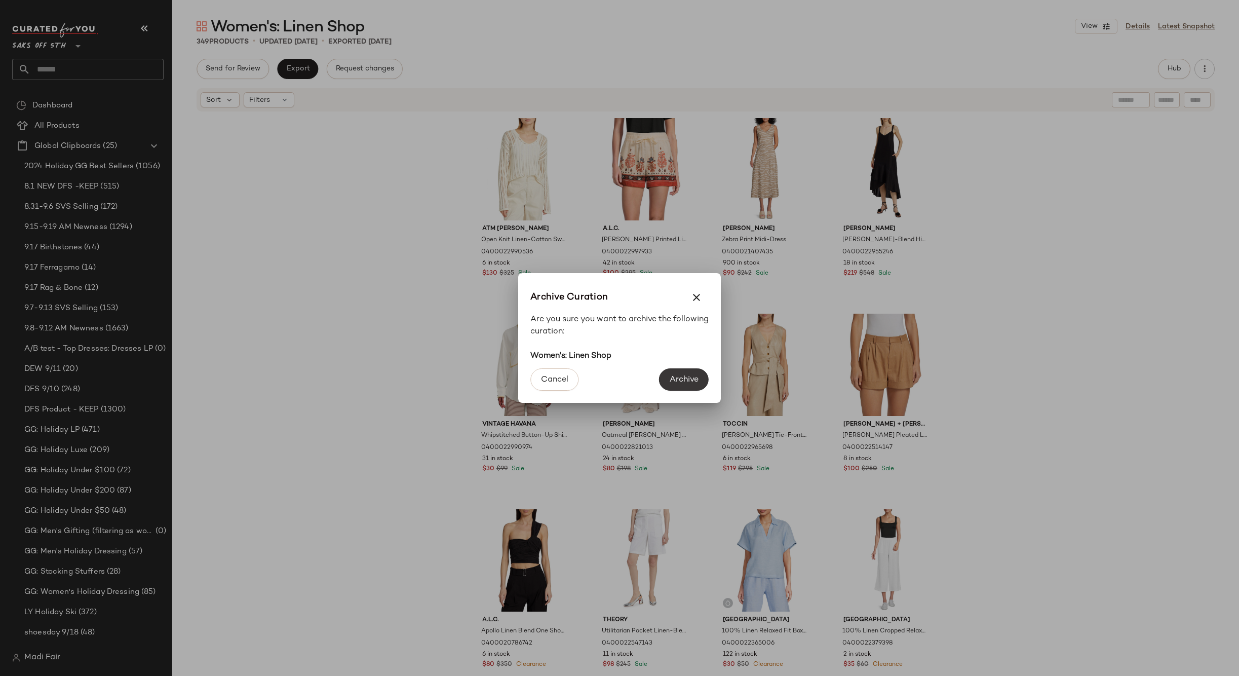
click at [676, 381] on span "Archive" at bounding box center [683, 380] width 29 height 10
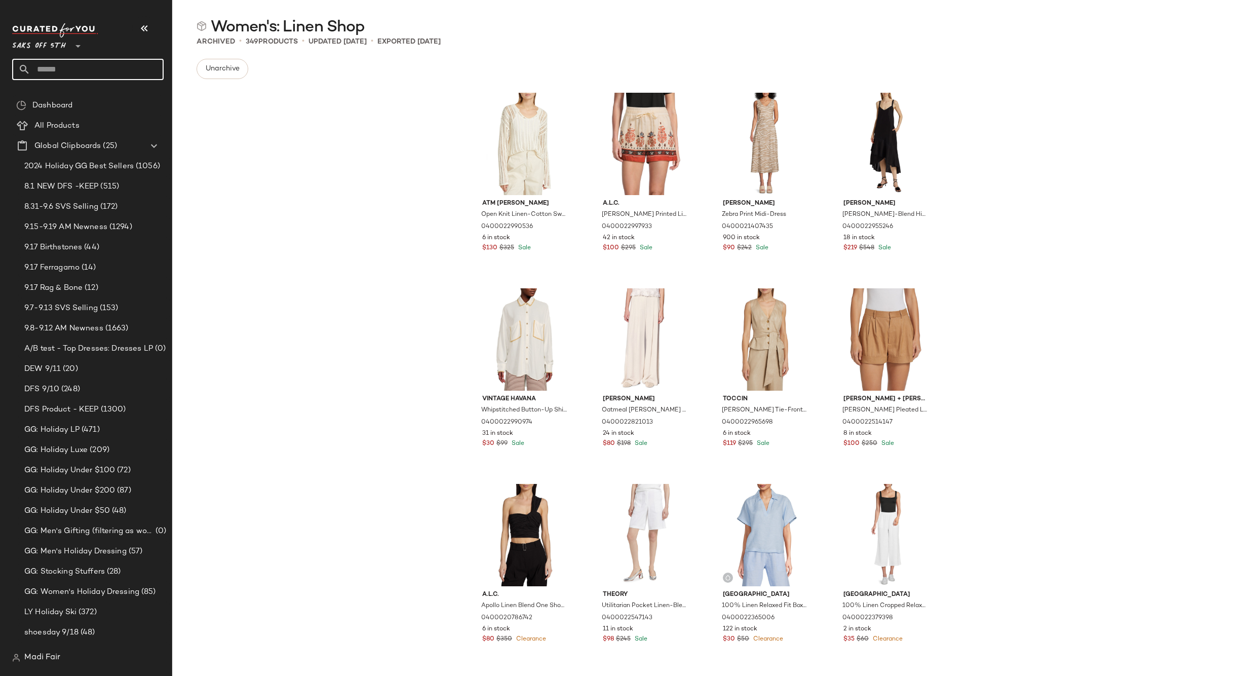
click at [56, 59] on input "text" at bounding box center [96, 69] width 133 height 21
type input "****"
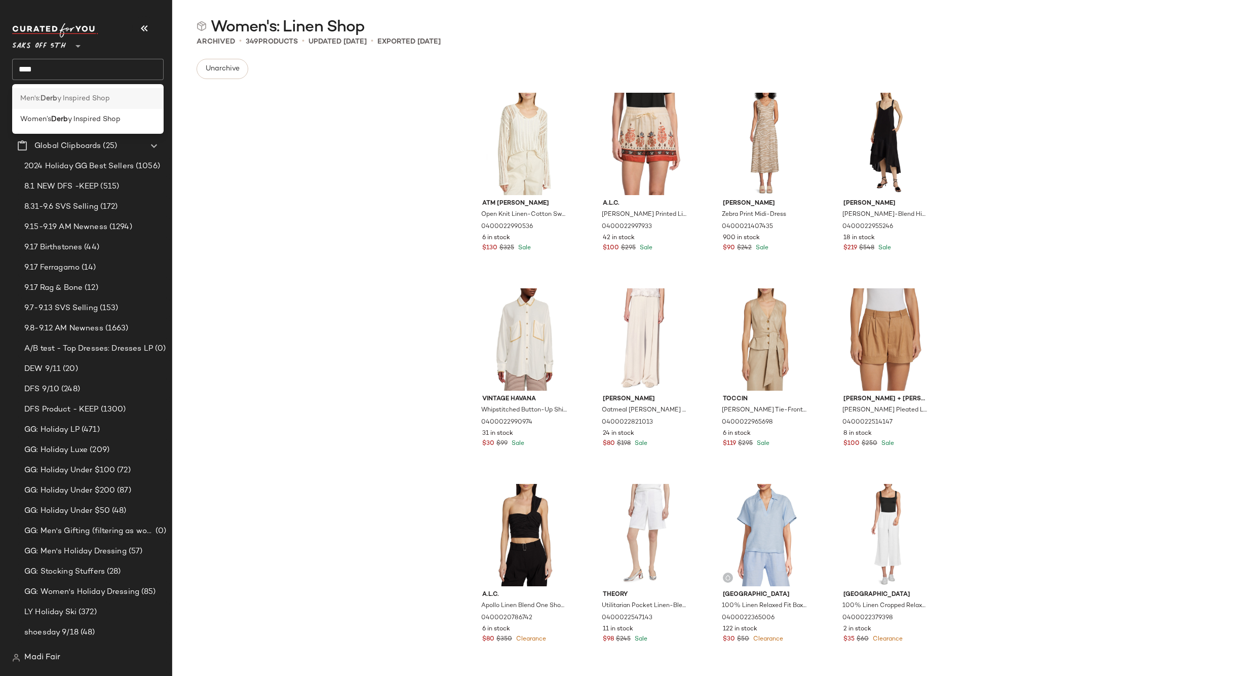
click at [58, 91] on div "Men's: Derb y Inspired Shop" at bounding box center [87, 98] width 151 height 21
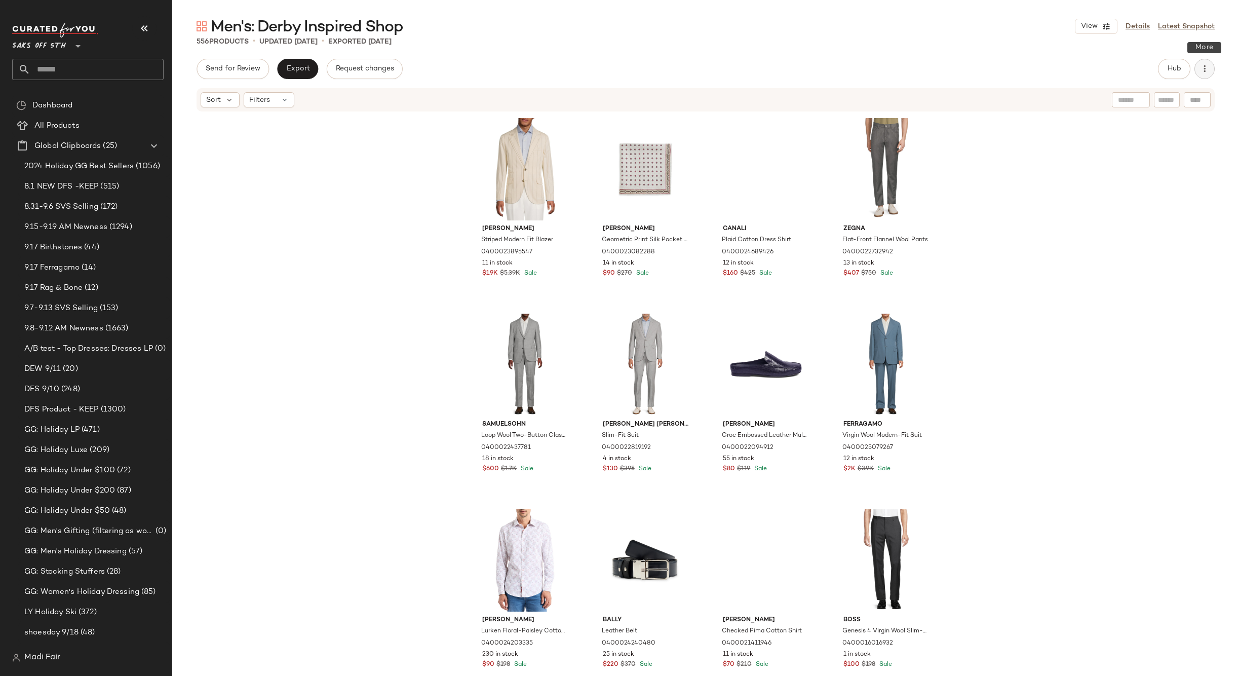
click at [1207, 68] on icon "button" at bounding box center [1204, 69] width 10 height 10
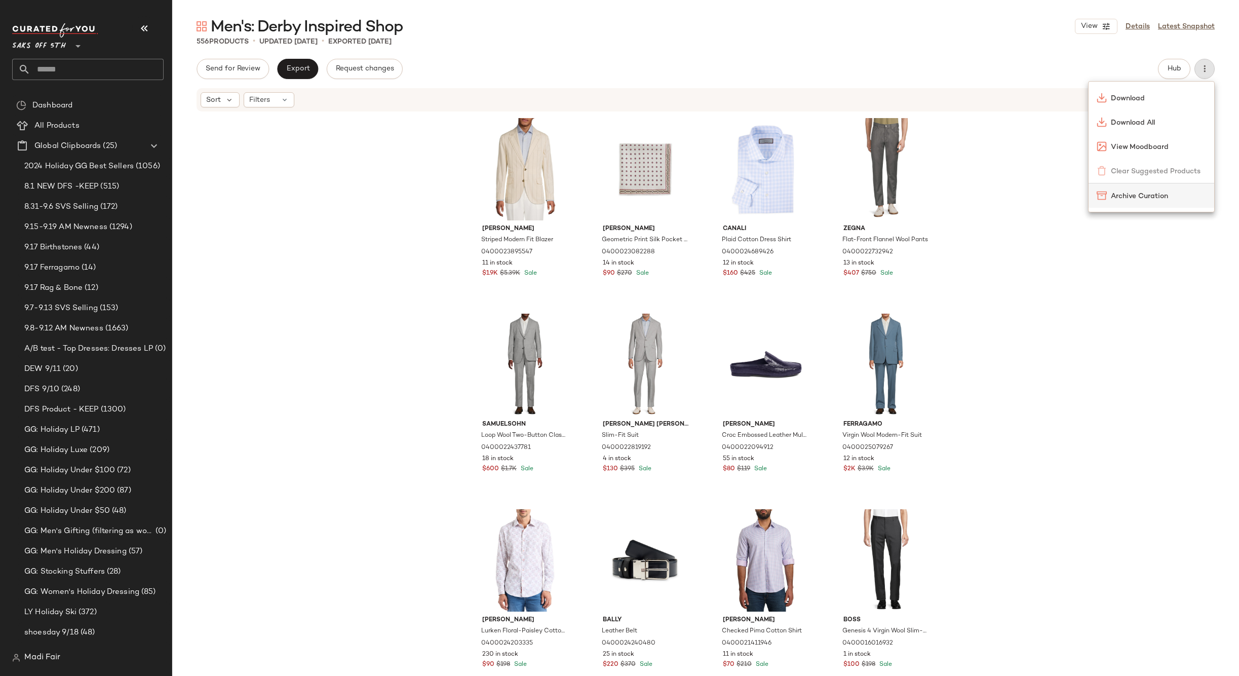
click at [1131, 201] on div "Archive Curation" at bounding box center [1151, 195] width 126 height 24
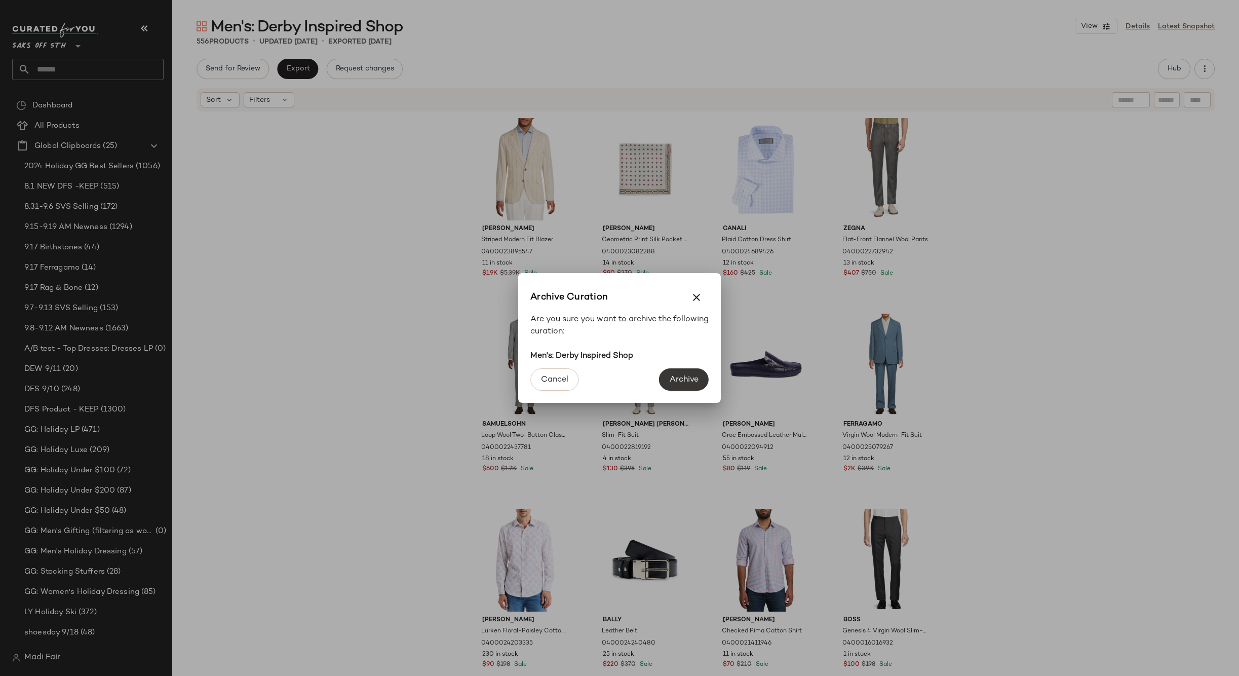
click at [684, 387] on button "Archive" at bounding box center [684, 379] width 50 height 22
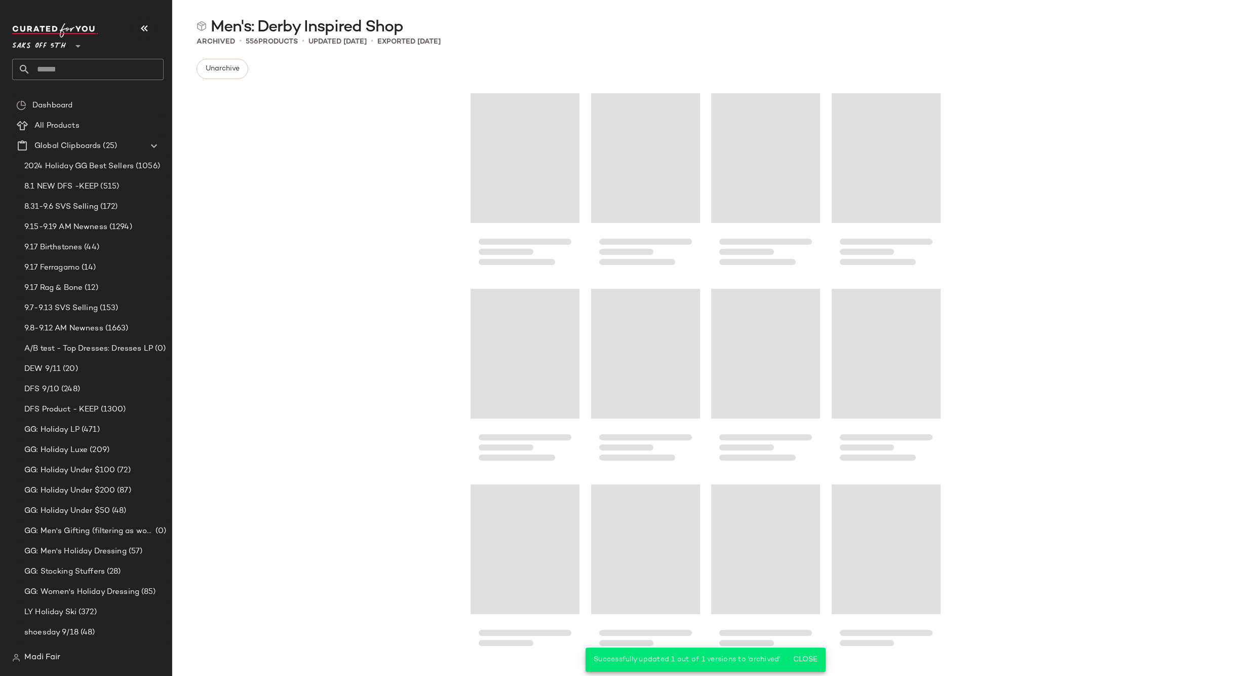
click at [122, 72] on input "text" at bounding box center [96, 69] width 133 height 21
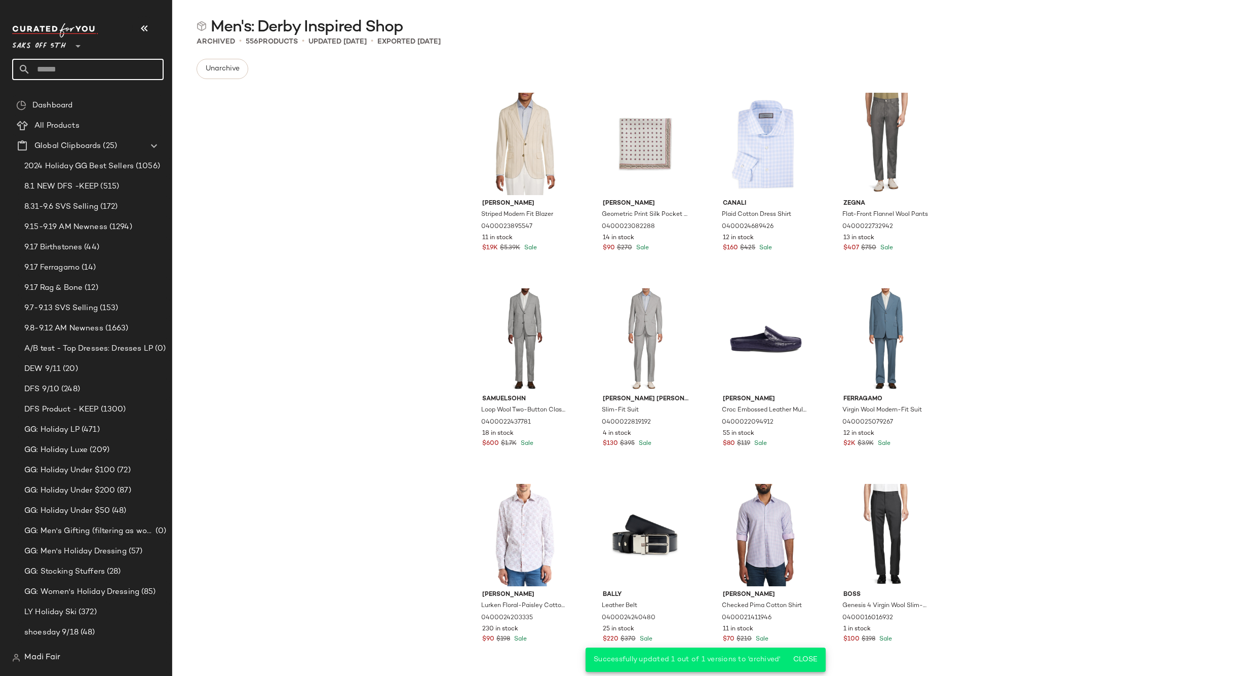
type input "*"
type input "****"
click at [105, 116] on span "y Inspired Shop" at bounding box center [94, 119] width 53 height 11
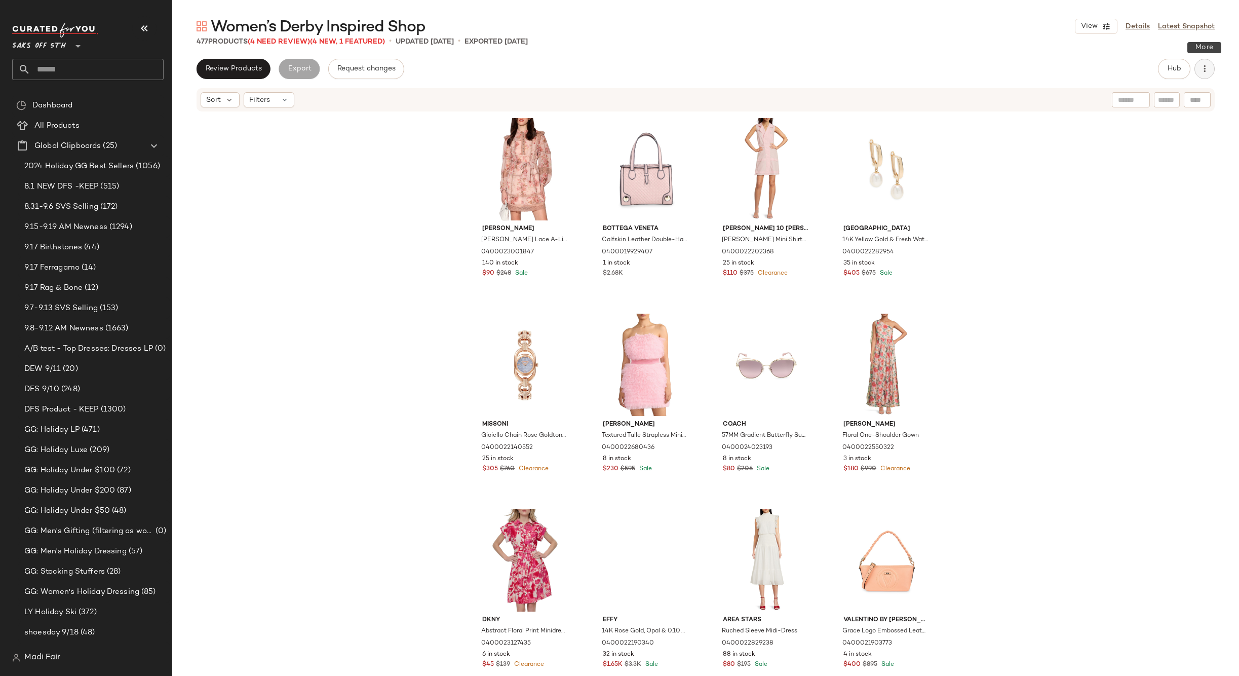
click at [1208, 66] on icon "button" at bounding box center [1204, 69] width 10 height 10
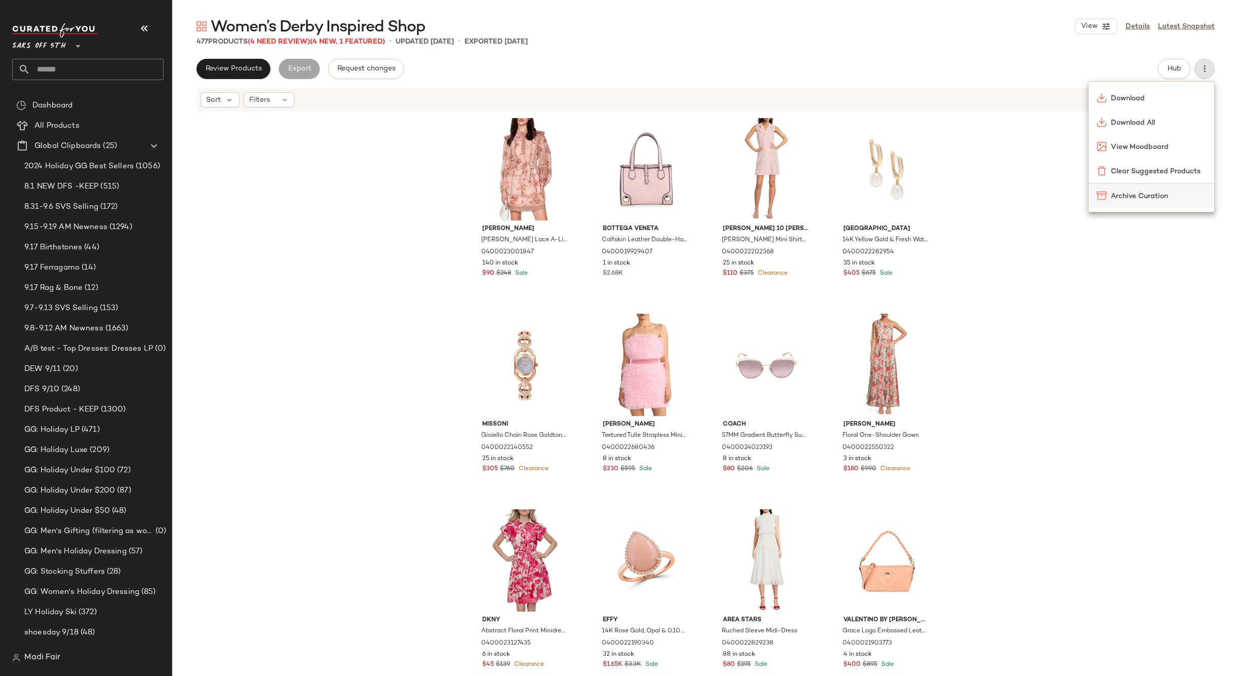
click at [1117, 196] on span "Archive Curation" at bounding box center [1158, 196] width 95 height 11
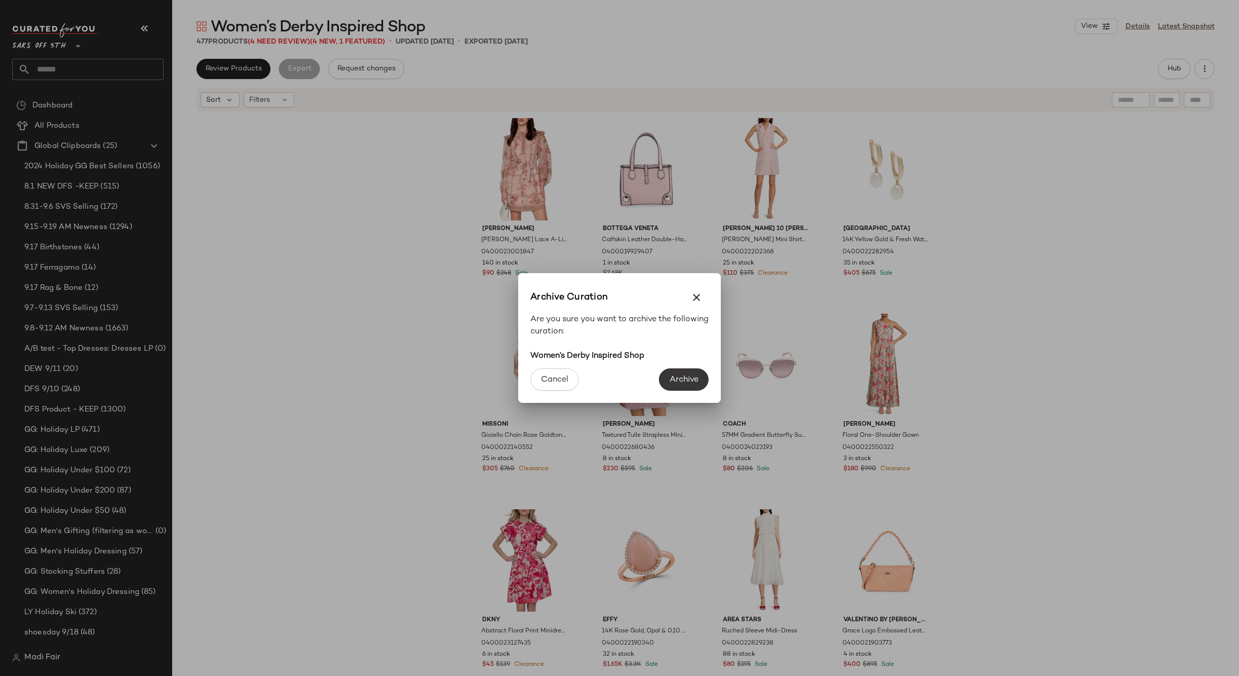
click at [688, 376] on span "Archive" at bounding box center [683, 380] width 29 height 10
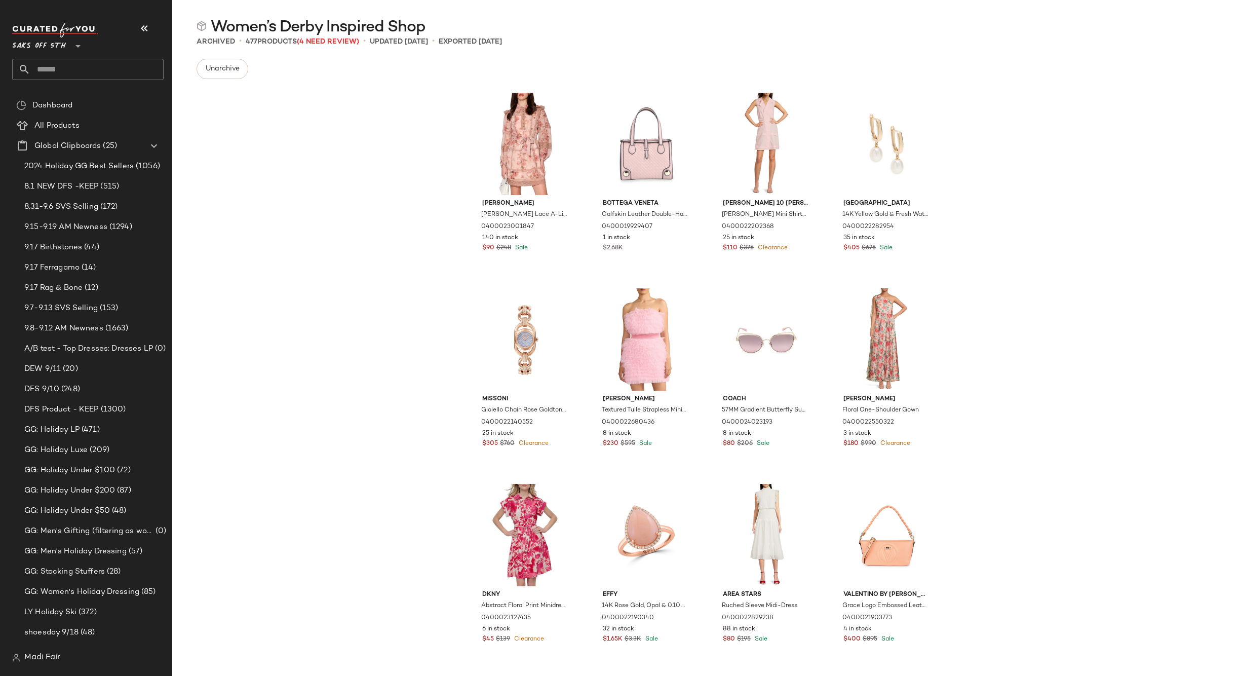
click at [69, 69] on input "text" at bounding box center [96, 69] width 133 height 21
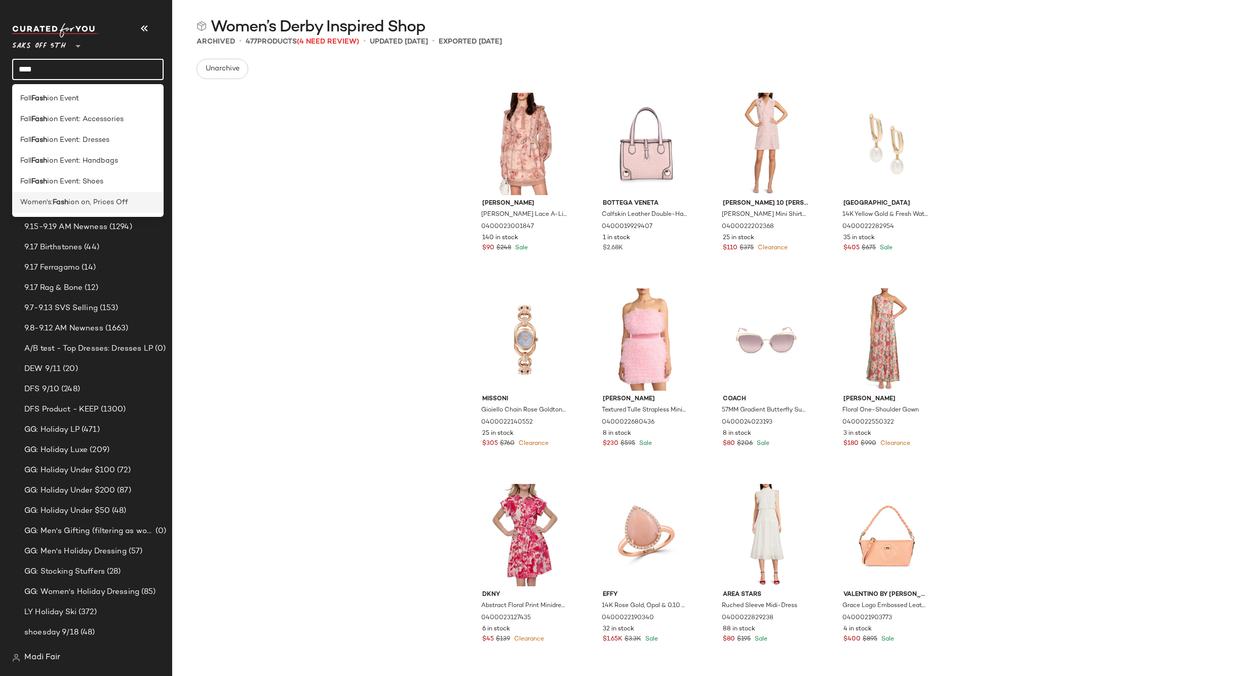
type input "****"
click at [95, 203] on span "ion on, Prices Off" at bounding box center [98, 202] width 60 height 11
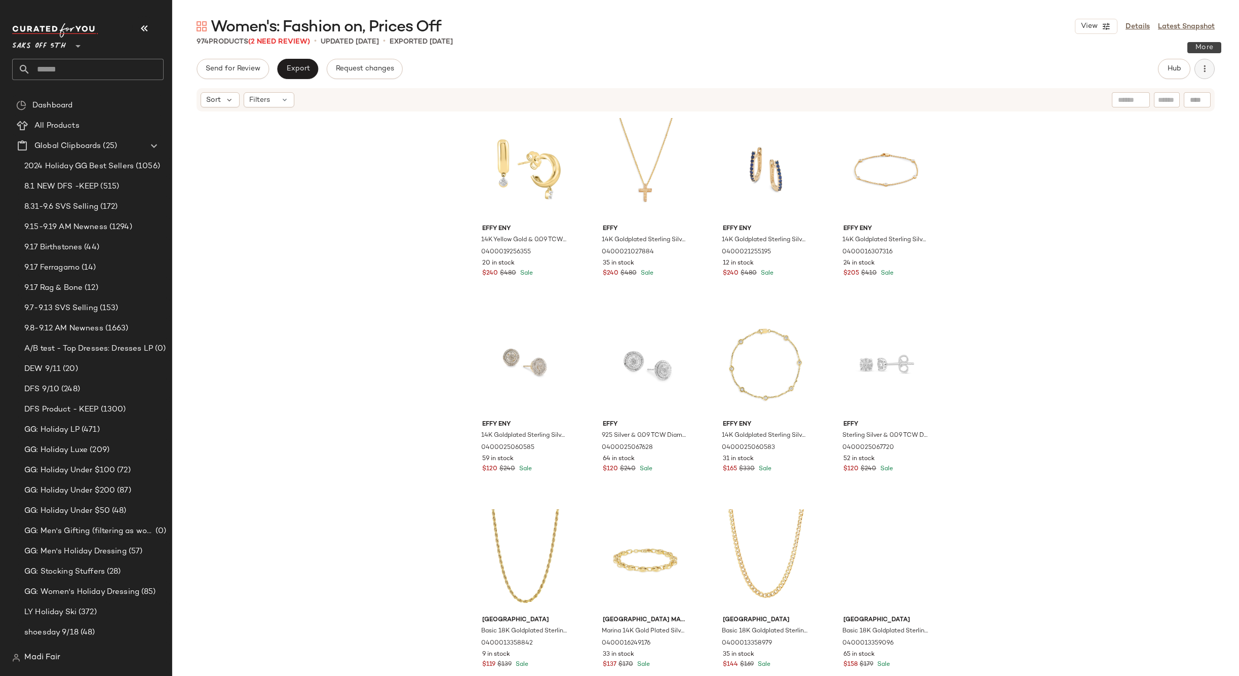
click at [1205, 65] on icon "button" at bounding box center [1204, 69] width 10 height 10
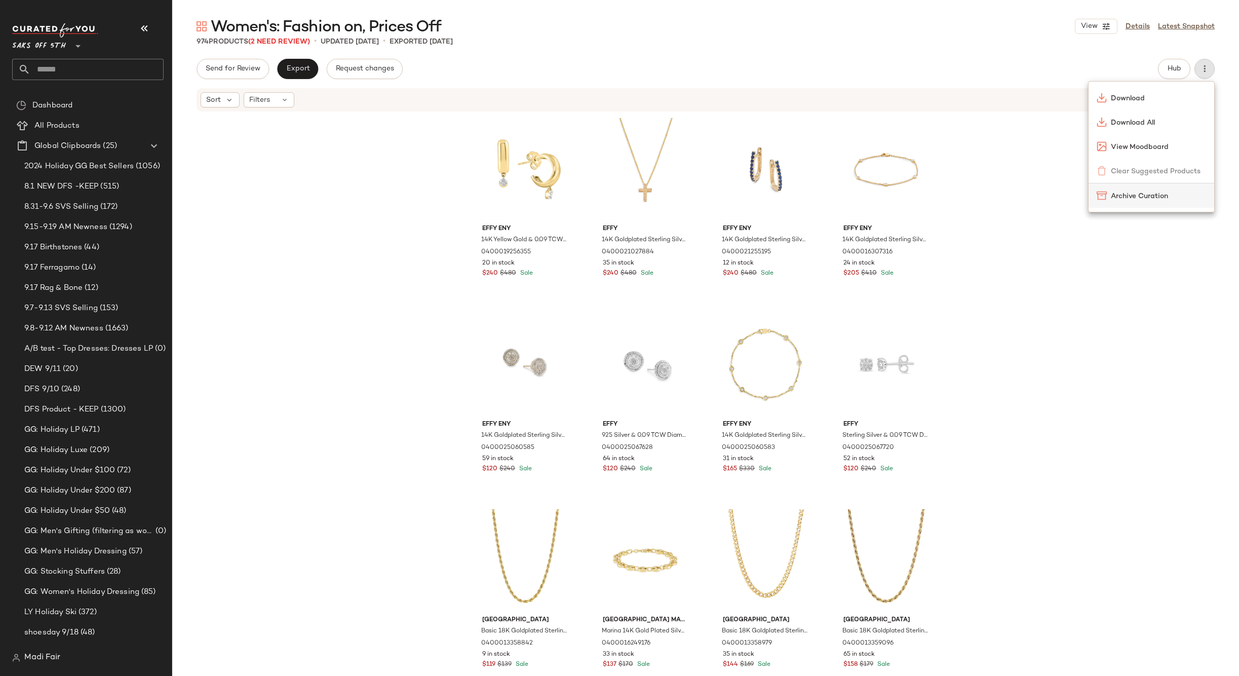
click at [1108, 191] on div "Archive Curation" at bounding box center [1150, 195] width 109 height 11
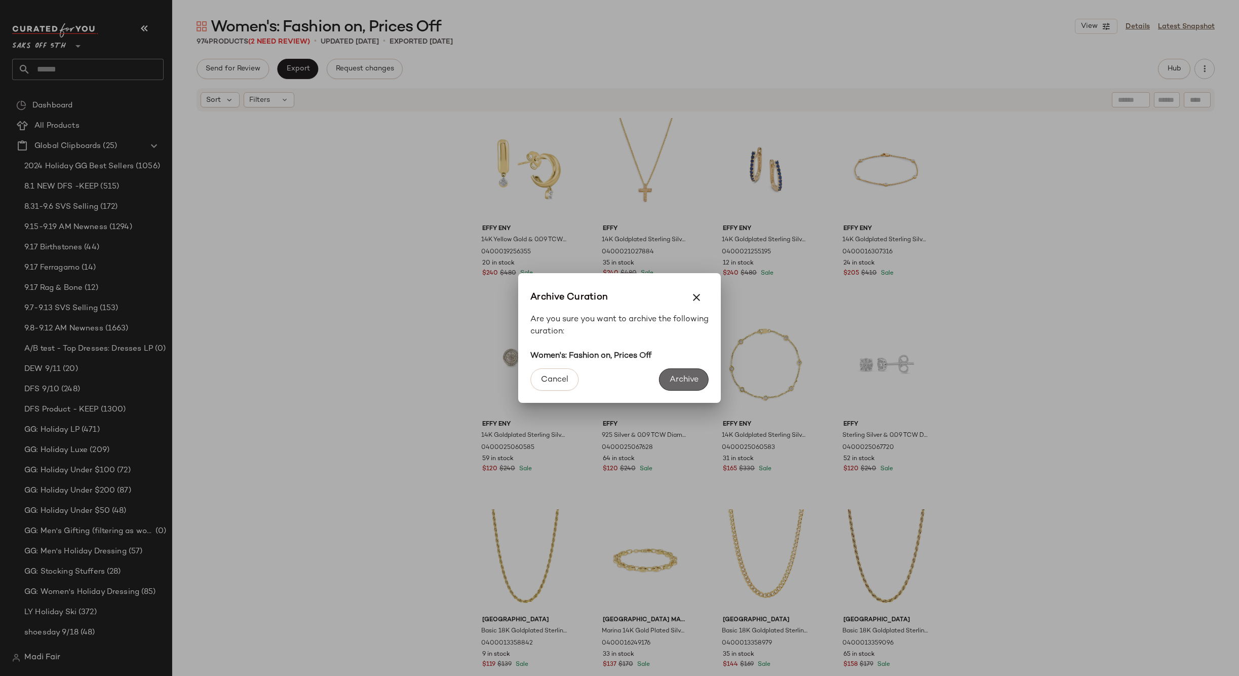
click at [682, 375] on span "Archive" at bounding box center [683, 380] width 29 height 10
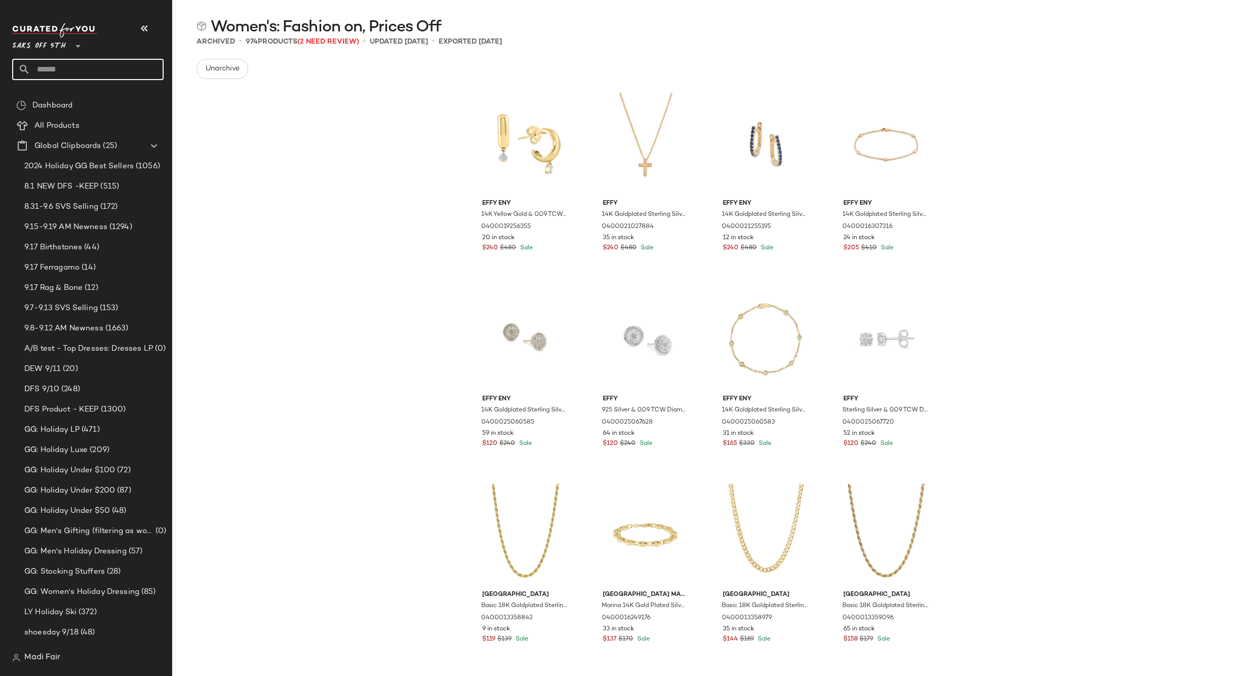
click at [81, 68] on input "text" at bounding box center [96, 69] width 133 height 21
type input "***"
click at [80, 100] on div "Men's: Hot 100" at bounding box center [87, 98] width 135 height 11
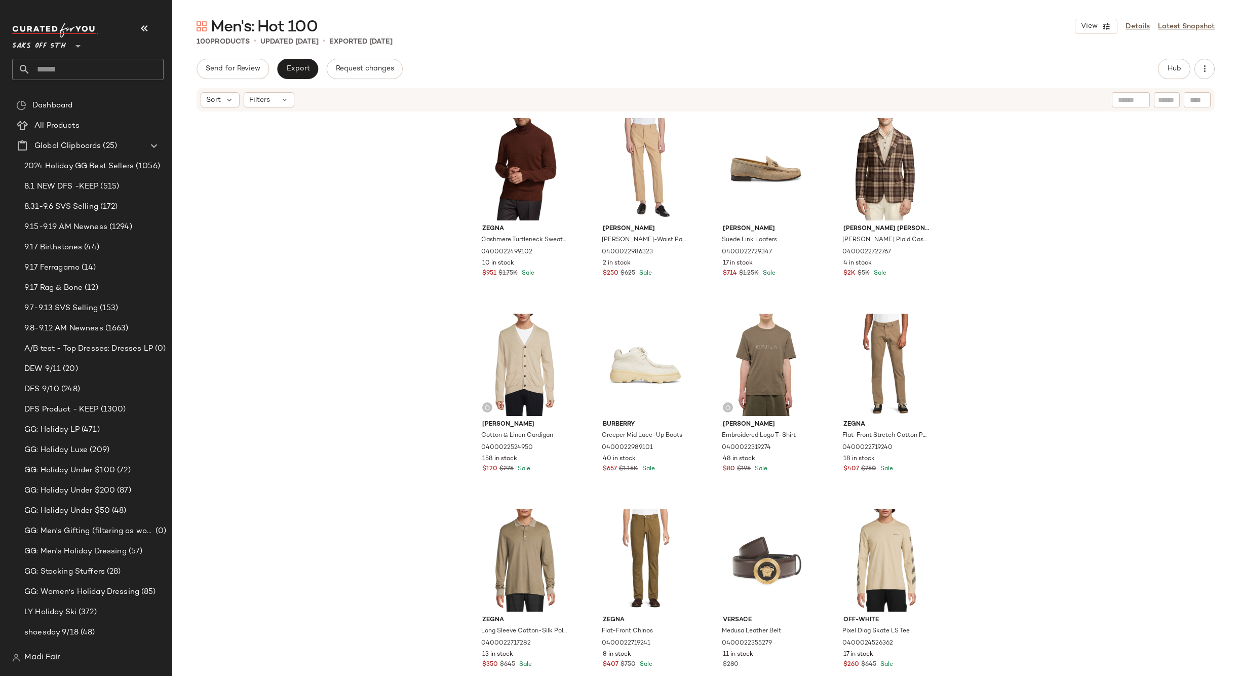
click at [77, 71] on input "text" at bounding box center [96, 69] width 133 height 21
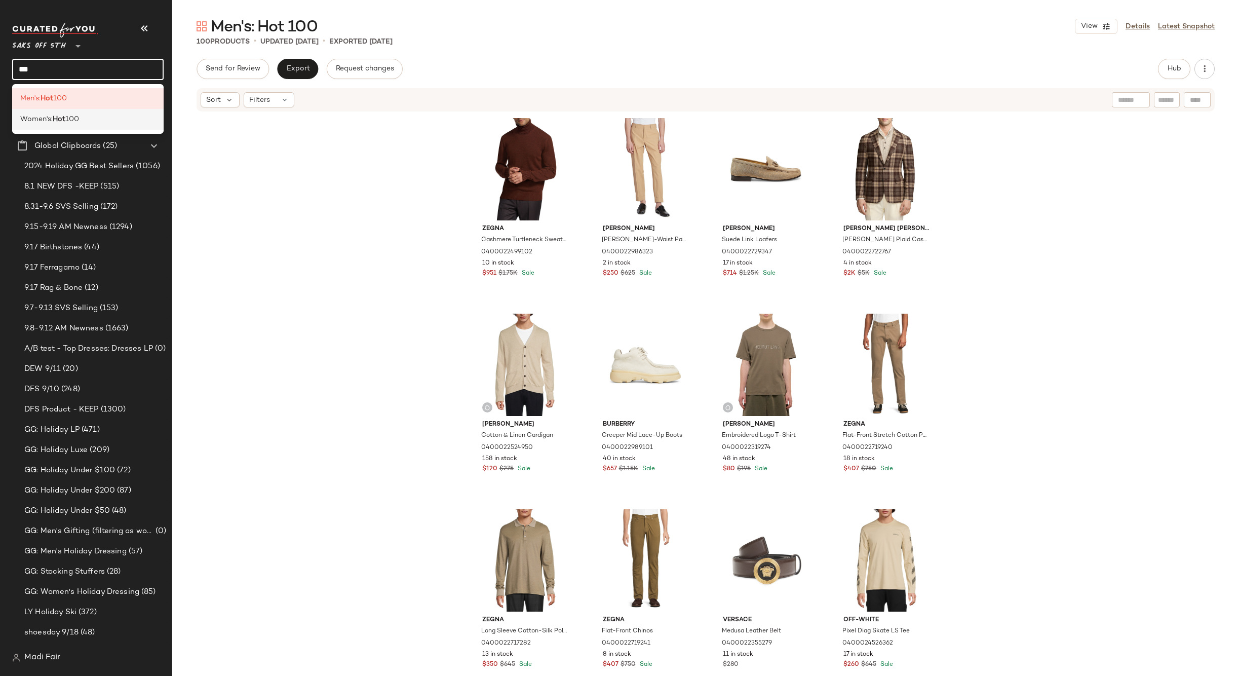
type input "***"
click at [77, 122] on span "100" at bounding box center [72, 119] width 14 height 11
